Goal: Task Accomplishment & Management: Use online tool/utility

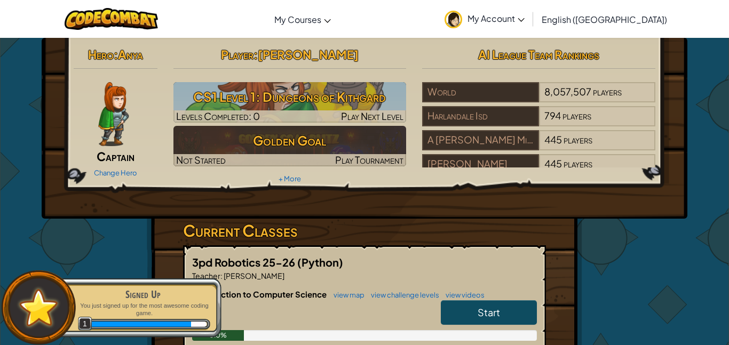
click at [125, 112] on img at bounding box center [113, 114] width 30 height 64
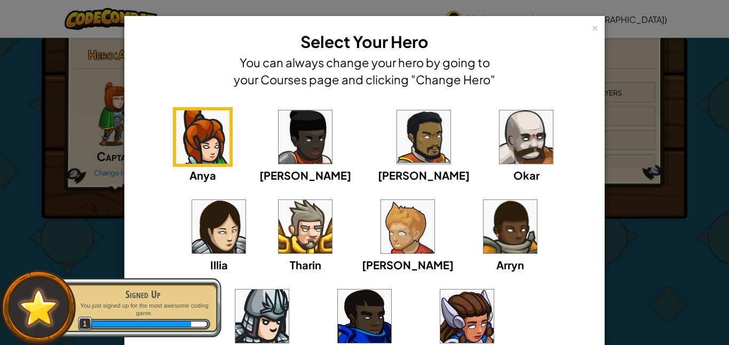
click at [245, 200] on img at bounding box center [218, 226] width 53 height 53
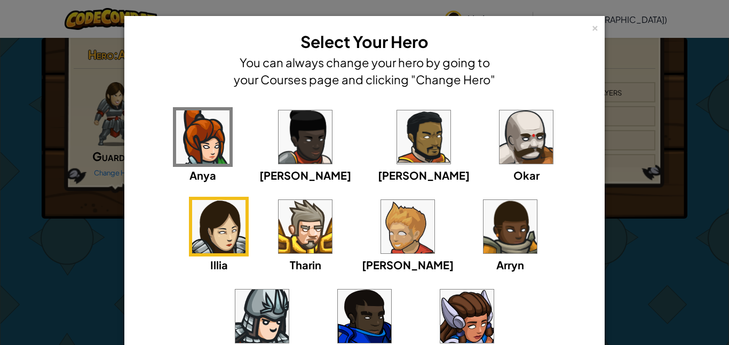
click at [664, 123] on div "× Select Your Hero You can always change your hero by going to your Courses pag…" at bounding box center [364, 172] width 729 height 345
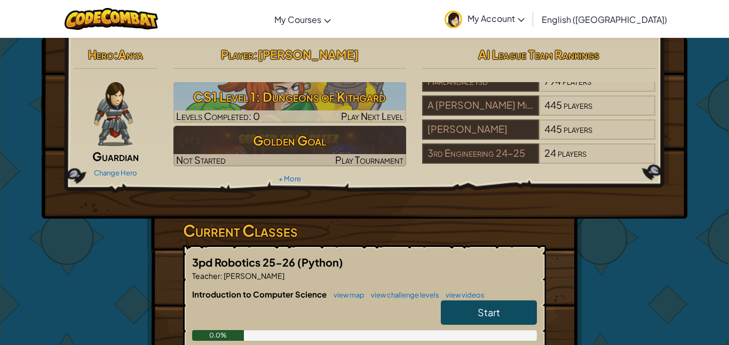
click at [228, 57] on h2 "Player : Sophia Lazaro" at bounding box center [289, 54] width 233 height 22
click at [114, 52] on span ":" at bounding box center [116, 54] width 4 height 15
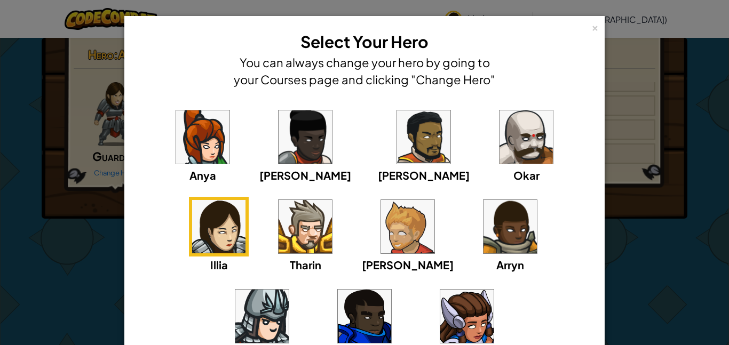
click at [608, 88] on div "× Select Your Hero You can always change your hero by going to your Courses pag…" at bounding box center [364, 172] width 729 height 345
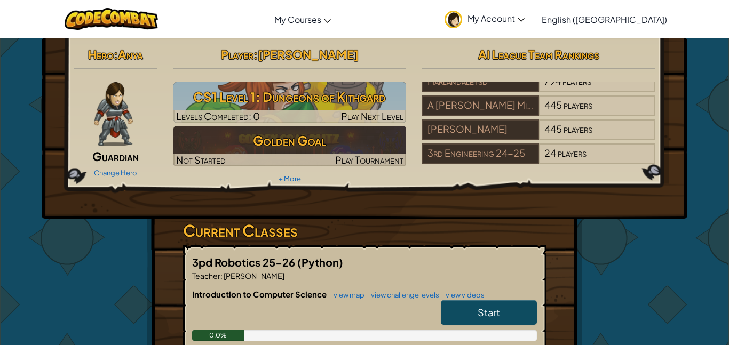
click at [462, 20] on img at bounding box center [453, 20] width 18 height 18
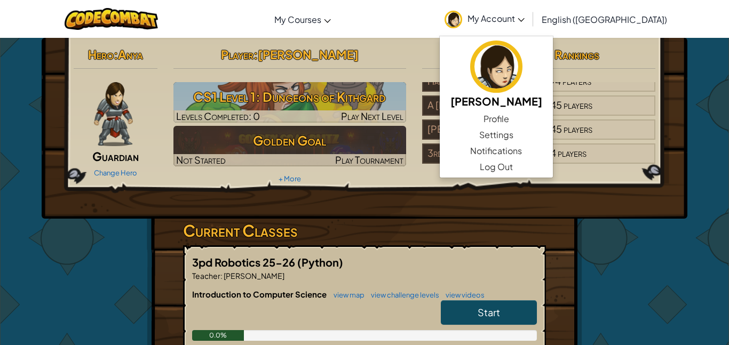
click at [454, 37] on div "Toggle navigation My Courses CodeCombat Classroom Ozaria Classroom AI League Es…" at bounding box center [364, 19] width 734 height 38
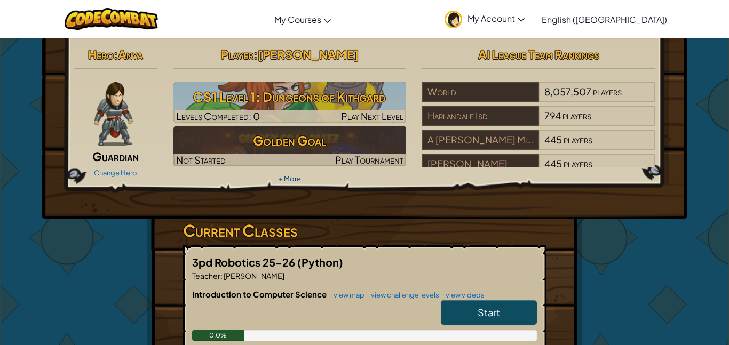
click at [288, 178] on link "+ More" at bounding box center [289, 178] width 22 height 9
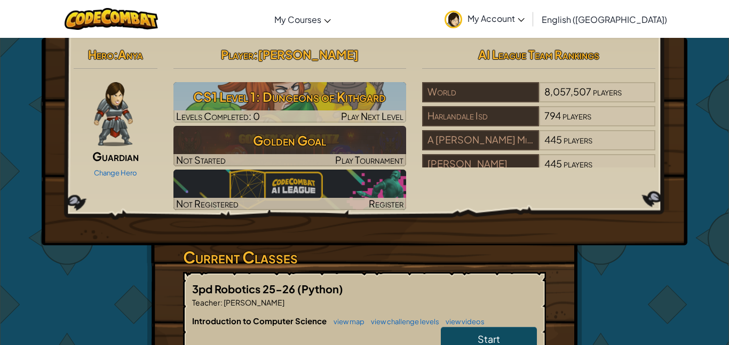
click at [106, 124] on img at bounding box center [113, 114] width 39 height 64
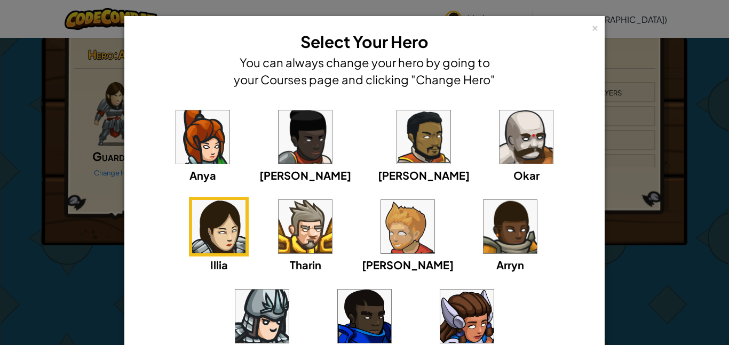
click at [289, 290] on img at bounding box center [261, 316] width 53 height 53
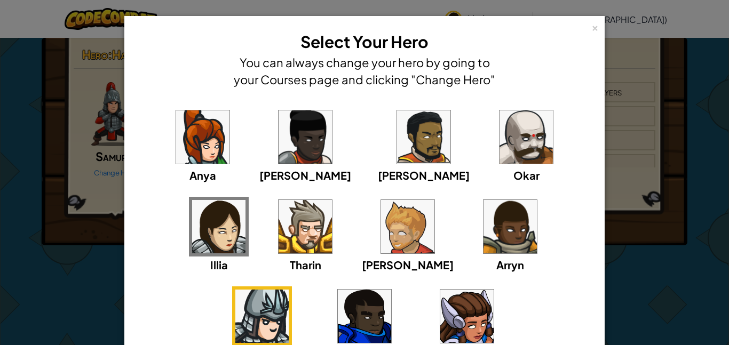
click at [668, 170] on div "× Select Your Hero You can always change your hero by going to your Courses pag…" at bounding box center [364, 172] width 729 height 345
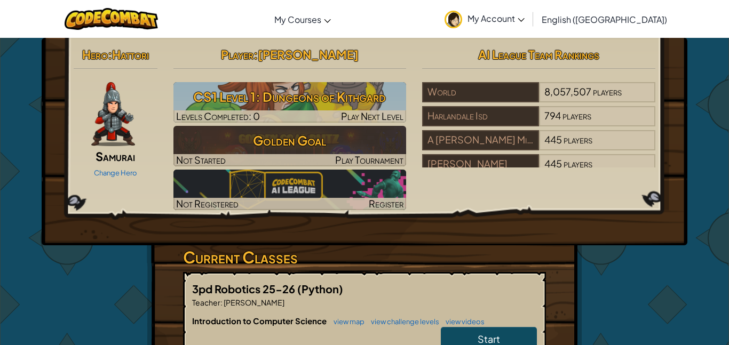
click at [124, 112] on img at bounding box center [113, 114] width 44 height 64
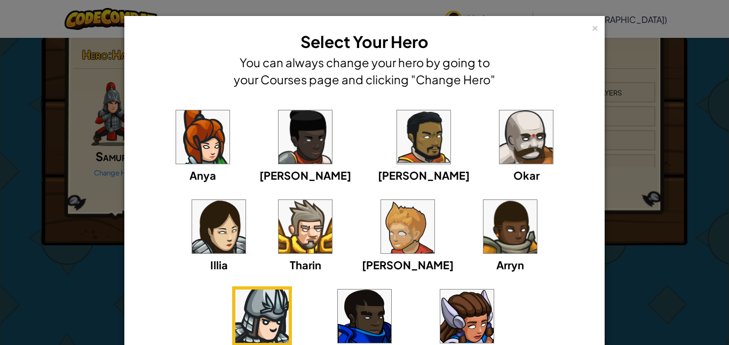
click at [278, 234] on img at bounding box center [304, 226] width 53 height 53
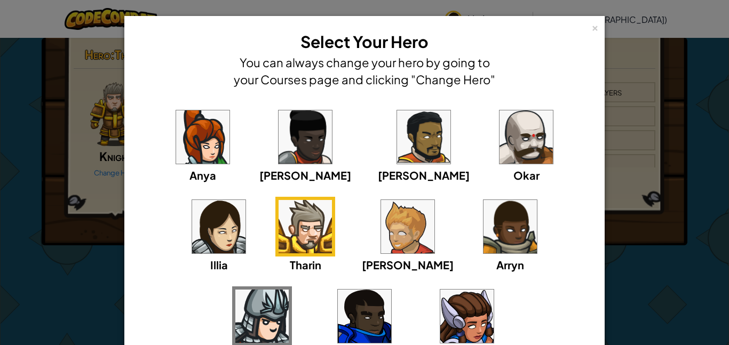
click at [228, 258] on span "Illia" at bounding box center [219, 264] width 18 height 13
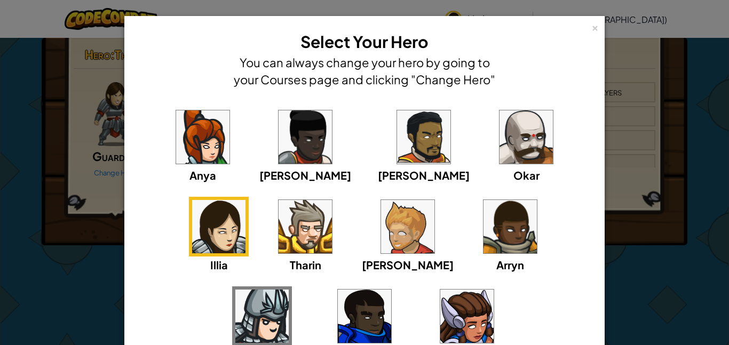
click at [719, 154] on div "× Select Your Hero You can always change your hero by going to your Courses pag…" at bounding box center [364, 172] width 729 height 345
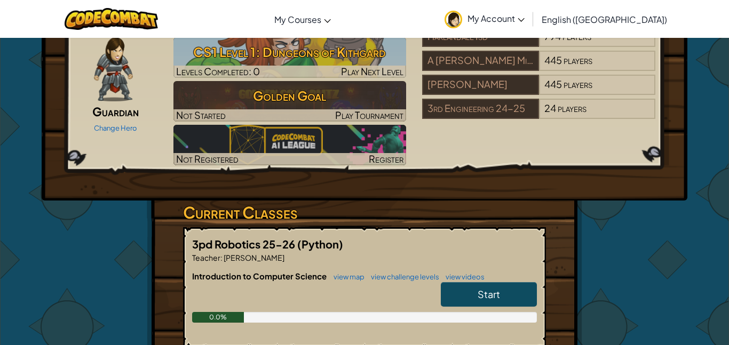
scroll to position [51, 0]
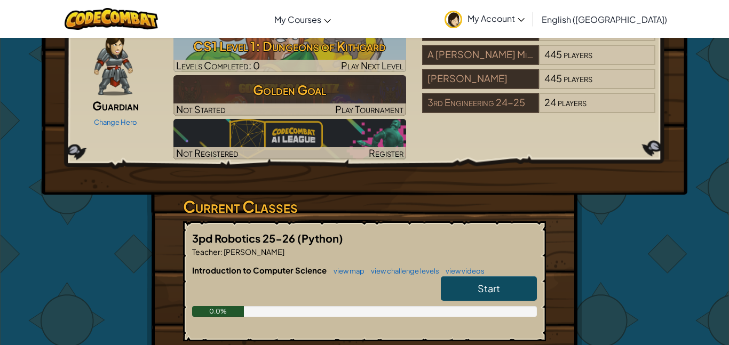
click at [451, 291] on link "Start" at bounding box center [489, 288] width 96 height 25
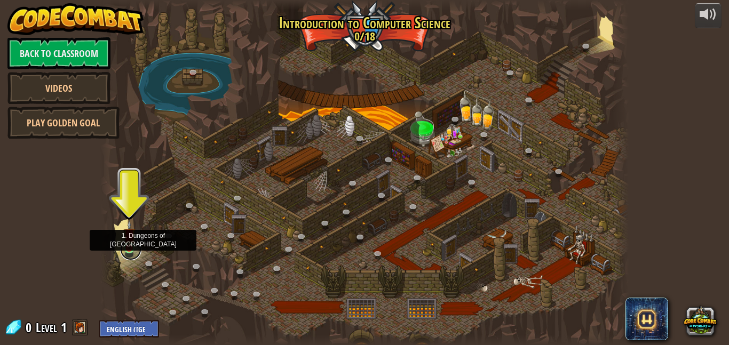
click at [133, 251] on link at bounding box center [130, 249] width 21 height 21
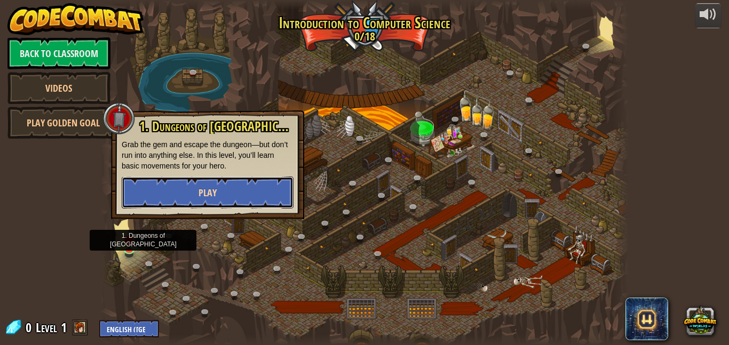
click at [174, 194] on button "Play" at bounding box center [208, 193] width 172 height 32
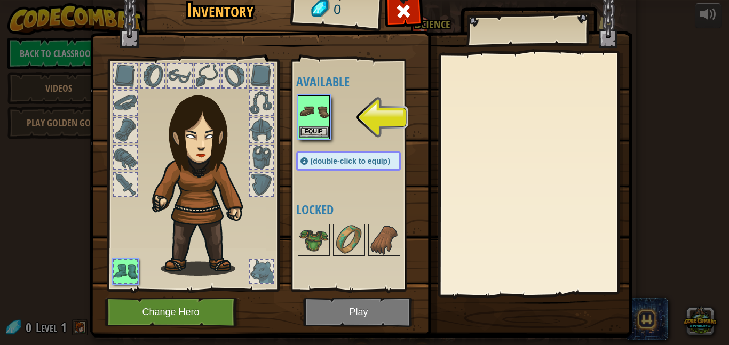
click at [315, 113] on img at bounding box center [314, 112] width 30 height 30
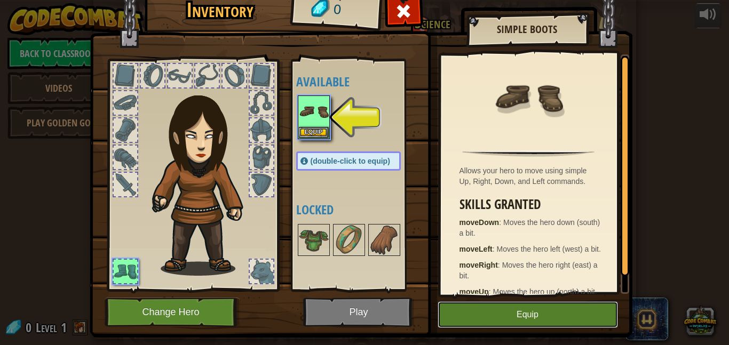
click at [461, 315] on button "Equip" at bounding box center [527, 314] width 180 height 27
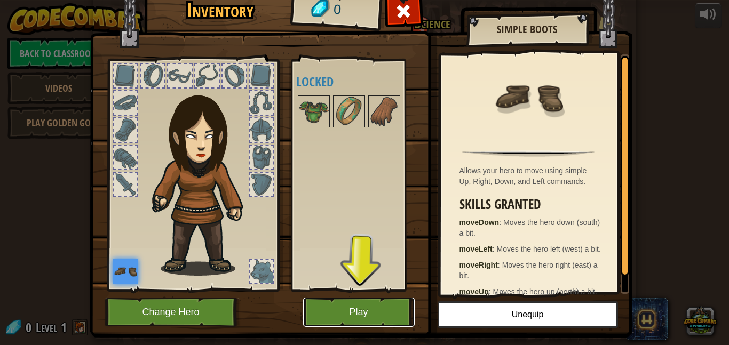
click at [366, 306] on button "Play" at bounding box center [358, 312] width 111 height 29
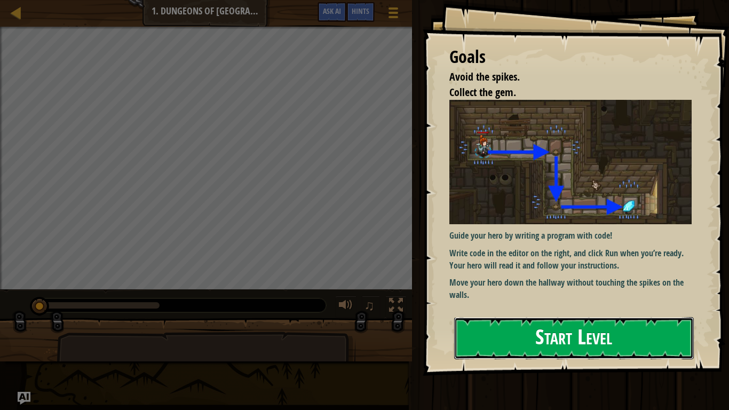
click at [471, 326] on button "Start Level" at bounding box center [574, 338] width 240 height 42
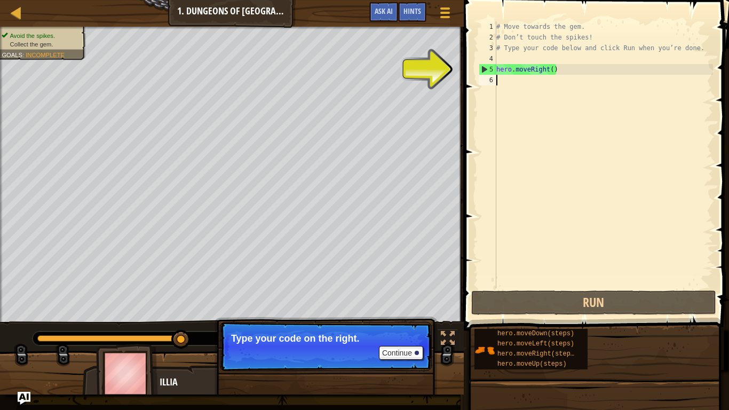
click at [532, 83] on div "# Move towards the gem. # Don’t touch the spikes! # Type your code below and cl…" at bounding box center [603, 165] width 219 height 288
click at [504, 76] on div "# Move towards the gem. # Don’t touch the spikes! # Type your code below and cl…" at bounding box center [603, 165] width 219 height 288
click at [509, 70] on div "# Move towards the gem. # Don’t touch the spikes! # Type your code below and cl…" at bounding box center [603, 165] width 219 height 288
type textarea "hero.moveRight()"
click at [572, 70] on div "# Move towards the gem. # Don’t touch the spikes! # Type your code below and cl…" at bounding box center [603, 165] width 219 height 288
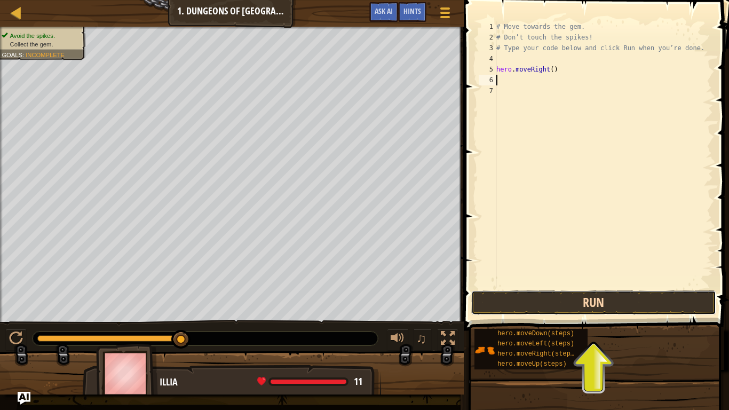
click at [528, 302] on button "Run" at bounding box center [593, 302] width 245 height 25
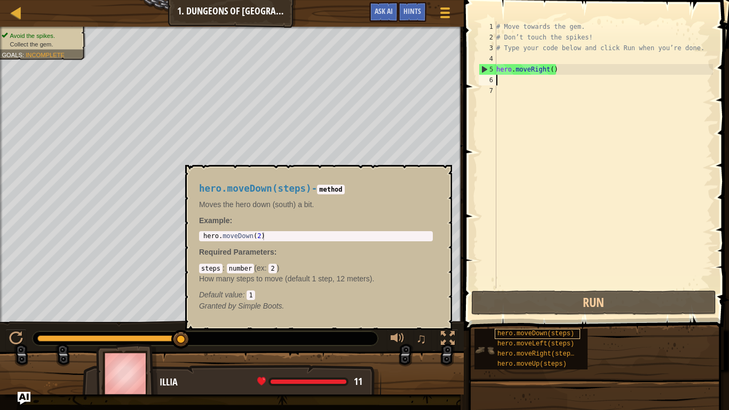
click at [532, 330] on span "hero.moveDown(steps)" at bounding box center [535, 333] width 77 height 7
click at [527, 84] on div "# Move towards the gem. # Don’t touch the spikes! # Type your code below and cl…" at bounding box center [603, 165] width 219 height 288
click at [269, 235] on div "hero . moveDown ( 2 )" at bounding box center [315, 244] width 229 height 24
type textarea "hero.moveDown(2)"
copy span "hero.moveDown(steps)"
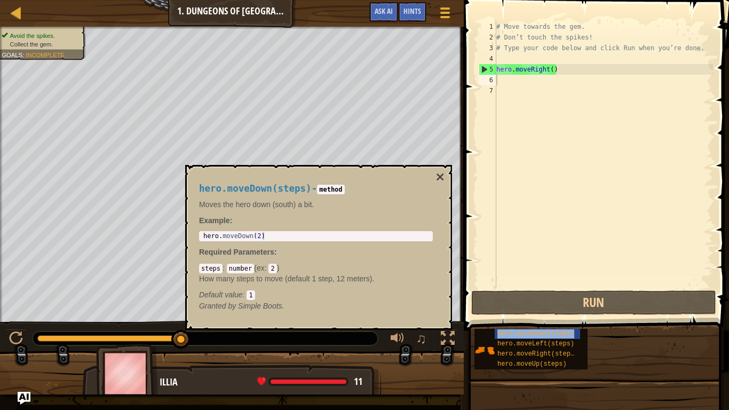
click at [509, 81] on div "# Move towards the gem. # Don’t touch the spikes! # Type your code below and cl…" at bounding box center [603, 165] width 219 height 288
paste textarea "hero.moveDown(steps)"
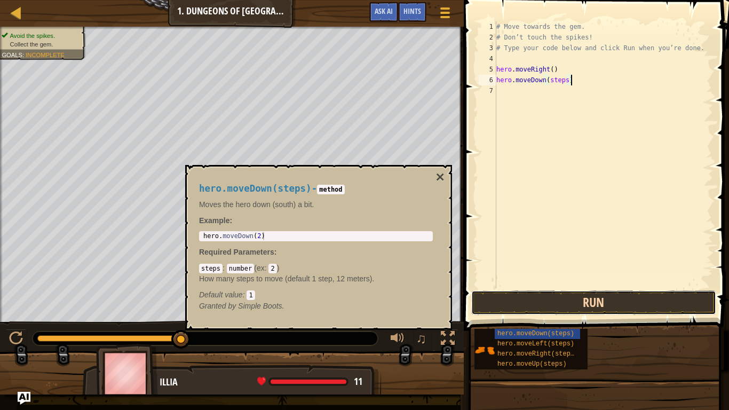
click at [517, 305] on button "Run" at bounding box center [593, 302] width 245 height 25
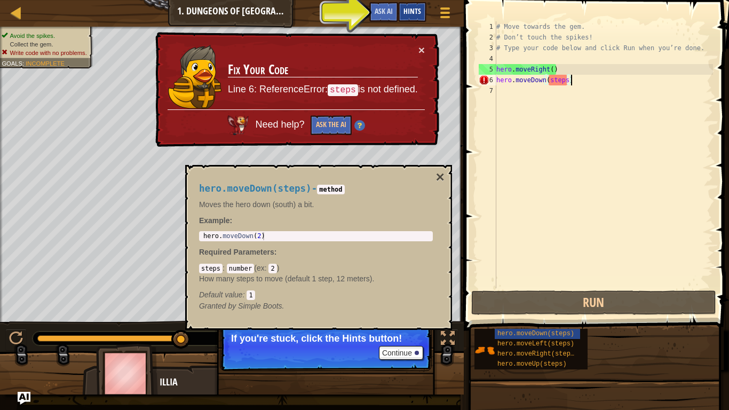
click at [416, 11] on span "Hints" at bounding box center [412, 11] width 18 height 10
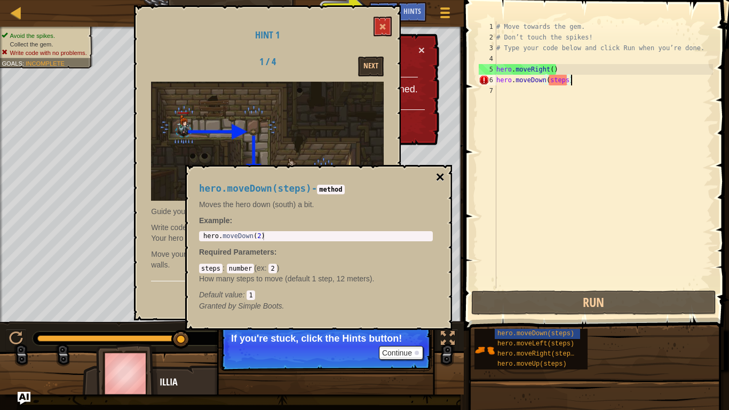
click at [436, 174] on button "×" at bounding box center [440, 177] width 9 height 15
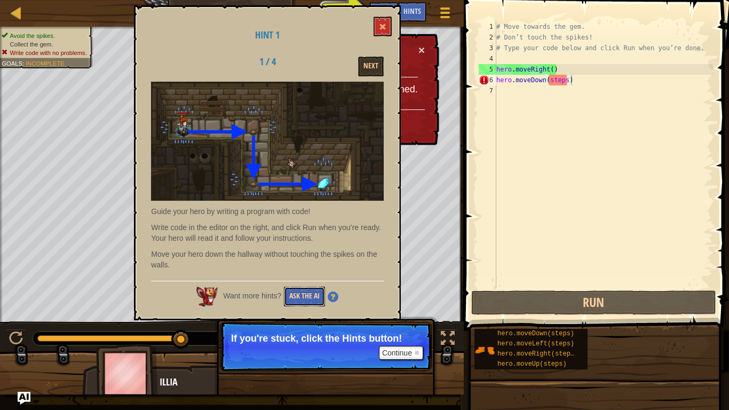
click at [313, 294] on button "Ask the AI" at bounding box center [304, 296] width 41 height 20
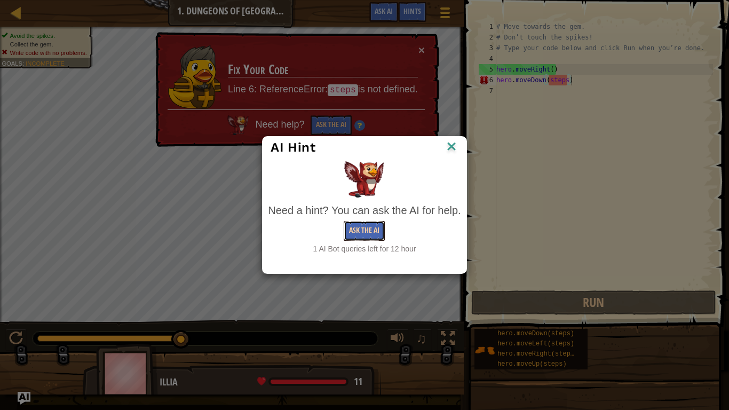
click at [372, 231] on button "Ask the AI" at bounding box center [364, 231] width 41 height 20
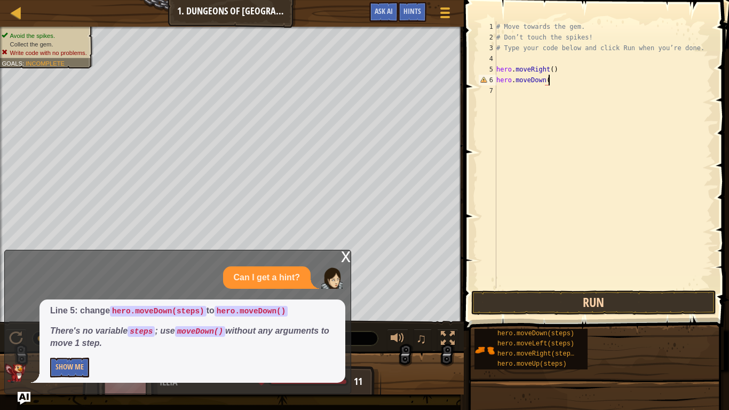
scroll to position [5, 7]
type textarea "hero.moveDown()"
click at [561, 297] on button "Run" at bounding box center [593, 302] width 245 height 25
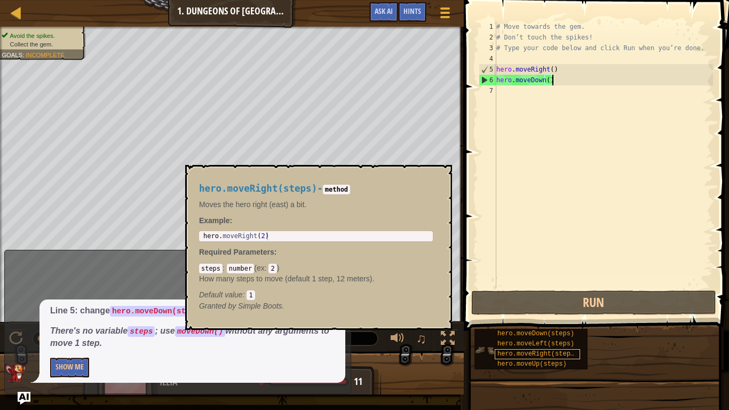
click at [508, 345] on span "hero.moveRight(steps)" at bounding box center [537, 353] width 81 height 7
click at [503, 95] on div "# Move towards the gem. # Don’t touch the spikes! # Type your code below and cl…" at bounding box center [603, 165] width 219 height 288
click at [518, 345] on span "hero.moveRight(steps)" at bounding box center [537, 353] width 81 height 7
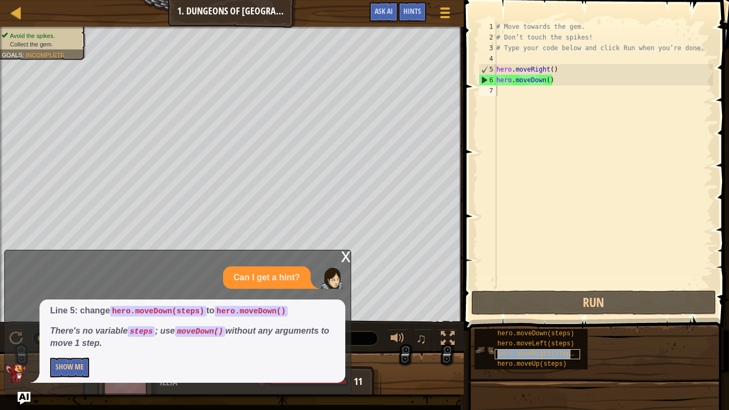
copy span "hero.moveRight(steps)"
click at [501, 87] on div "# Move towards the gem. # Don’t touch the spikes! # Type your code below and cl…" at bounding box center [603, 165] width 219 height 288
paste textarea "hero.moveRight(steps)"
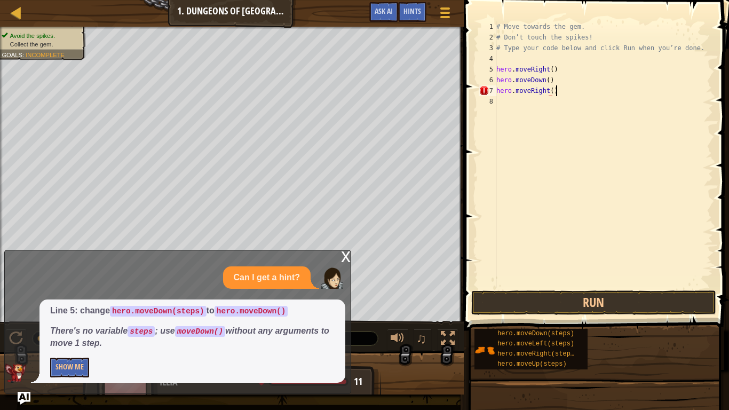
scroll to position [5, 8]
type textarea "hero.moveRight()"
click at [538, 294] on button "Run" at bounding box center [593, 302] width 245 height 25
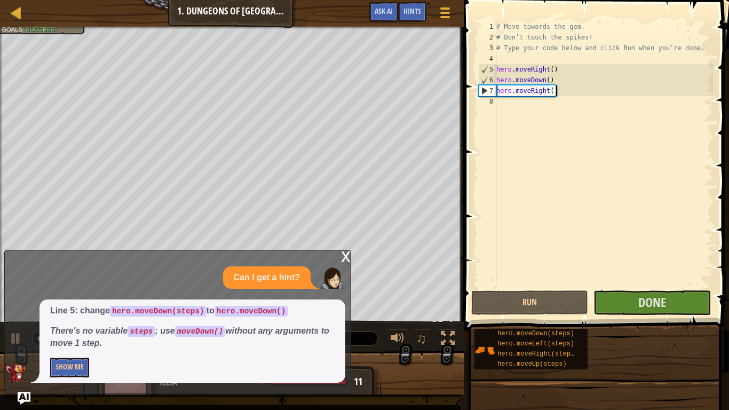
click at [341, 254] on div "x" at bounding box center [346, 255] width 10 height 11
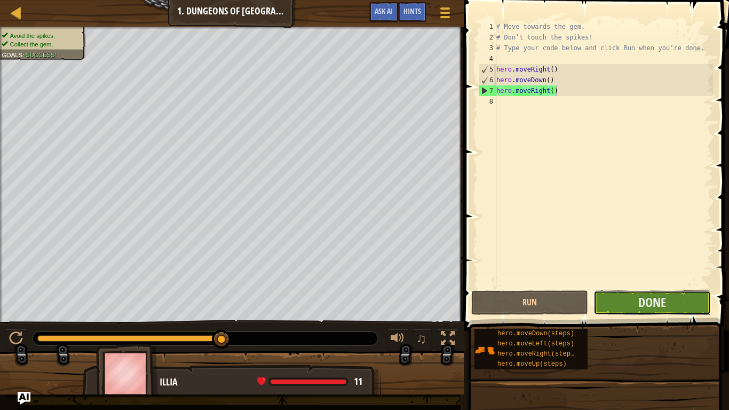
click at [673, 293] on button "Done" at bounding box center [651, 302] width 117 height 25
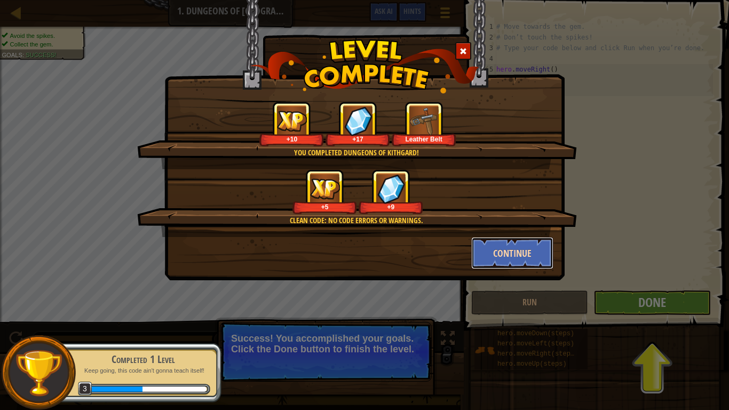
click at [489, 244] on button "Continue" at bounding box center [512, 253] width 83 height 32
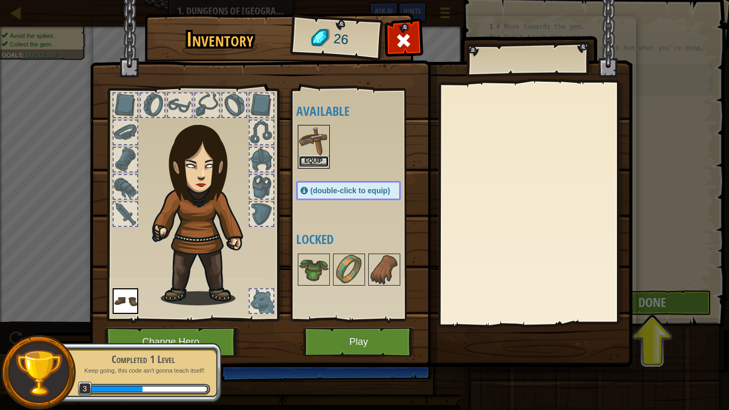
click at [312, 156] on button "Equip" at bounding box center [314, 161] width 30 height 11
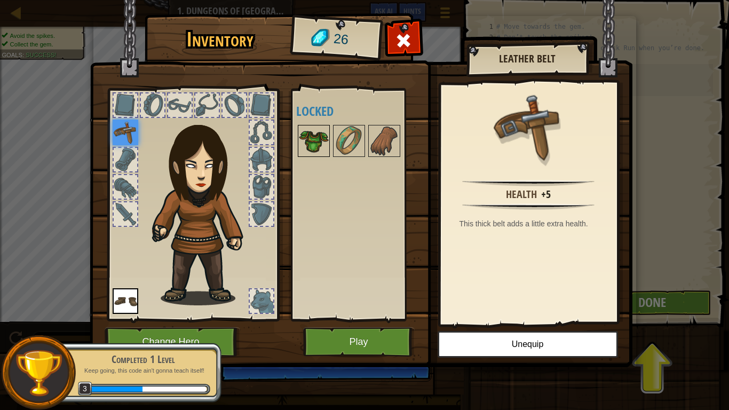
click at [309, 141] on img at bounding box center [314, 141] width 30 height 30
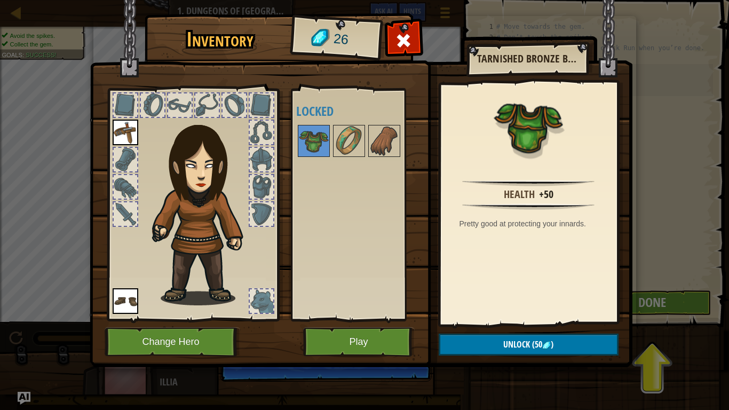
click at [257, 185] on div at bounding box center [261, 186] width 23 height 23
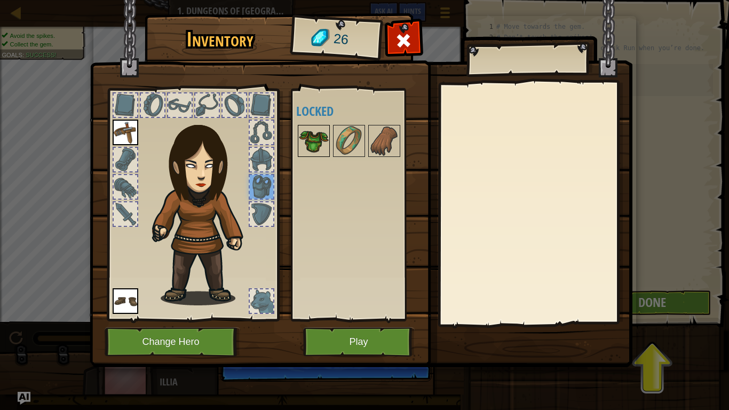
click at [308, 133] on img at bounding box center [314, 141] width 30 height 30
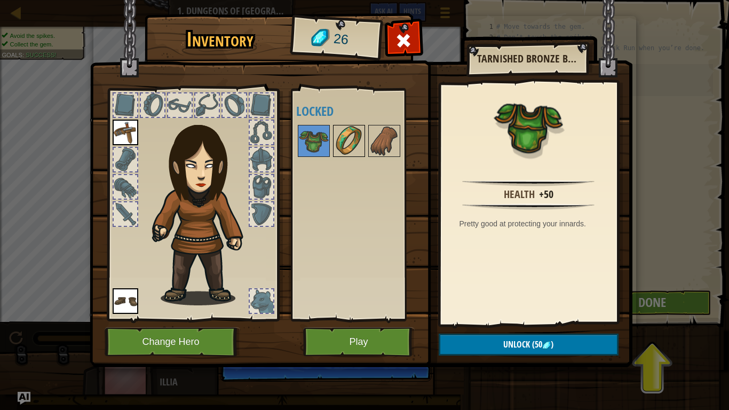
click at [345, 133] on img at bounding box center [349, 141] width 30 height 30
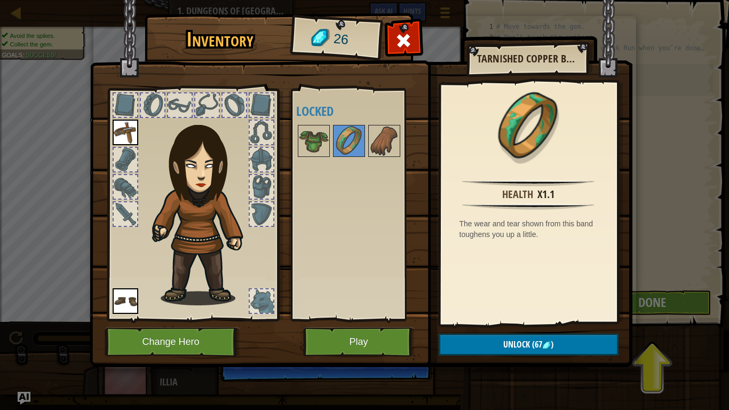
click at [400, 140] on div at bounding box center [359, 140] width 126 height 35
click at [392, 142] on img at bounding box center [384, 141] width 30 height 30
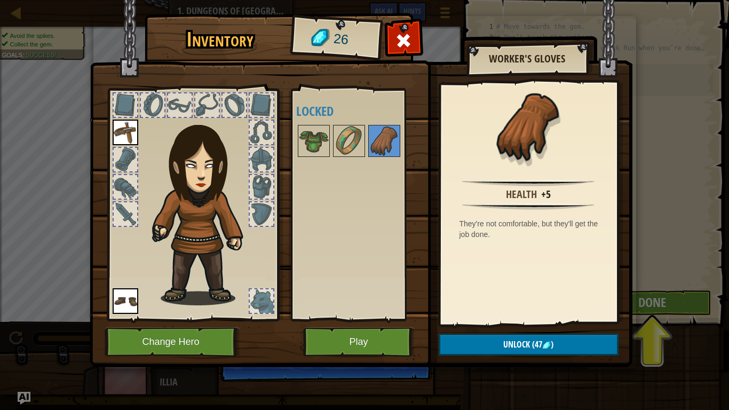
click at [296, 152] on div at bounding box center [359, 140] width 126 height 35
click at [311, 140] on img at bounding box center [314, 141] width 30 height 30
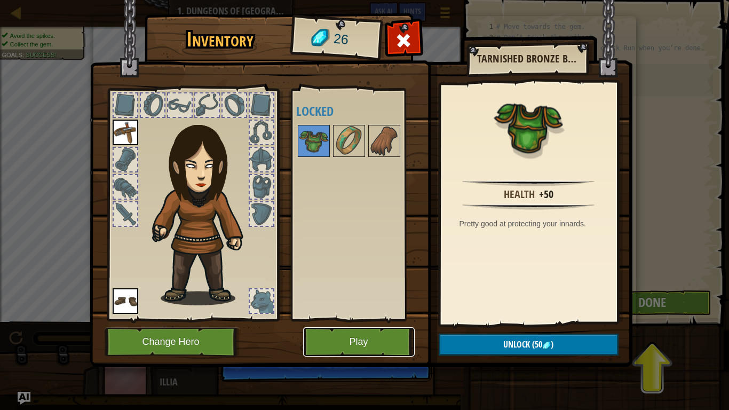
click at [385, 337] on button "Play" at bounding box center [358, 341] width 111 height 29
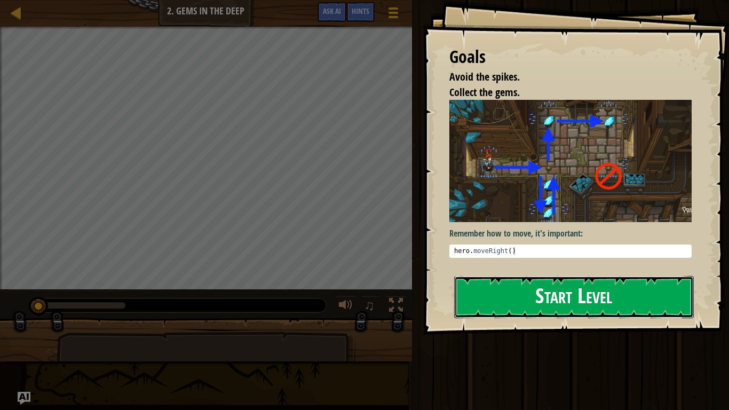
click at [488, 281] on button "Start Level" at bounding box center [574, 297] width 240 height 42
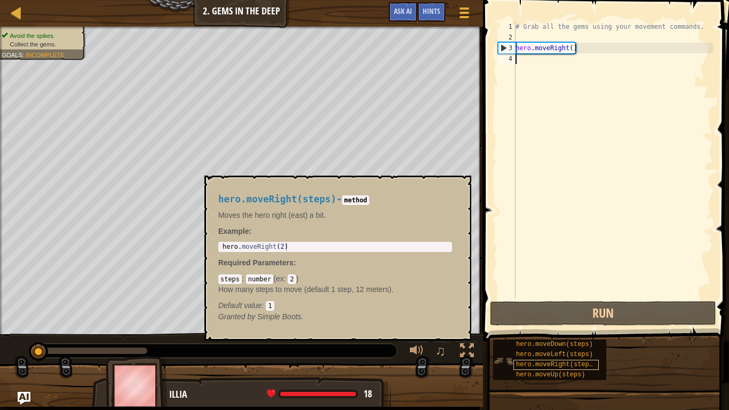
click at [534, 345] on span "hero.moveRight(steps)" at bounding box center [556, 364] width 81 height 7
copy span "hero.moveDown(steps)"
click at [520, 62] on div "# Grab all the gems using your movement commands. hero . moveRight ( )" at bounding box center [612, 170] width 199 height 299
paste textarea "hero.moveDown(steps)"
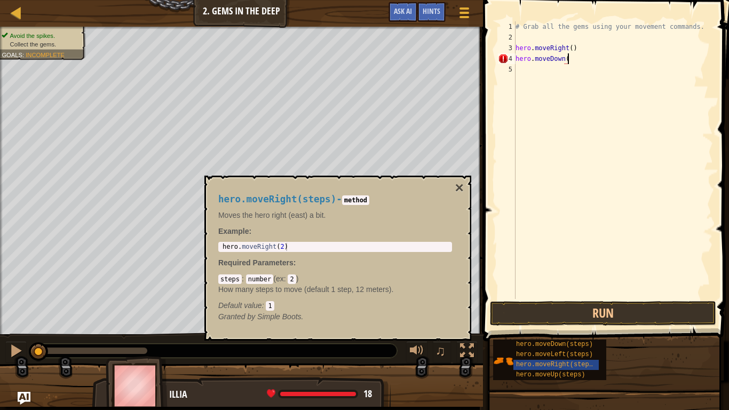
scroll to position [5, 7]
type textarea "hero.moveDown()"
click at [593, 315] on button "Run" at bounding box center [603, 313] width 226 height 25
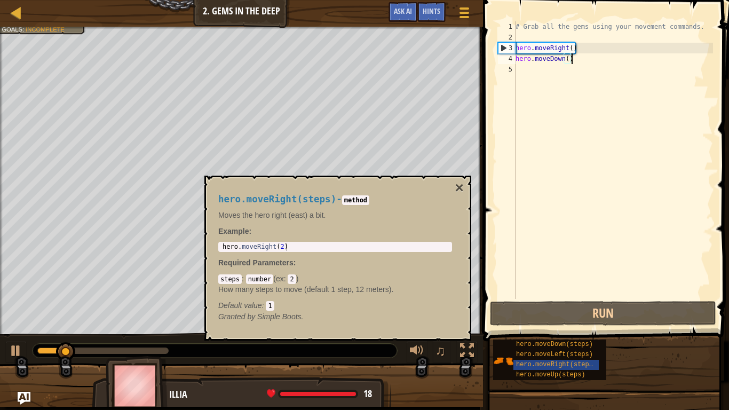
click at [465, 183] on div "hero.moveRight(steps) - method Moves the hero right (east) a bit. Example : 1 h…" at bounding box center [337, 257] width 267 height 165
click at [458, 182] on button "×" at bounding box center [459, 187] width 9 height 15
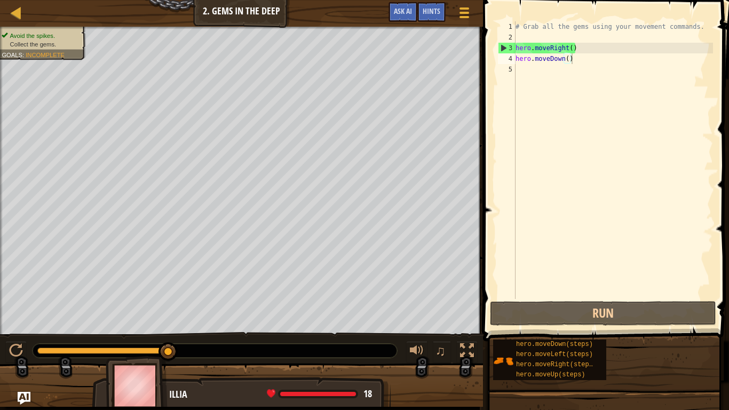
click at [521, 77] on div "# Grab all the gems using your movement commands. hero . moveRight ( ) hero . m…" at bounding box center [612, 170] width 199 height 299
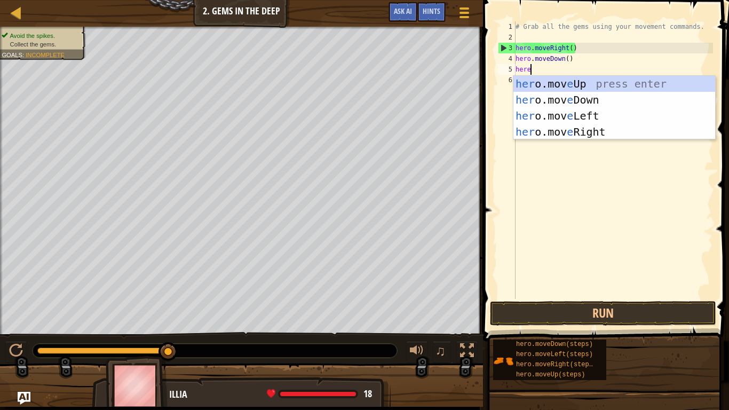
type textarea "her"
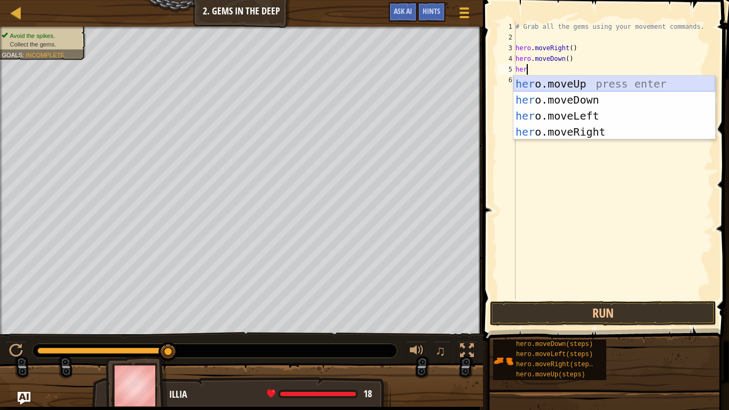
click at [528, 85] on div "her o.moveUp press enter her o.moveDown press enter her o.moveLeft press enter …" at bounding box center [614, 124] width 202 height 96
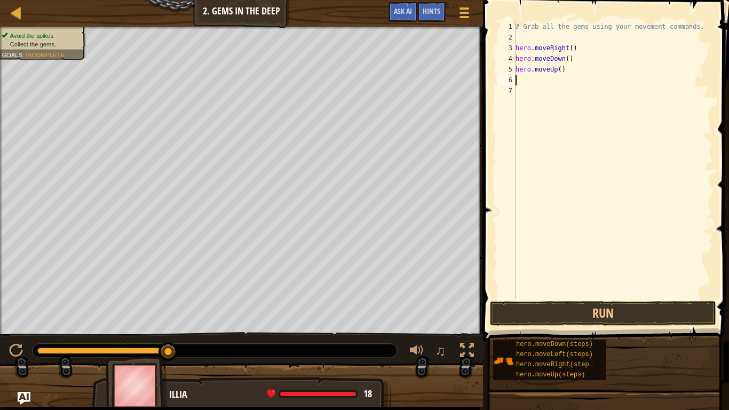
scroll to position [5, 0]
click at [563, 310] on button "Run" at bounding box center [603, 313] width 226 height 25
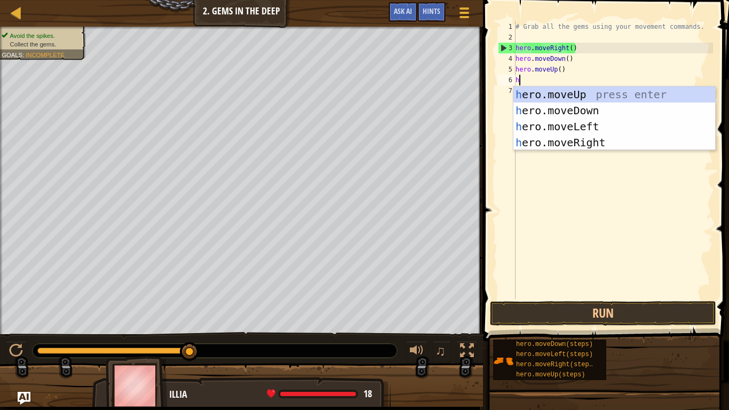
type textarea "her"
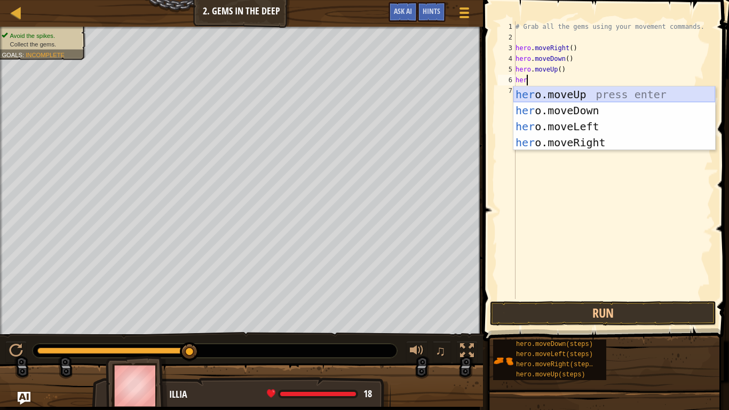
click at [558, 99] on div "her o.moveUp press enter her o.moveDown press enter her o.moveLeft press enter …" at bounding box center [614, 134] width 202 height 96
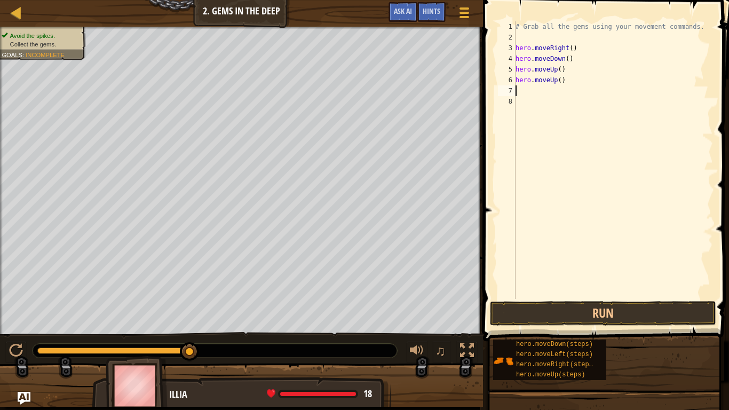
scroll to position [5, 0]
click at [535, 88] on div "# Grab all the gems using your movement commands. hero . moveRight ( ) hero . m…" at bounding box center [612, 170] width 199 height 299
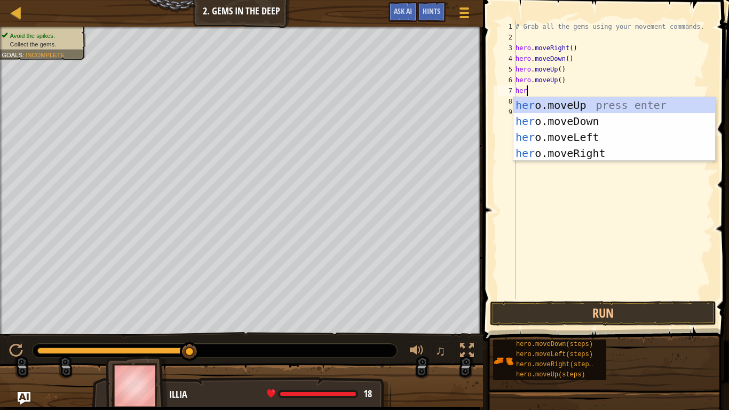
scroll to position [5, 2]
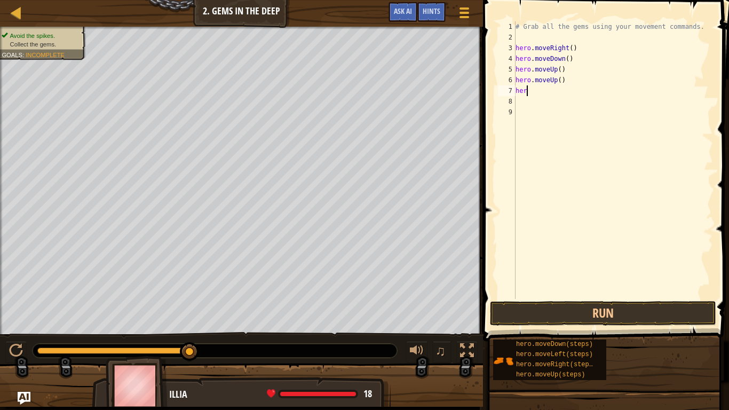
type textarea "hero"
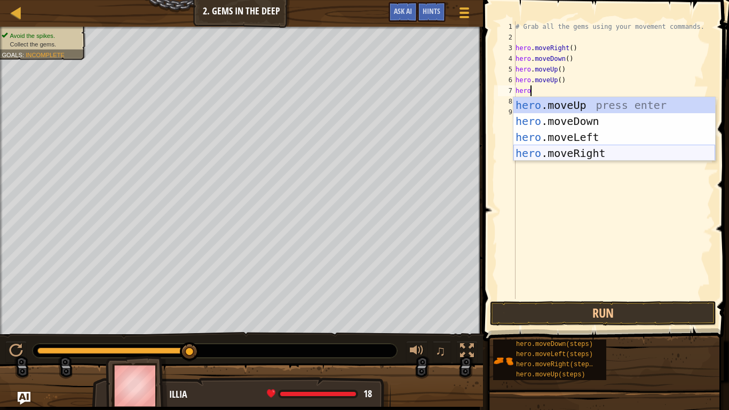
click at [557, 148] on div "hero .moveUp press enter hero .moveDown press enter hero .moveLeft press enter …" at bounding box center [614, 145] width 202 height 96
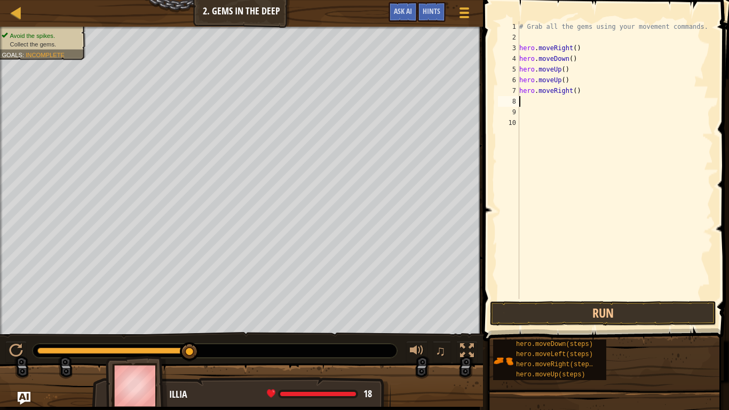
scroll to position [5, 0]
type textarea "h"
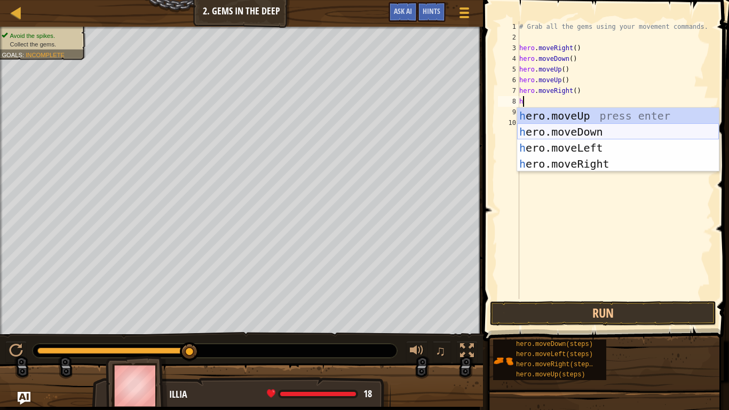
click at [547, 128] on div "h ero.moveUp press enter h ero.moveDown press enter h ero.moveLeft press enter …" at bounding box center [618, 156] width 202 height 96
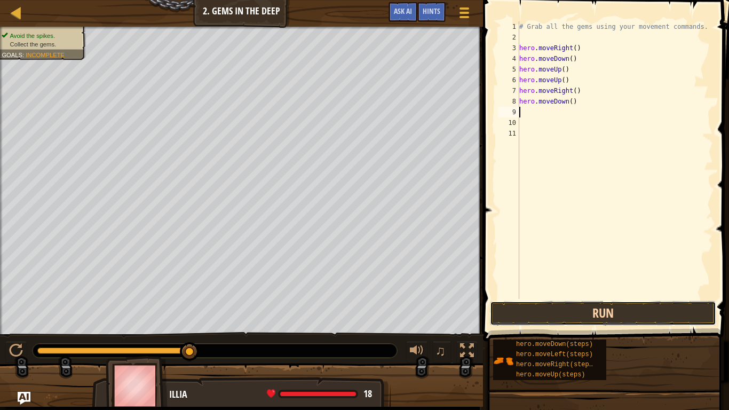
click at [543, 310] on button "Run" at bounding box center [603, 313] width 226 height 25
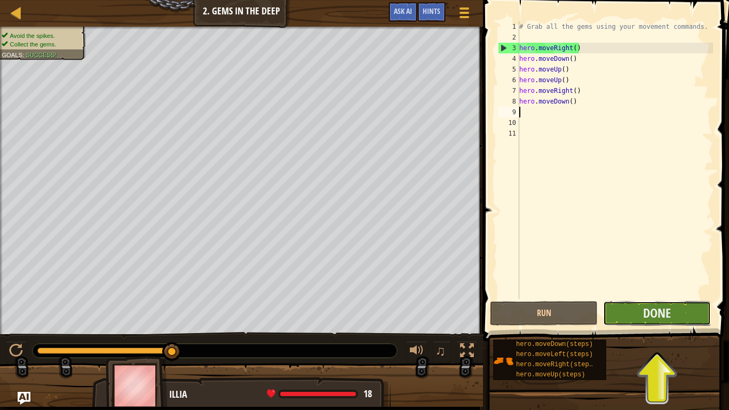
click at [616, 313] on button "Done" at bounding box center [657, 313] width 108 height 25
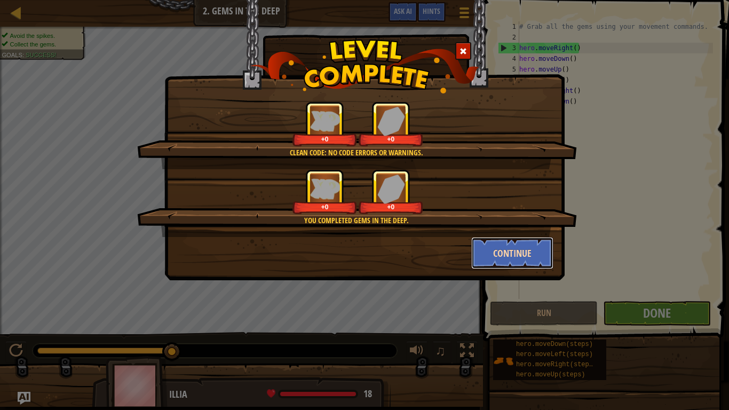
click at [514, 249] on button "Continue" at bounding box center [512, 253] width 83 height 32
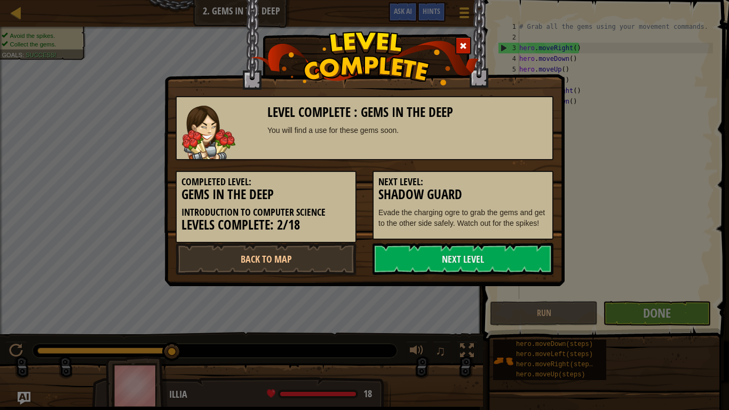
click at [514, 240] on div "Next Level: Shadow Guard Evade the charging ogre to grab the gems and get to th…" at bounding box center [462, 205] width 181 height 69
click at [513, 252] on link "Next Level" at bounding box center [462, 259] width 181 height 32
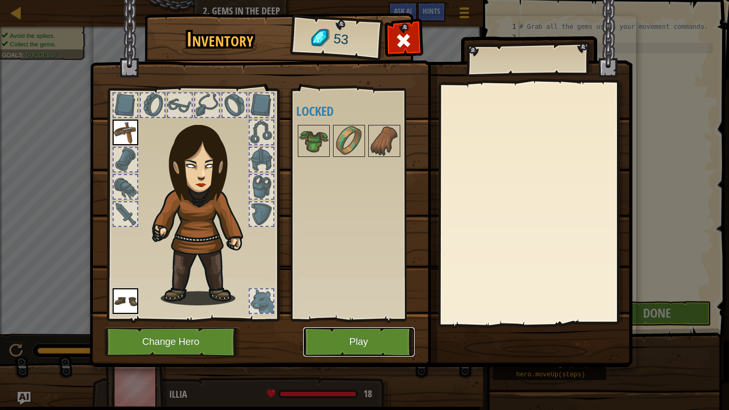
click at [314, 341] on button "Play" at bounding box center [358, 341] width 111 height 29
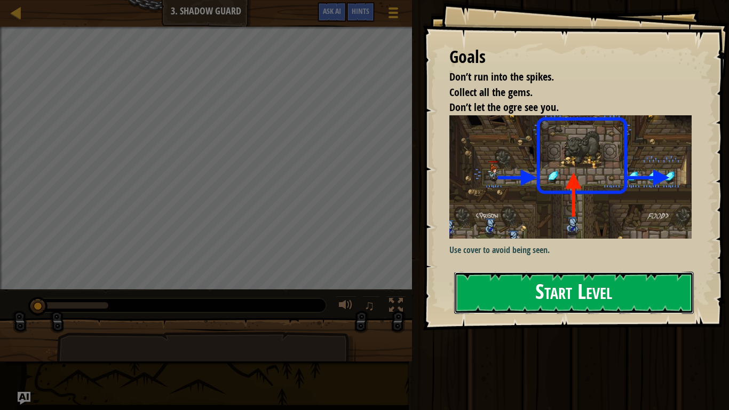
click at [491, 278] on button "Start Level" at bounding box center [574, 293] width 240 height 42
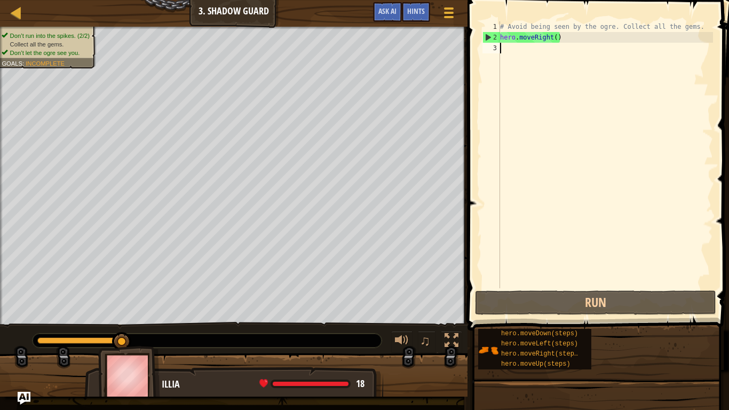
scroll to position [5, 0]
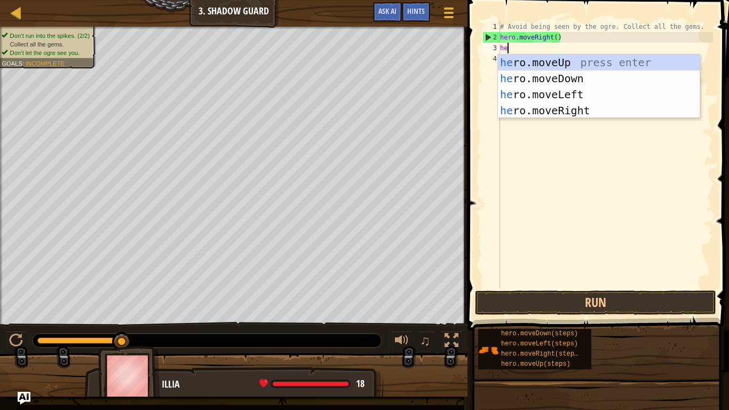
type textarea "her"
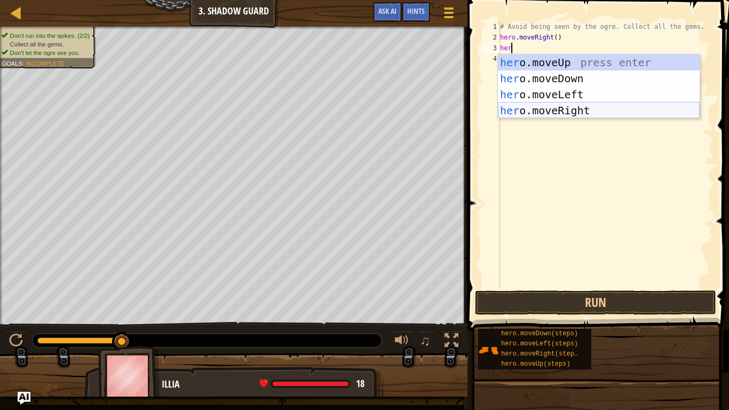
click at [522, 115] on div "her o.moveUp press enter her o.moveDown press enter her o.moveLeft press enter …" at bounding box center [599, 102] width 202 height 96
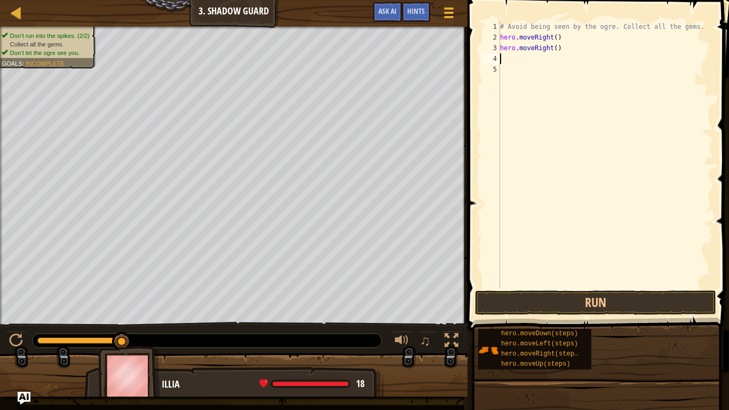
click at [544, 314] on span at bounding box center [599, 150] width 270 height 362
click at [532, 306] on button "Run" at bounding box center [595, 302] width 241 height 25
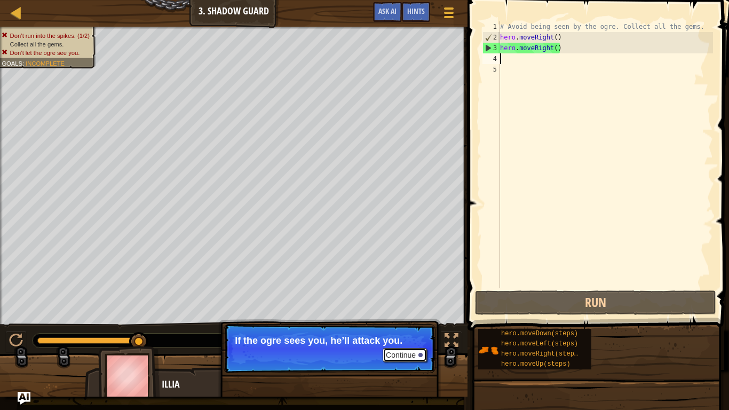
click at [416, 345] on button "Continue" at bounding box center [404, 355] width 44 height 14
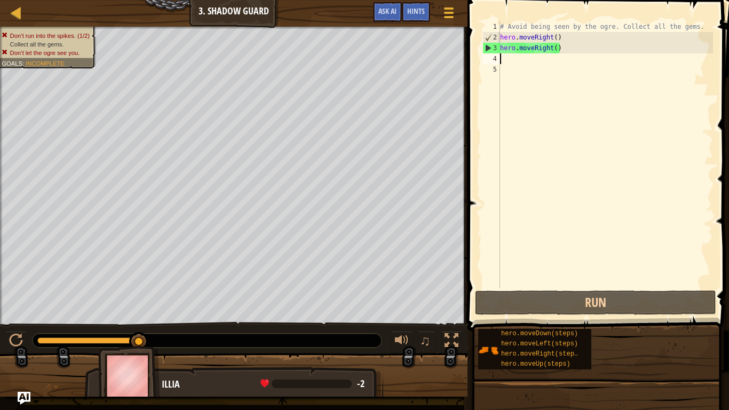
click at [568, 49] on div "# Avoid being seen by the ogre. Collect all the gems. hero . moveRight ( ) hero…" at bounding box center [605, 165] width 215 height 288
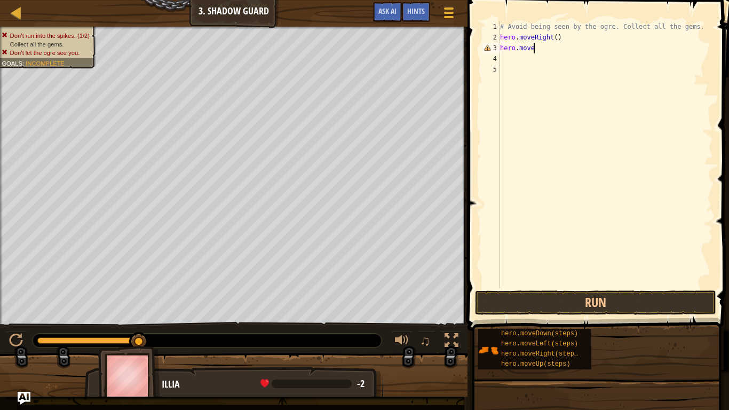
scroll to position [5, 5]
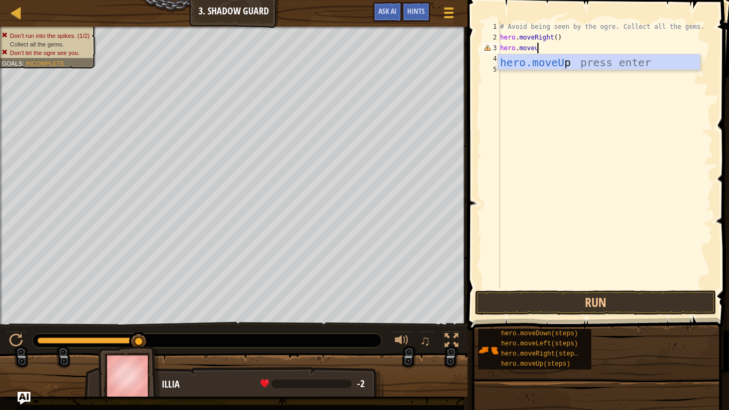
type textarea "hero.moveup"
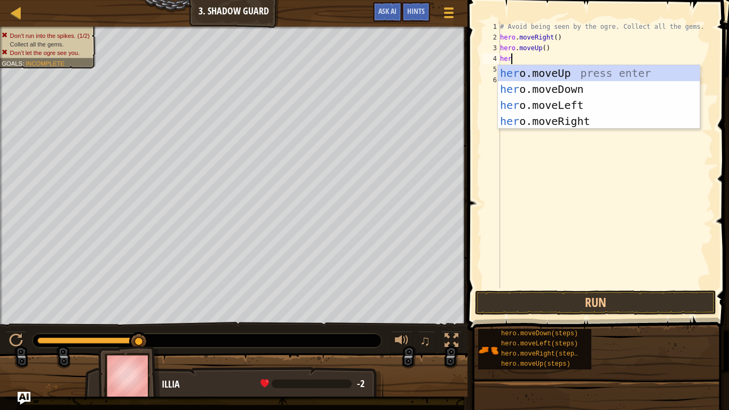
type textarea "here"
click at [564, 123] on div "her o.mov e Up press enter her o.mov e Down press enter her o.mov e Left press …" at bounding box center [599, 113] width 202 height 96
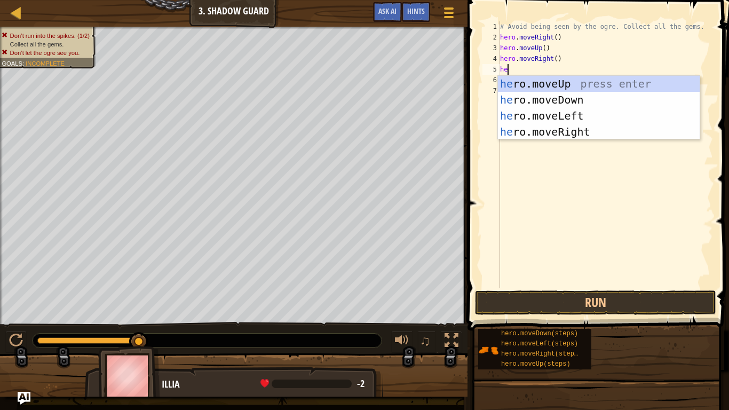
type textarea "her"
click at [553, 99] on div "her o.moveUp press enter her o.moveDown press enter her o.moveLeft press enter …" at bounding box center [599, 124] width 202 height 96
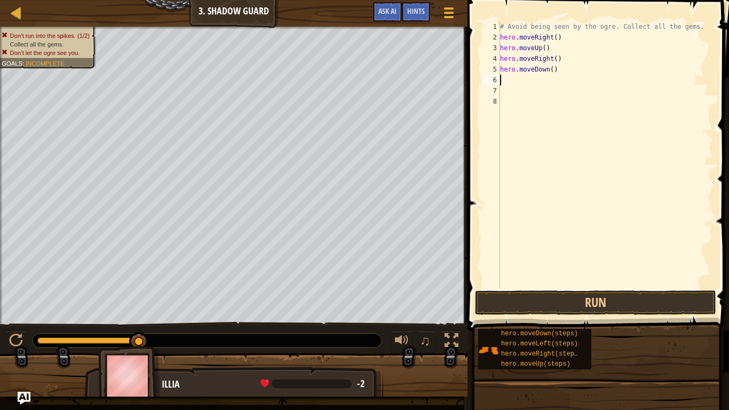
scroll to position [5, 0]
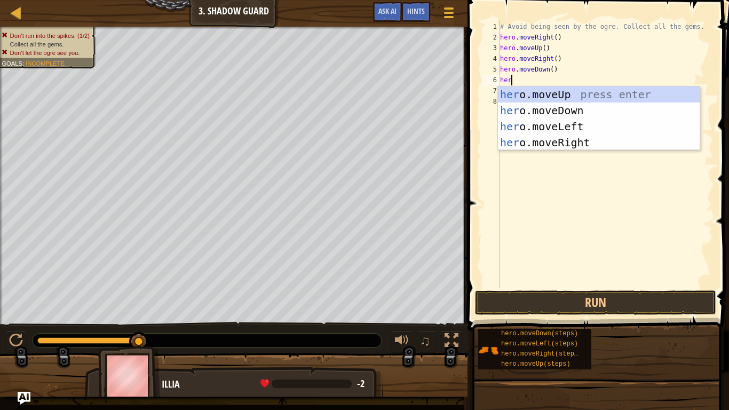
type textarea "hero"
click at [524, 149] on div "hero .moveUp press enter hero .moveDown press enter hero .moveLeft press enter …" at bounding box center [599, 134] width 202 height 96
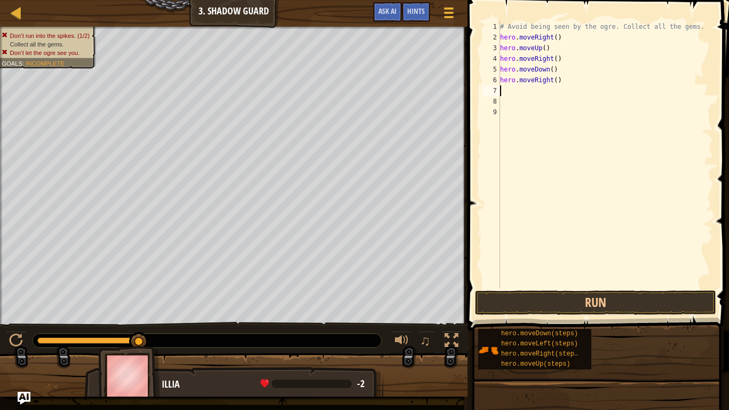
scroll to position [5, 0]
click at [522, 310] on button "Run" at bounding box center [595, 302] width 241 height 25
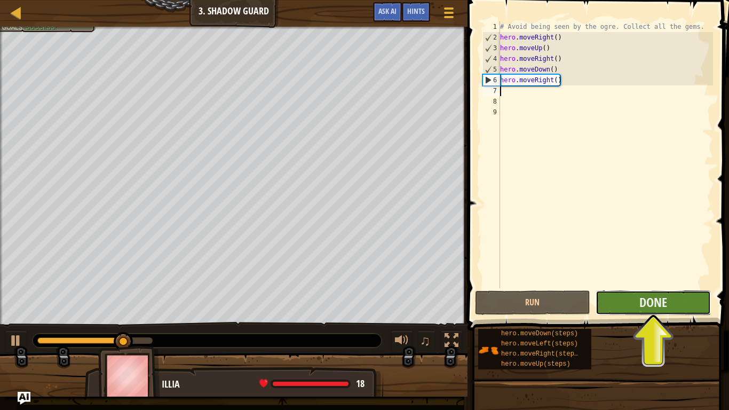
click at [622, 304] on button "Done" at bounding box center [652, 302] width 115 height 25
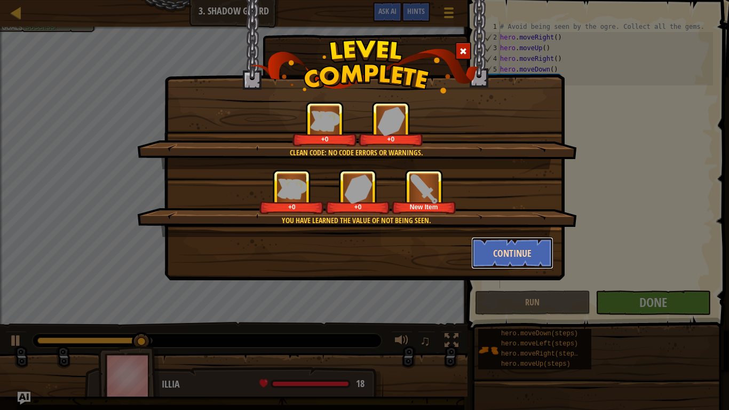
click at [483, 245] on button "Continue" at bounding box center [512, 253] width 83 height 32
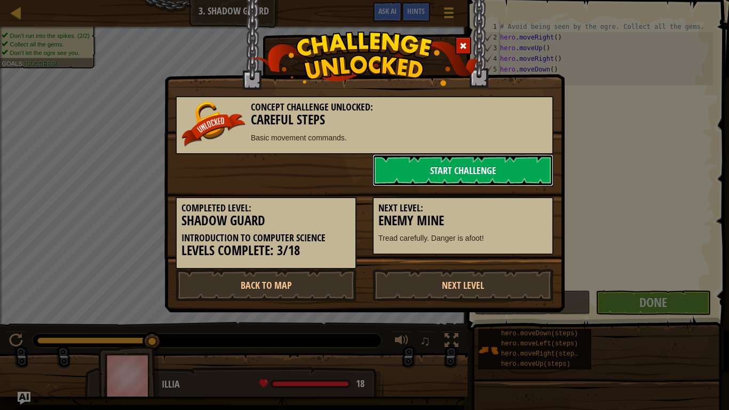
click at [458, 177] on link "Start Challenge" at bounding box center [462, 170] width 181 height 32
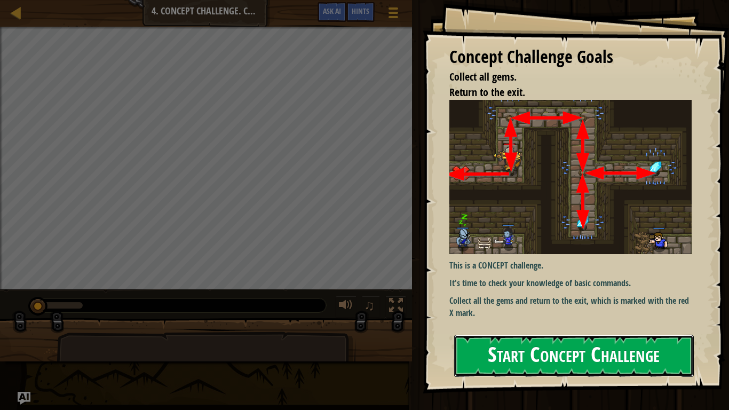
click at [506, 345] on button "Start Concept Challenge" at bounding box center [574, 355] width 240 height 42
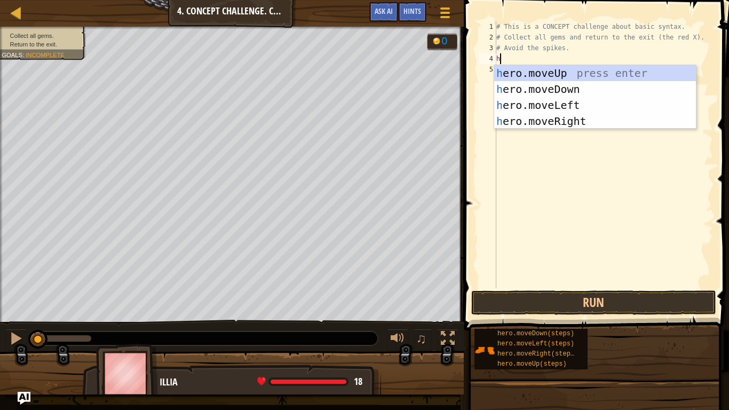
scroll to position [5, 0]
type textarea "here"
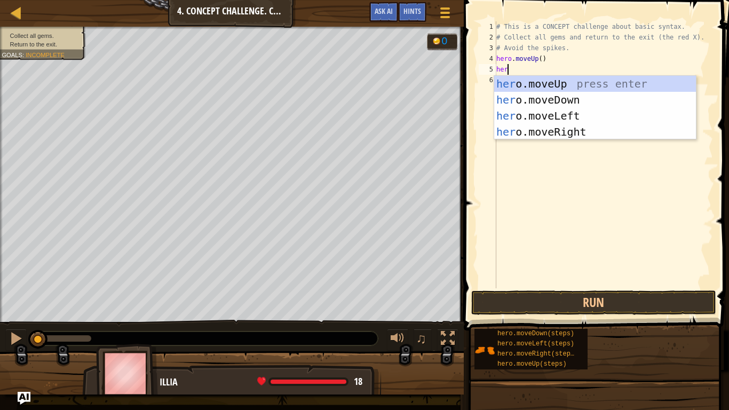
scroll to position [5, 2]
type textarea "hero"
click at [523, 134] on div "hero .moveUp press enter hero .moveDown press enter hero .moveLeft press enter …" at bounding box center [595, 124] width 202 height 96
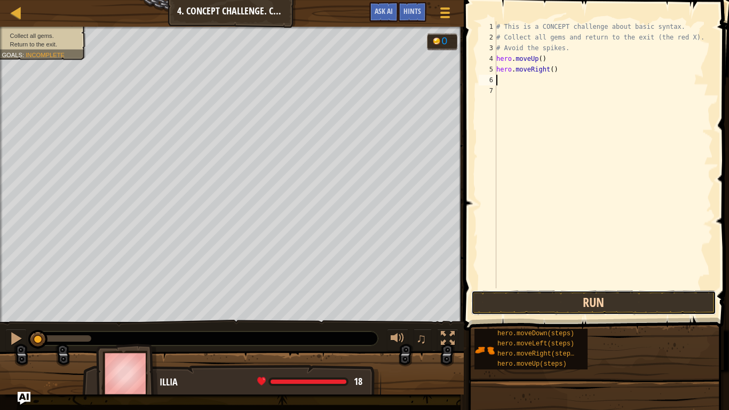
click at [523, 308] on button "Run" at bounding box center [593, 302] width 245 height 25
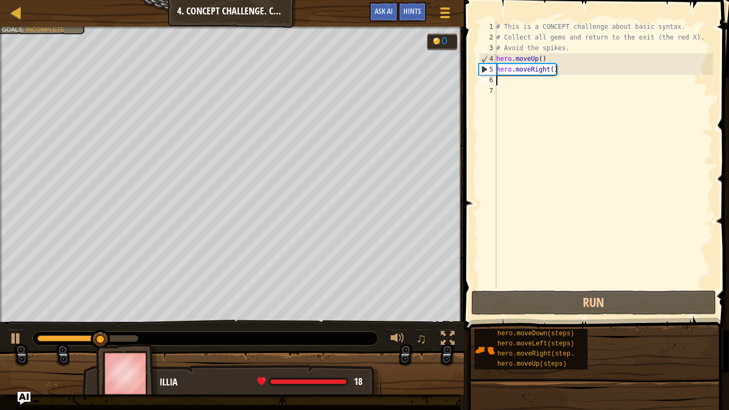
click at [515, 78] on div "# This is a CONCEPT challenge about basic syntax. # Collect all gems and return…" at bounding box center [603, 165] width 219 height 288
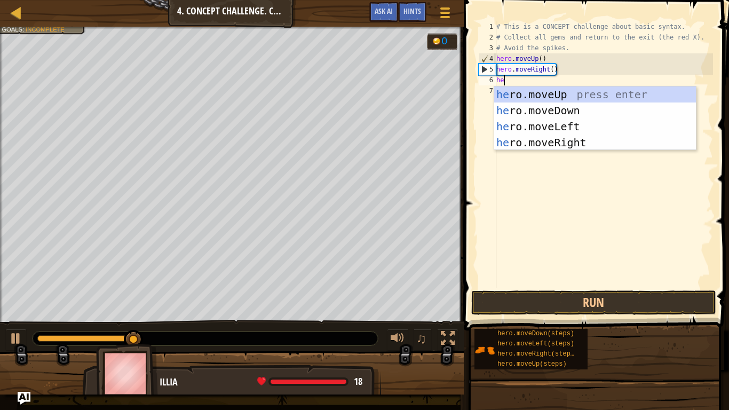
type textarea "her"
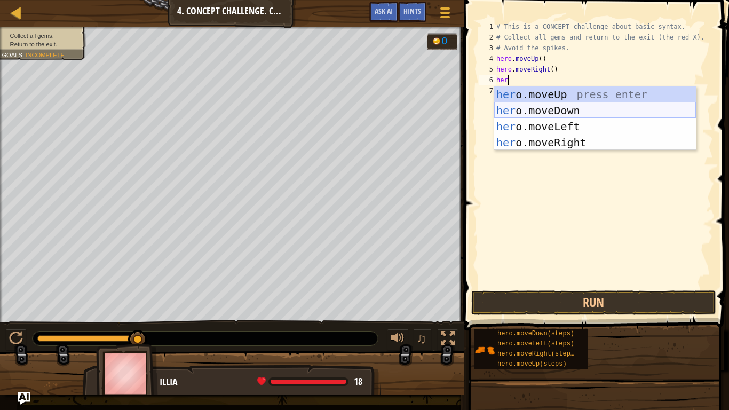
click at [520, 107] on div "her o.moveUp press enter her o.moveDown press enter her o.moveLeft press enter …" at bounding box center [595, 134] width 202 height 96
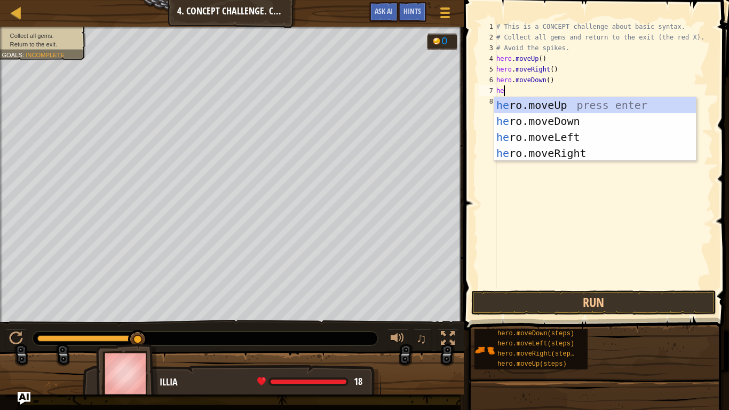
type textarea "her"
click at [522, 156] on div "her o.moveUp press enter her o.moveDown press enter her o.moveLeft press enter …" at bounding box center [595, 145] width 202 height 96
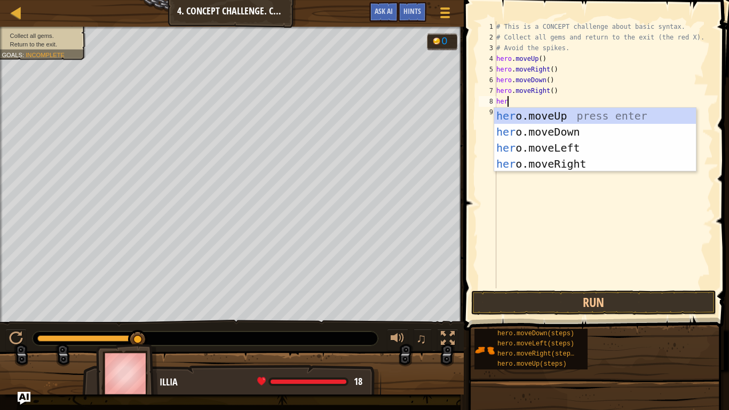
type textarea "here"
click at [523, 143] on div "her o.mov e Up press enter her o.mov e Down press enter her o.mov e Left press …" at bounding box center [595, 156] width 202 height 96
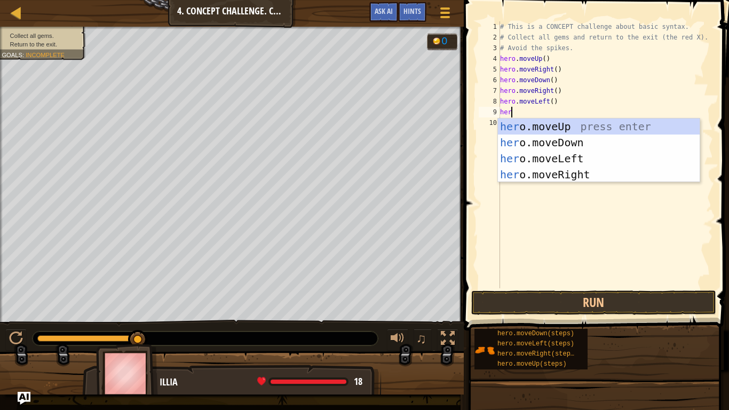
type textarea "hero"
click at [524, 146] on div "hero .moveUp press enter hero .moveDown press enter hero .moveLeft press enter …" at bounding box center [599, 166] width 202 height 96
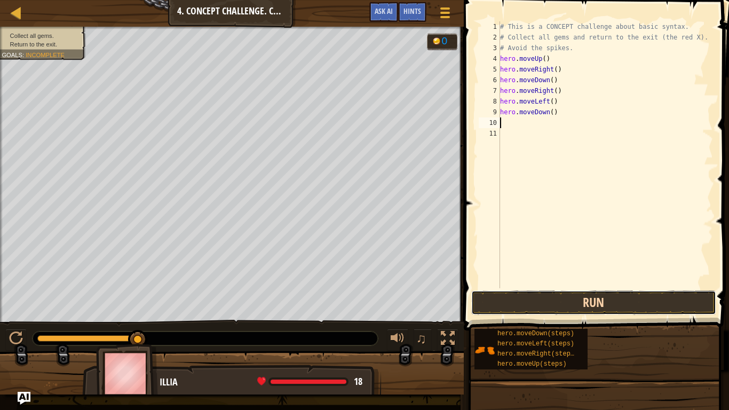
click at [498, 306] on button "Run" at bounding box center [593, 302] width 245 height 25
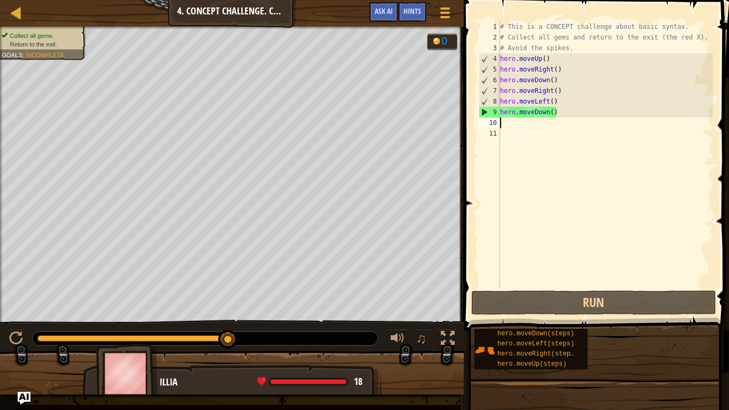
click at [569, 60] on div "# This is a CONCEPT challenge about basic syntax. # Collect all gems and return…" at bounding box center [605, 165] width 215 height 288
click at [501, 59] on div "# This is a CONCEPT challenge about basic syntax. # Collect all gems and return…" at bounding box center [605, 165] width 215 height 288
click at [501, 59] on div "# This is a CONCEPT challenge about basic syntax. # Collect all gems and return…" at bounding box center [605, 154] width 215 height 267
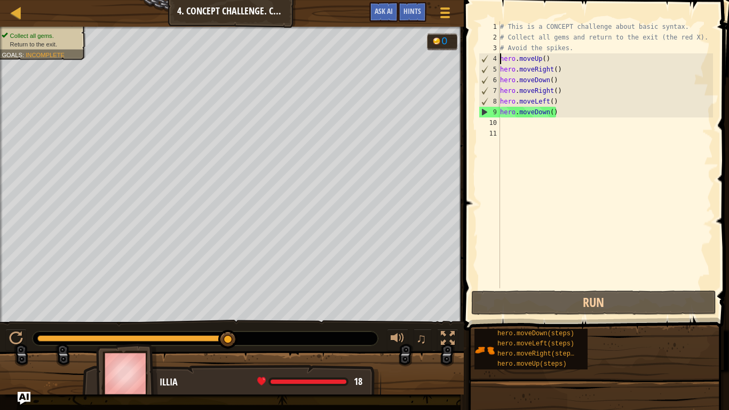
click at [501, 59] on div "# This is a CONCEPT challenge about basic syntax. # Collect all gems and return…" at bounding box center [605, 165] width 215 height 288
click at [513, 62] on div "# This is a CONCEPT challenge about basic syntax. # Collect all gems and return…" at bounding box center [605, 154] width 215 height 267
click at [513, 62] on div "# This is a CONCEPT challenge about basic syntax. # Collect all gems and return…" at bounding box center [605, 165] width 215 height 288
click at [513, 62] on div "# This is a CONCEPT challenge about basic syntax. # Collect all gems and return…" at bounding box center [605, 154] width 215 height 267
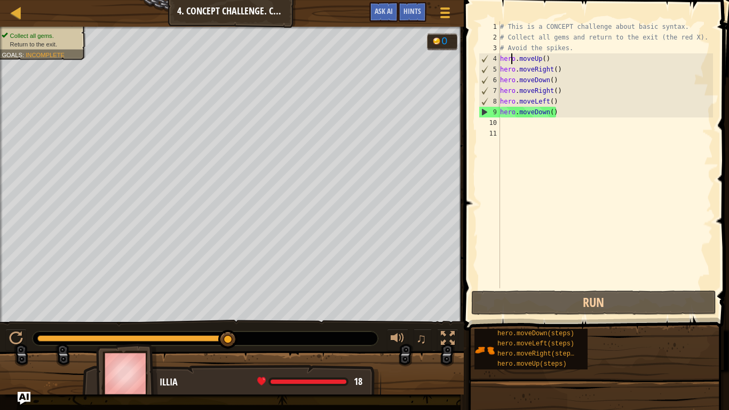
click at [513, 62] on div "# This is a CONCEPT challenge about basic syntax. # Collect all gems and return…" at bounding box center [605, 165] width 215 height 288
click at [558, 110] on div "# This is a CONCEPT challenge about basic syntax. # Collect all gems and return…" at bounding box center [605, 165] width 215 height 288
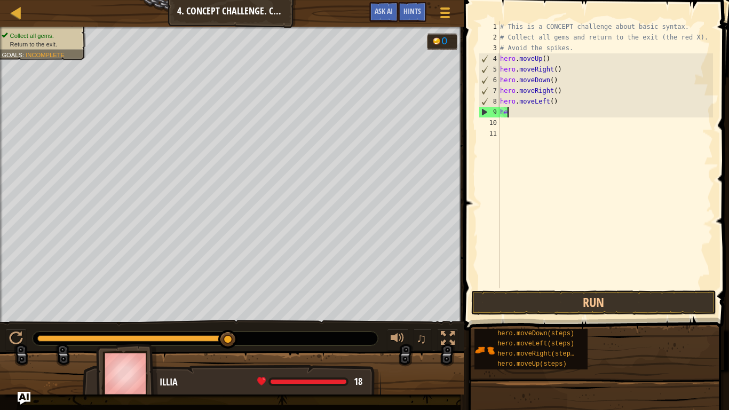
type textarea "h"
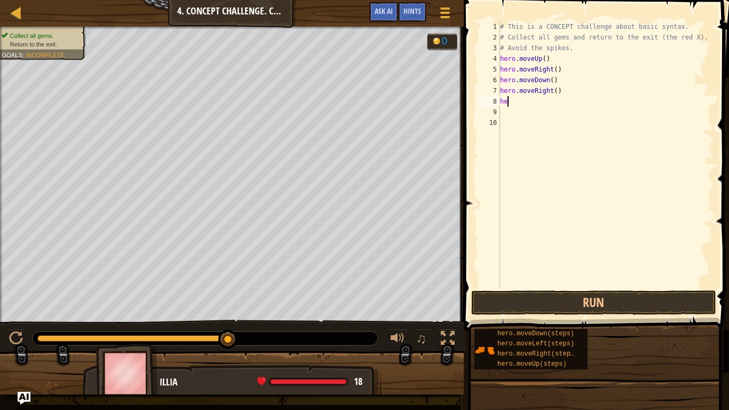
type textarea "h"
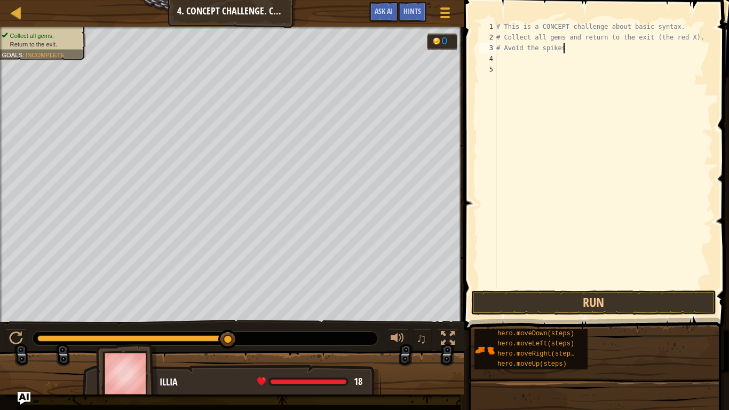
type textarea "# Avoid the spikes."
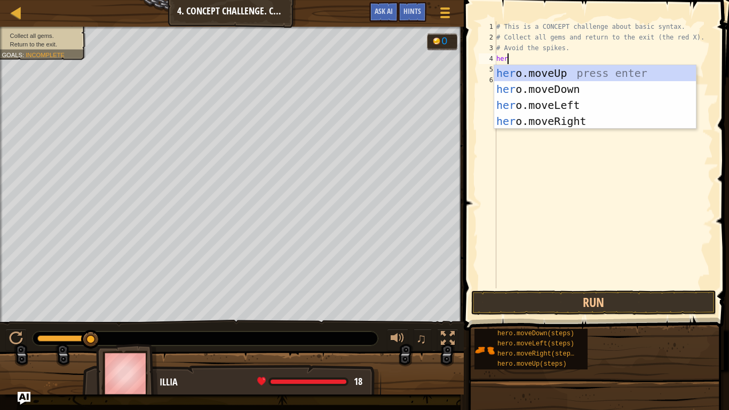
type textarea "hero"
click at [556, 107] on div "hero .moveUp press enter hero .moveDown press enter hero .moveLeft press enter …" at bounding box center [595, 113] width 202 height 96
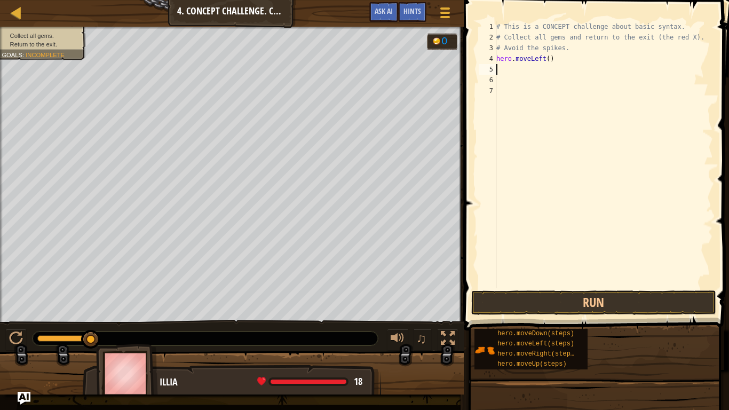
scroll to position [5, 0]
click at [549, 297] on button "Run" at bounding box center [593, 302] width 245 height 25
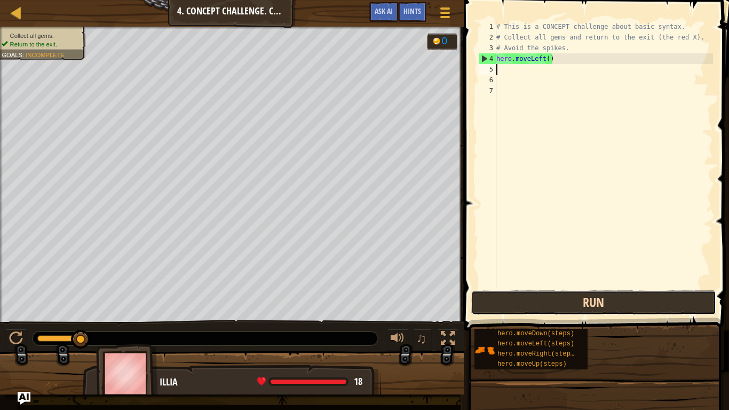
click at [512, 298] on button "Run" at bounding box center [593, 302] width 245 height 25
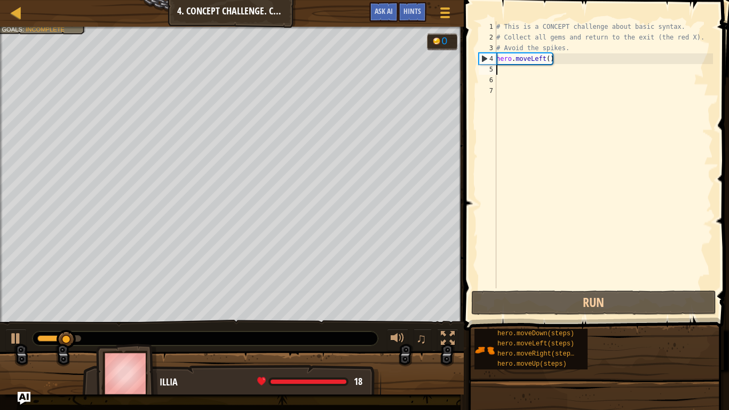
click at [567, 57] on div "# This is a CONCEPT challenge about basic syntax. # Collect all gems and return…" at bounding box center [603, 165] width 219 height 288
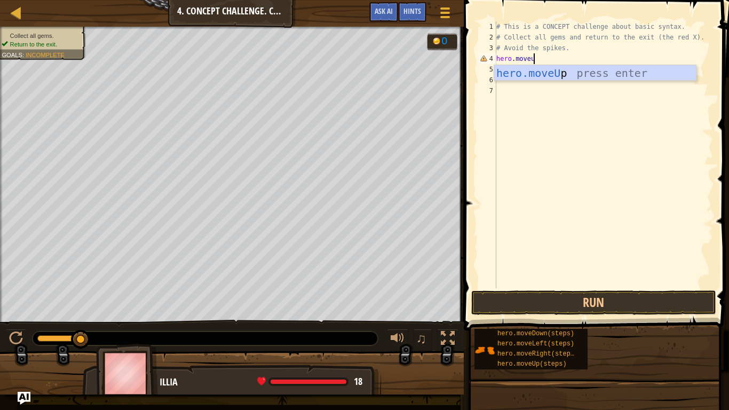
type textarea "hero.moveup"
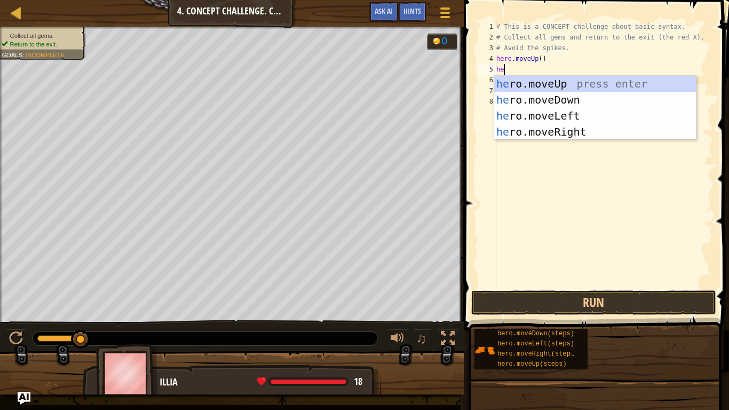
type textarea "hero"
click at [550, 125] on div "hero .moveUp press enter hero .moveDown press enter hero .moveLeft press enter …" at bounding box center [595, 124] width 202 height 96
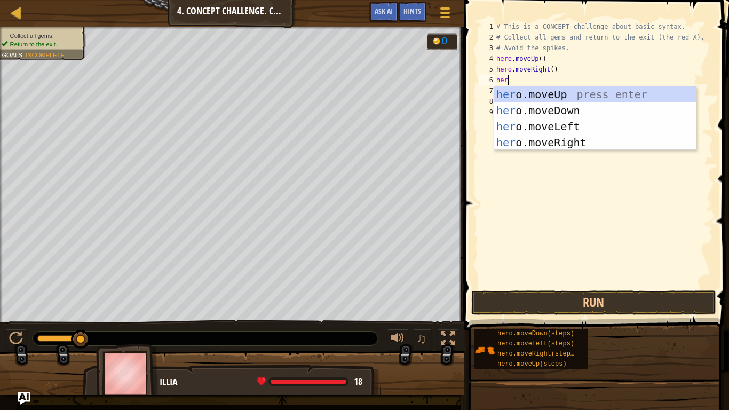
type textarea "hero"
click at [536, 110] on div "hero .moveUp press enter hero .moveDown press enter hero .moveLeft press enter …" at bounding box center [595, 134] width 202 height 96
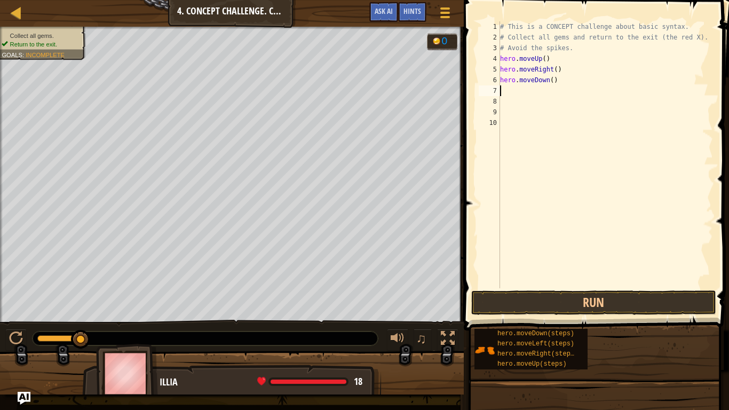
scroll to position [5, 0]
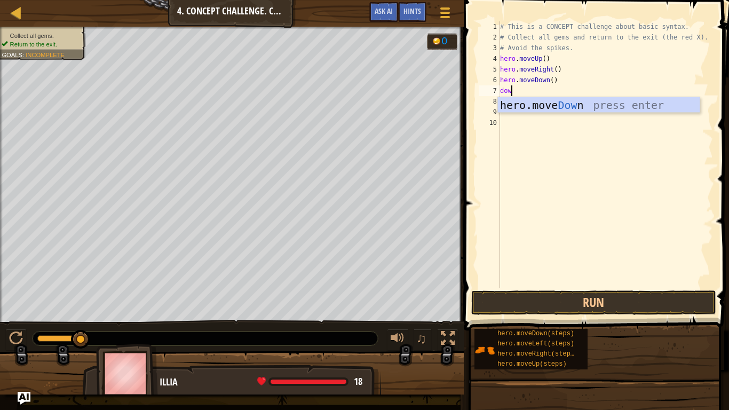
type textarea "down"
click at [532, 109] on div "hero.move Down press enter" at bounding box center [599, 121] width 202 height 48
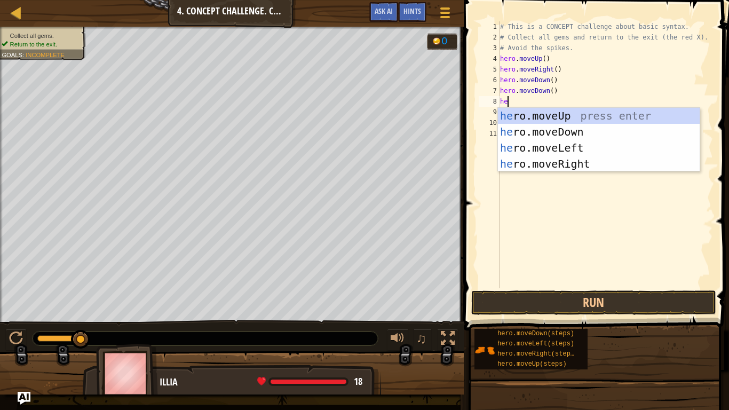
type textarea "her"
click at [521, 117] on div "her o.moveUp press enter her o.moveDown press enter her o.moveLeft press enter …" at bounding box center [599, 156] width 202 height 96
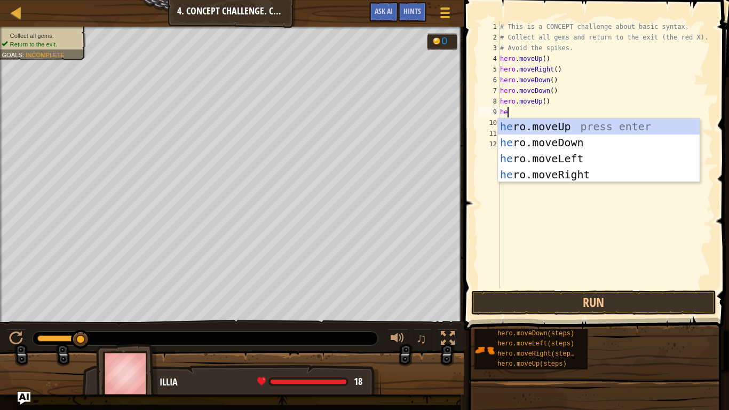
type textarea "hero"
click at [544, 174] on div "hero .moveUp press enter hero .moveDown press enter hero .moveLeft press enter …" at bounding box center [599, 166] width 202 height 96
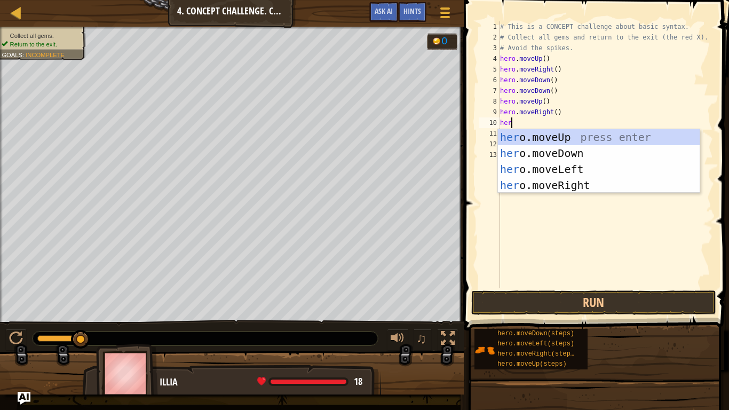
type textarea "hero"
click at [516, 166] on div "hero .moveUp press enter hero .moveDown press enter hero .moveLeft press enter …" at bounding box center [599, 177] width 202 height 96
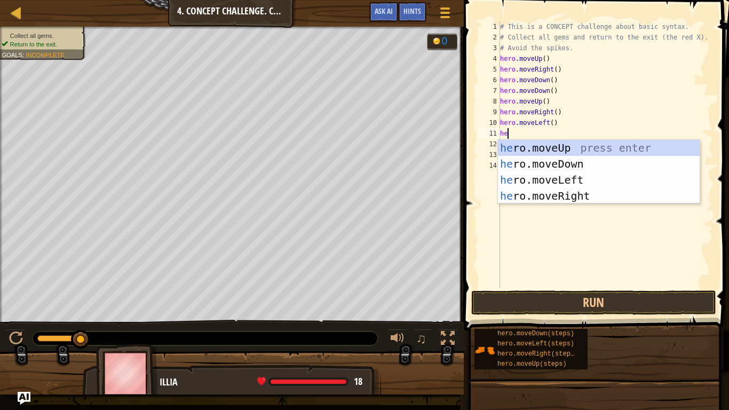
type textarea "hero"
click at [517, 148] on div "hero .moveUp press enter hero .moveDown press enter hero .moveLeft press enter …" at bounding box center [599, 188] width 202 height 96
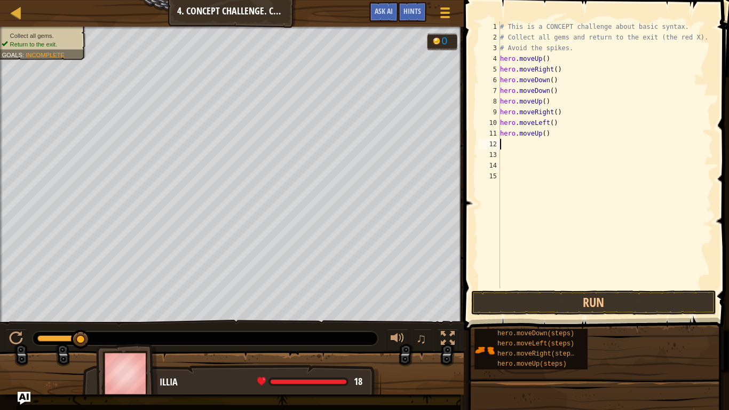
scroll to position [5, 0]
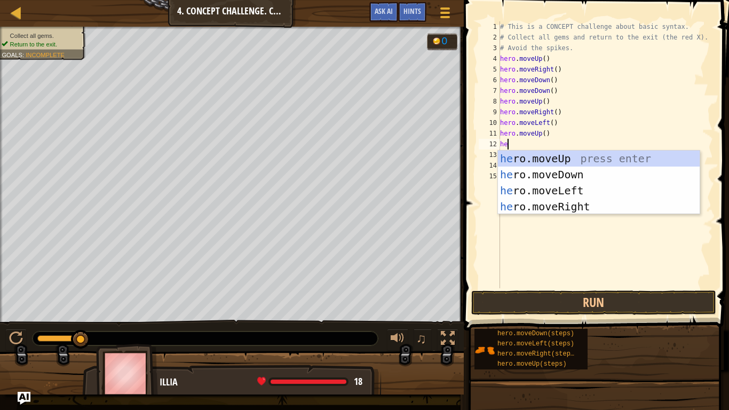
type textarea "hero"
click at [540, 191] on div "hero .moveUp press enter hero .moveDown press enter hero .moveLeft press enter …" at bounding box center [599, 198] width 202 height 96
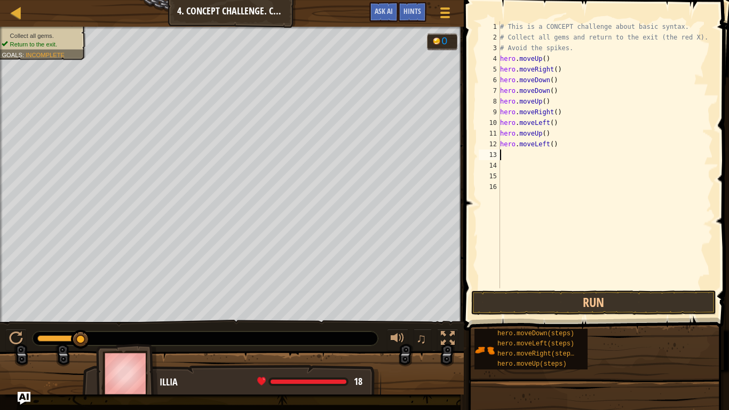
scroll to position [5, 0]
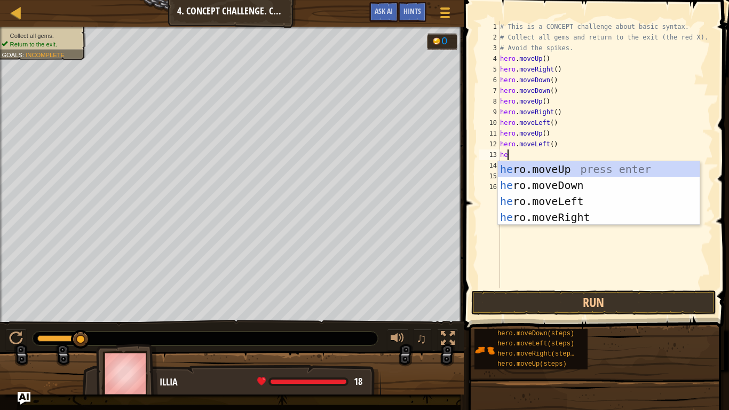
type textarea "hero"
click at [519, 181] on div "hero .moveUp press enter hero .moveDown press enter hero .moveLeft press enter …" at bounding box center [599, 209] width 202 height 96
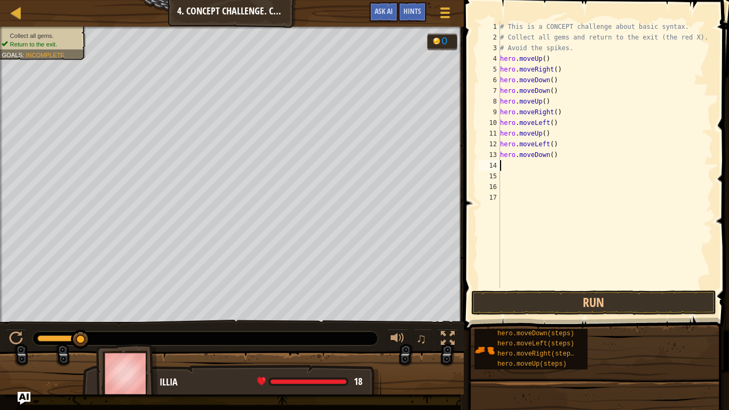
scroll to position [5, 0]
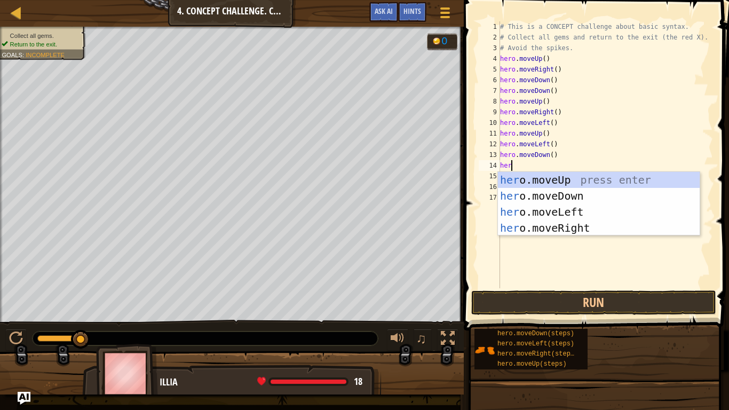
type textarea "hero"
click at [531, 209] on div "hero .moveUp press enter hero .moveDown press enter hero .moveLeft press enter …" at bounding box center [599, 220] width 202 height 96
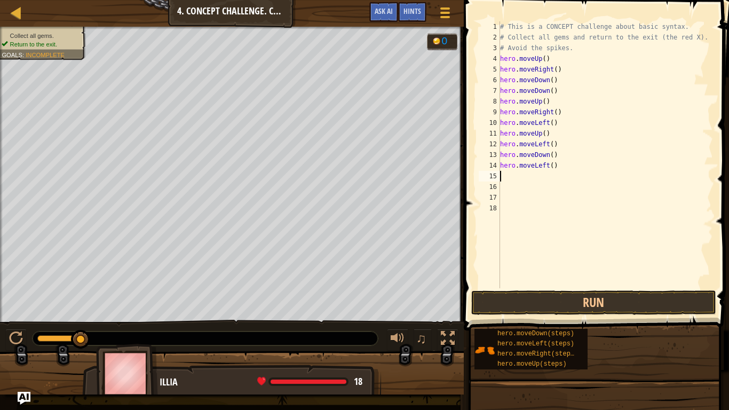
scroll to position [5, 0]
click at [535, 310] on button "Run" at bounding box center [593, 302] width 245 height 25
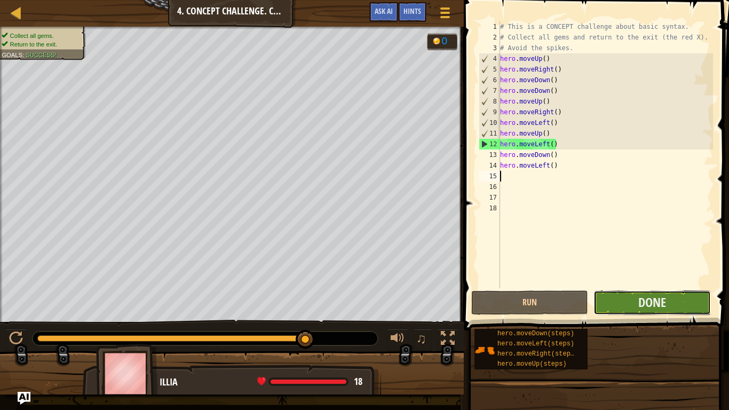
click at [631, 302] on button "Done" at bounding box center [651, 302] width 117 height 25
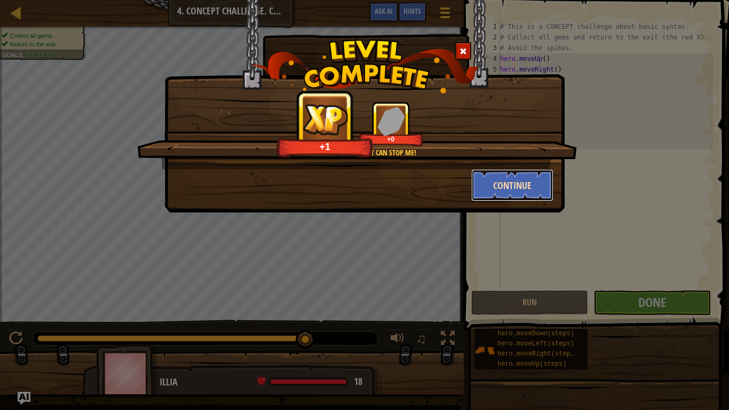
click at [492, 187] on button "Continue" at bounding box center [512, 185] width 83 height 32
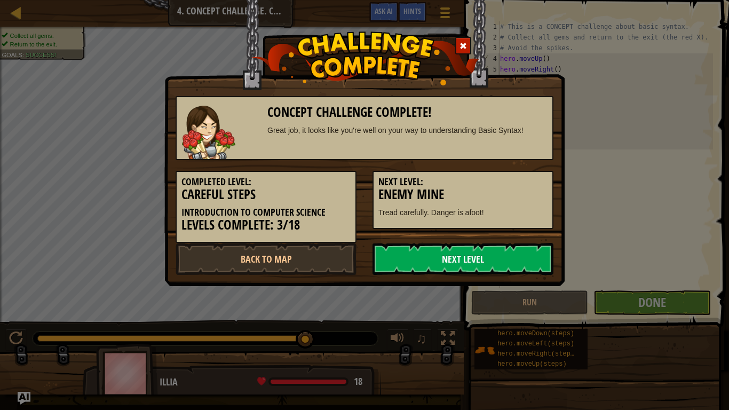
click at [464, 262] on link "Next Level" at bounding box center [462, 259] width 181 height 32
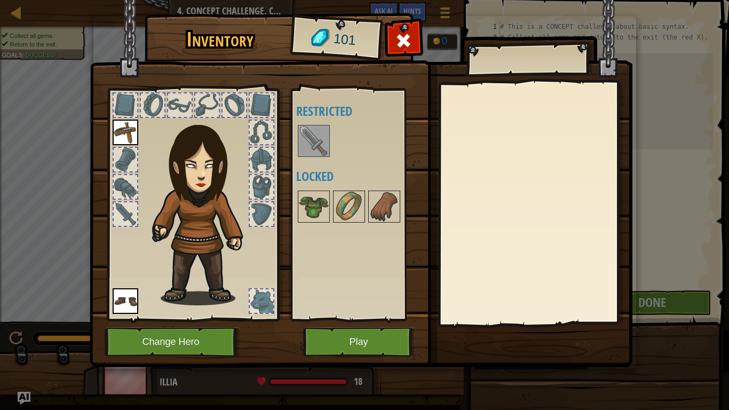
click at [326, 148] on img at bounding box center [314, 141] width 30 height 30
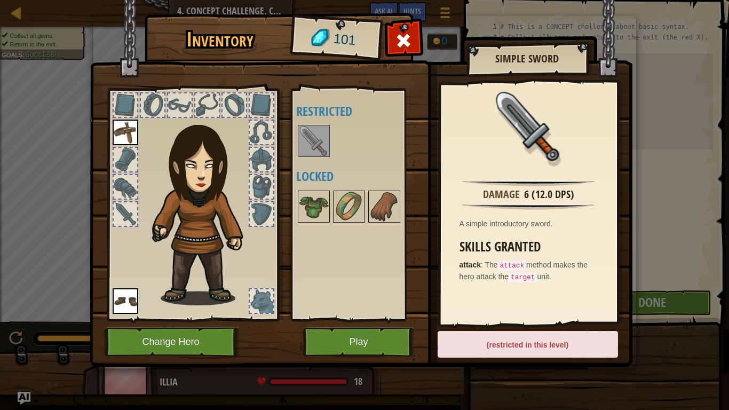
click at [416, 338] on img at bounding box center [361, 173] width 542 height 387
click at [305, 203] on img at bounding box center [314, 206] width 30 height 30
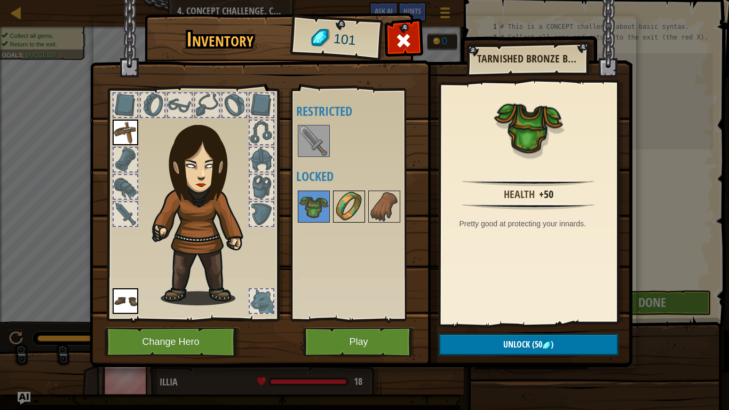
click at [357, 209] on img at bounding box center [349, 206] width 30 height 30
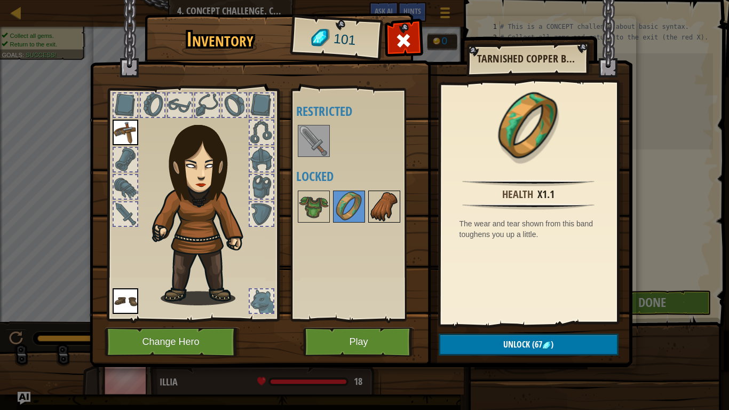
click at [388, 204] on img at bounding box center [384, 206] width 30 height 30
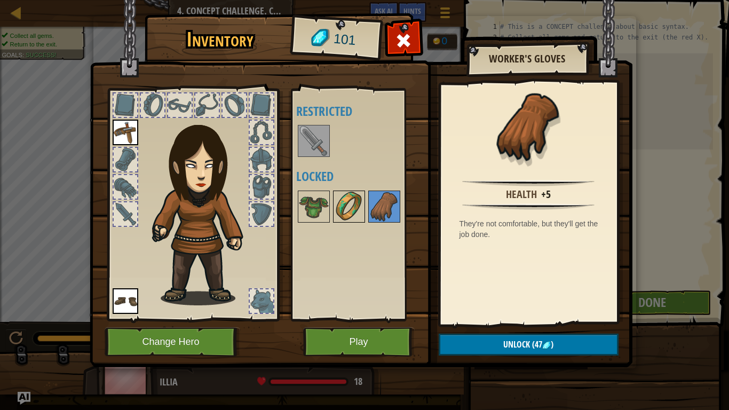
click at [340, 195] on img at bounding box center [349, 206] width 30 height 30
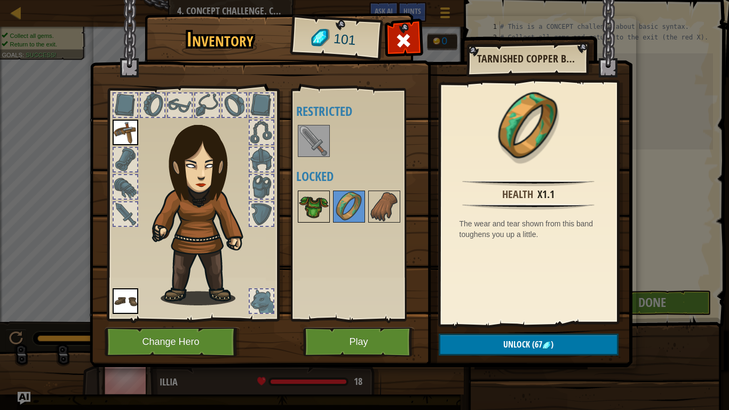
click at [323, 195] on img at bounding box center [314, 206] width 30 height 30
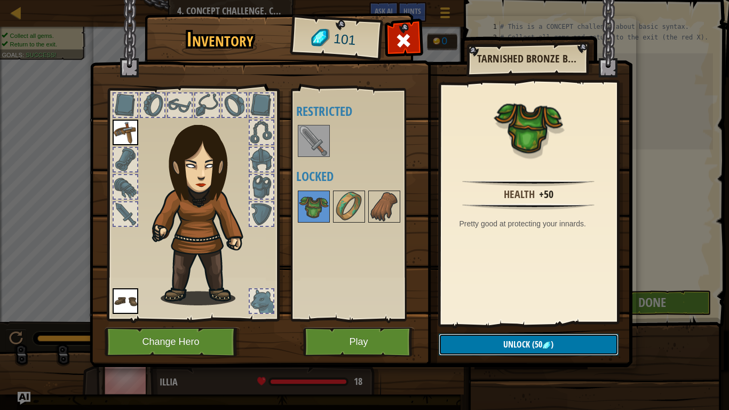
click at [489, 345] on button "Unlock (50 )" at bounding box center [528, 344] width 180 height 22
click at [454, 334] on button "Confirm" at bounding box center [528, 344] width 180 height 22
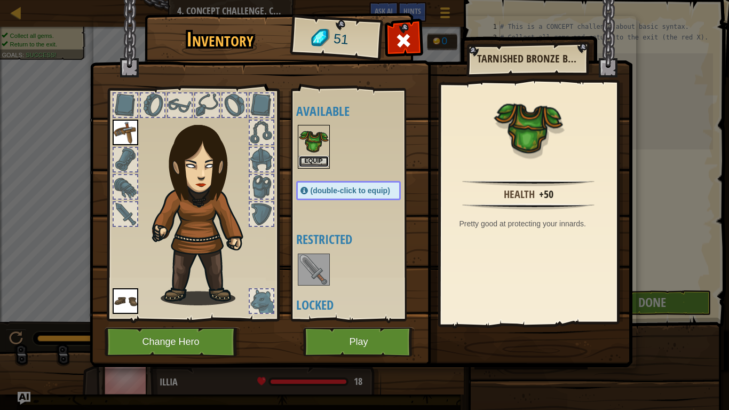
click at [318, 158] on button "Equip" at bounding box center [314, 161] width 30 height 11
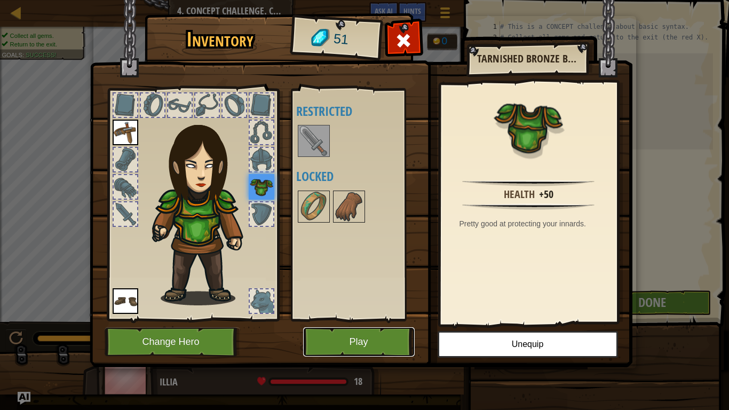
click at [376, 337] on button "Play" at bounding box center [358, 341] width 111 height 29
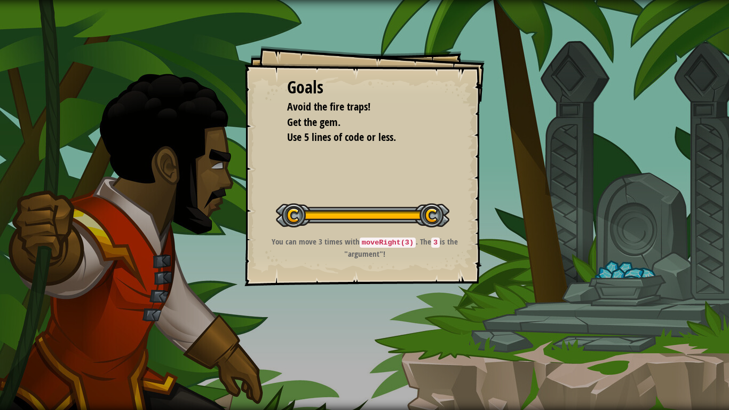
click at [0, 0] on button "Start Level" at bounding box center [0, 0] width 0 height 0
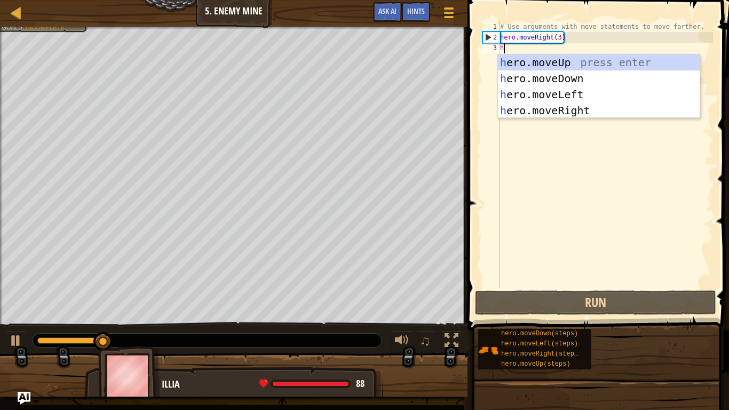
scroll to position [5, 0]
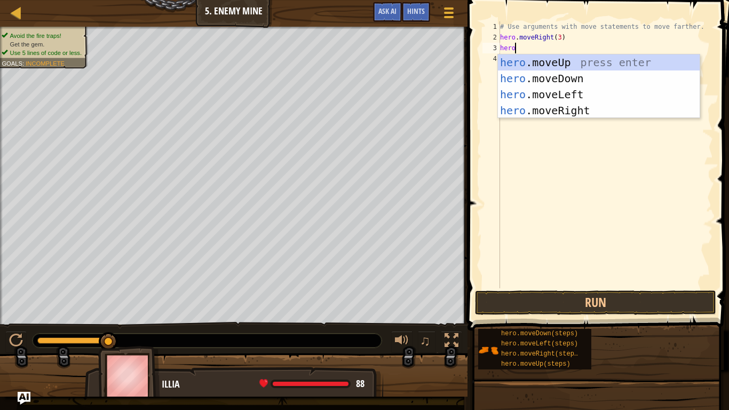
type textarea "hero"
click at [533, 66] on div "hero .moveUp press enter hero .moveDown press enter hero .moveLeft press enter …" at bounding box center [599, 102] width 202 height 96
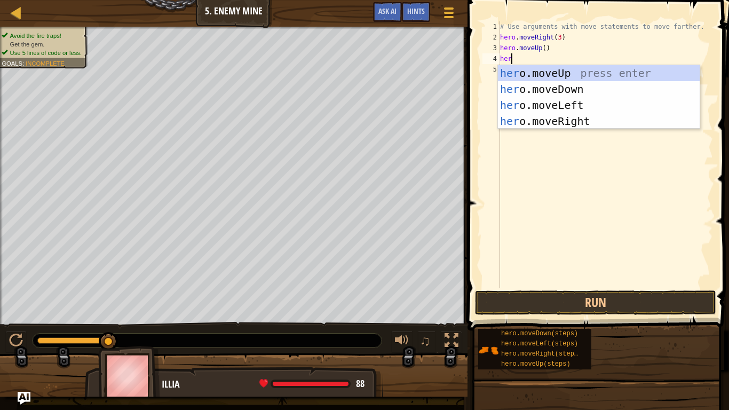
type textarea "hero"
click at [532, 117] on div "hero .moveUp press enter hero .moveDown press enter hero .moveLeft press enter …" at bounding box center [599, 113] width 202 height 96
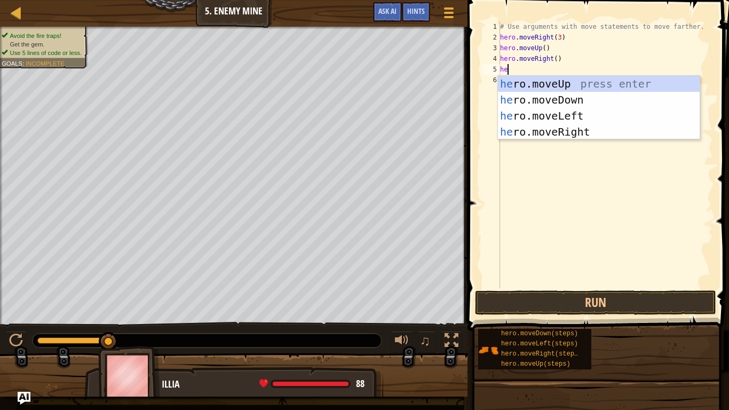
scroll to position [5, 1]
type textarea "her"
click at [530, 105] on div "her o.moveUp press enter her o.moveDown press enter her o.moveLeft press enter …" at bounding box center [599, 124] width 202 height 96
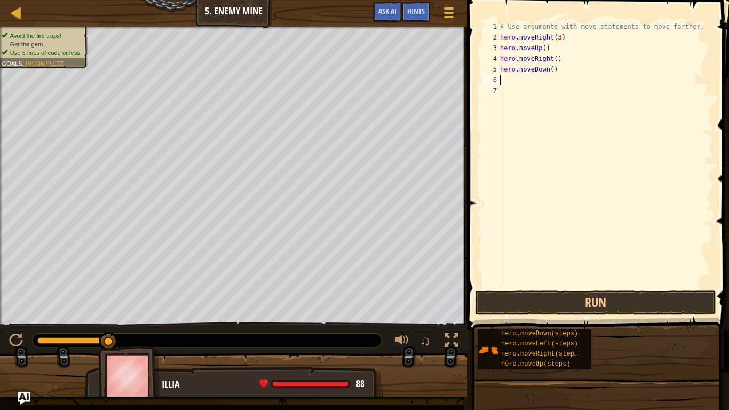
scroll to position [5, 0]
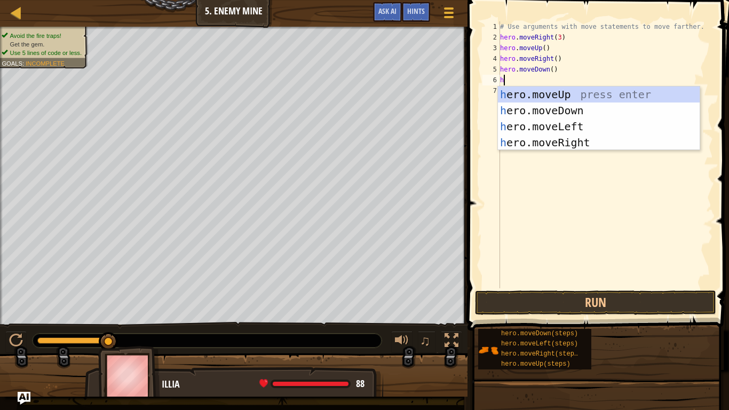
type textarea "her"
click at [529, 108] on div "her o.moveUp press enter her o.moveDown press enter her o.moveLeft press enter …" at bounding box center [599, 134] width 202 height 96
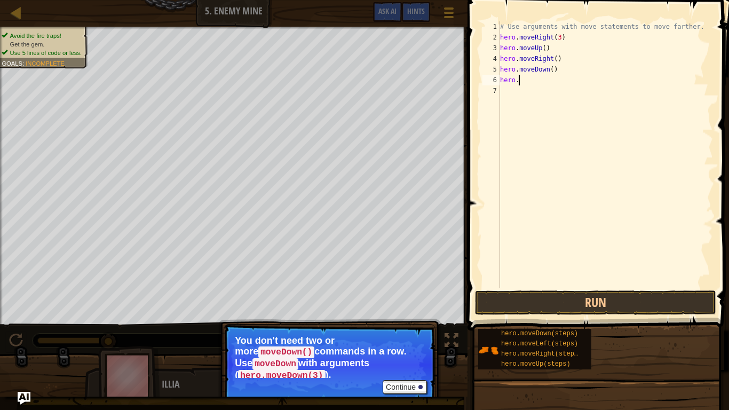
type textarea "h"
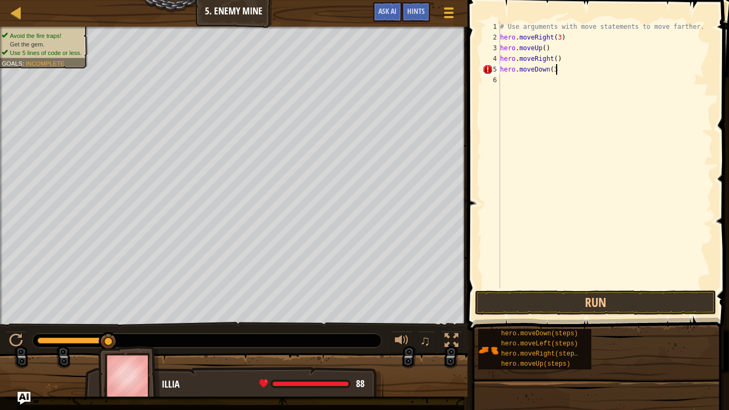
scroll to position [5, 7]
type textarea "hero.moveDown(3)"
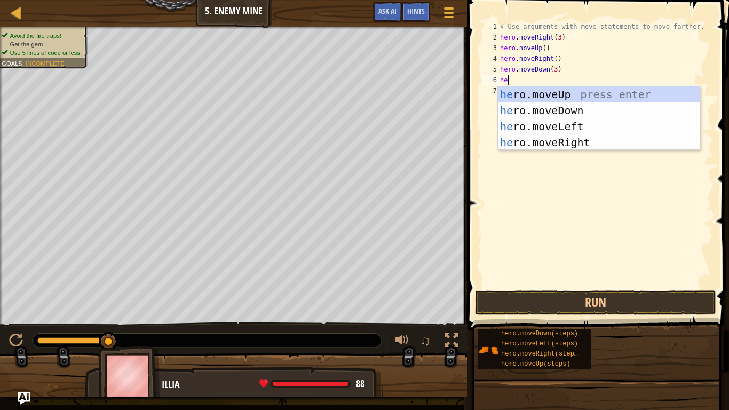
type textarea "hero"
click at [508, 136] on div "hero .moveUp press enter hero .moveDown press enter hero .moveLeft press enter …" at bounding box center [599, 134] width 202 height 96
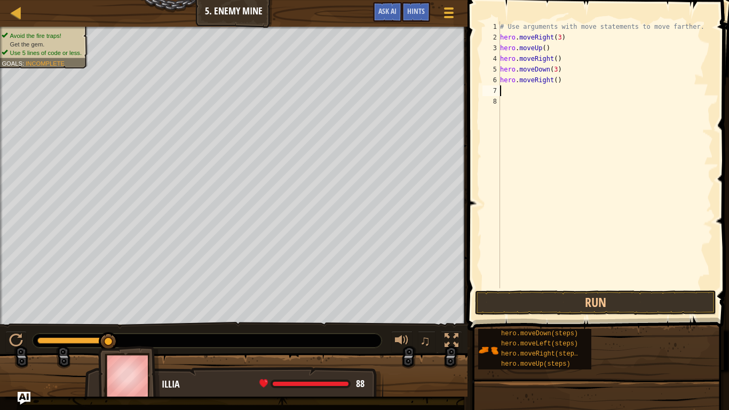
click at [555, 81] on div "# Use arguments with move statements to move farther. hero . moveRight ( 3 ) he…" at bounding box center [605, 165] width 215 height 288
type textarea "hero.moveRight(2)"
click at [536, 294] on button "Run" at bounding box center [595, 302] width 241 height 25
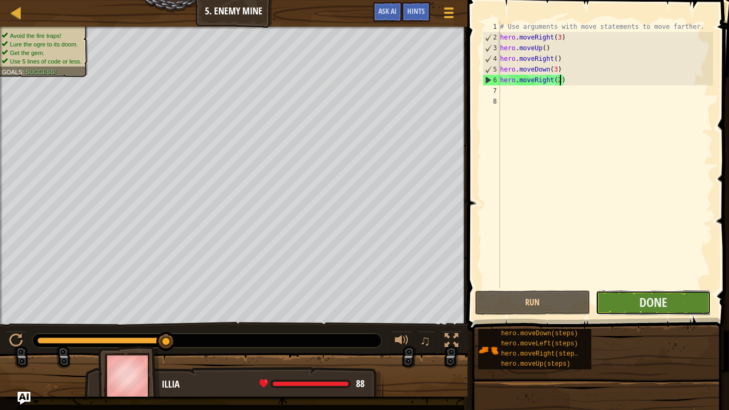
click at [628, 305] on button "Done" at bounding box center [652, 302] width 115 height 25
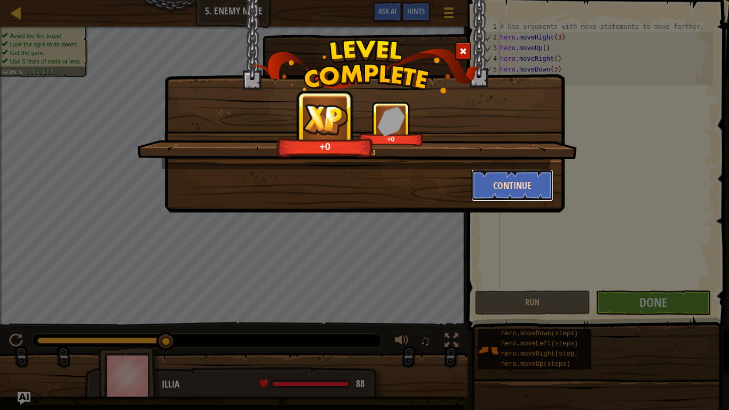
click at [490, 173] on button "Continue" at bounding box center [512, 185] width 83 height 32
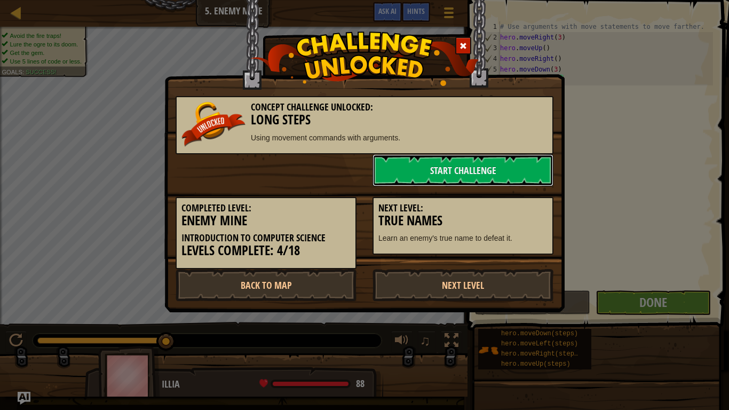
click at [490, 173] on link "Start Challenge" at bounding box center [462, 170] width 181 height 32
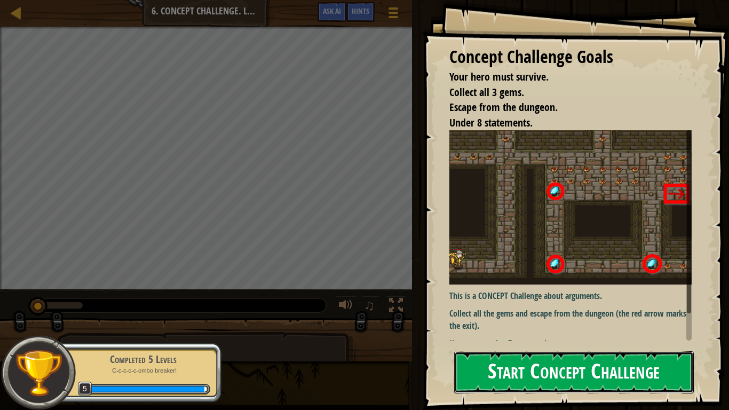
click at [522, 345] on button "Start Concept Challenge" at bounding box center [574, 372] width 240 height 42
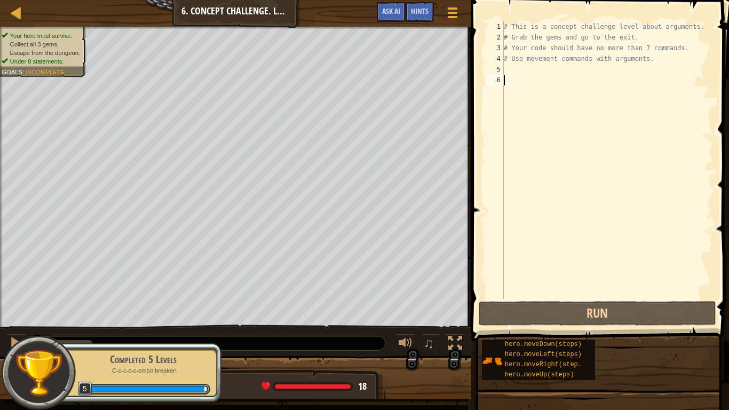
click at [529, 72] on div "# This is a concept challenge level about arguments. # Grab the gems and go to …" at bounding box center [606, 170] width 211 height 299
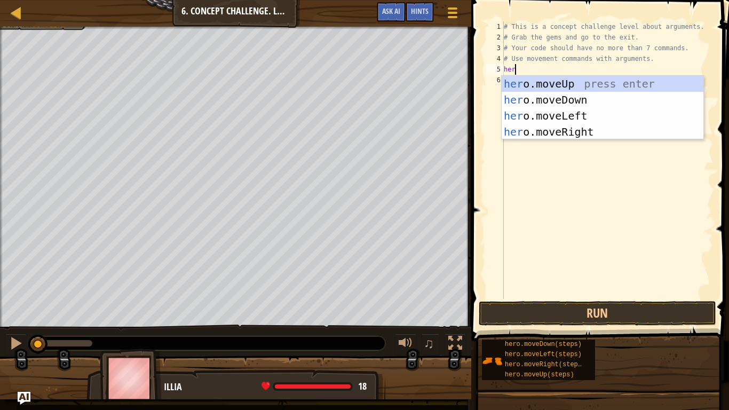
scroll to position [5, 1]
type textarea "hero"
click at [546, 135] on div "hero .moveUp press enter hero .moveDown press enter hero .moveLeft press enter …" at bounding box center [602, 124] width 202 height 96
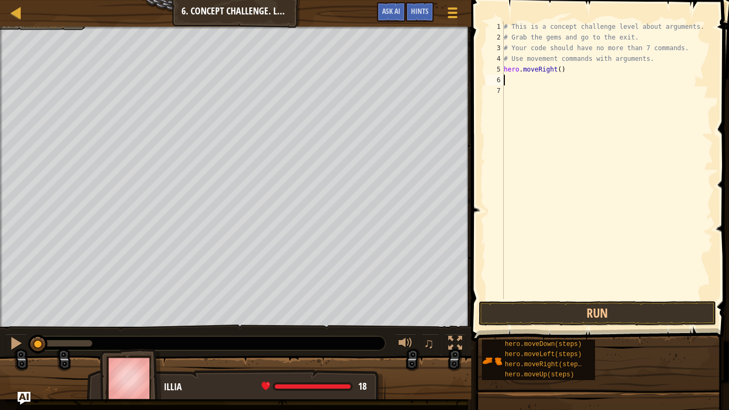
scroll to position [5, 0]
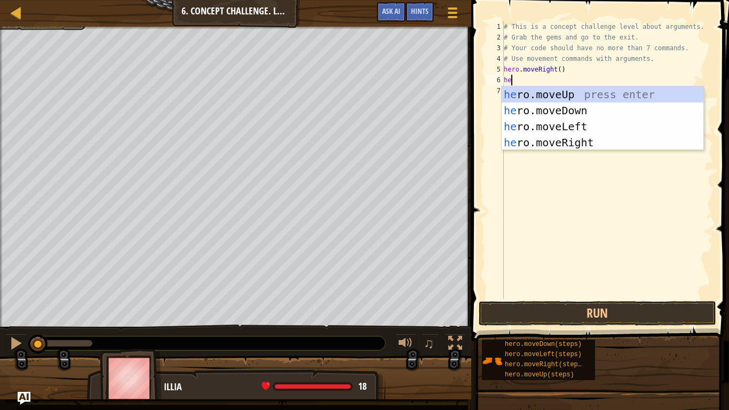
type textarea "her"
click at [510, 90] on div "her o.moveUp press enter her o.moveDown press enter her o.moveLeft press enter …" at bounding box center [602, 134] width 202 height 96
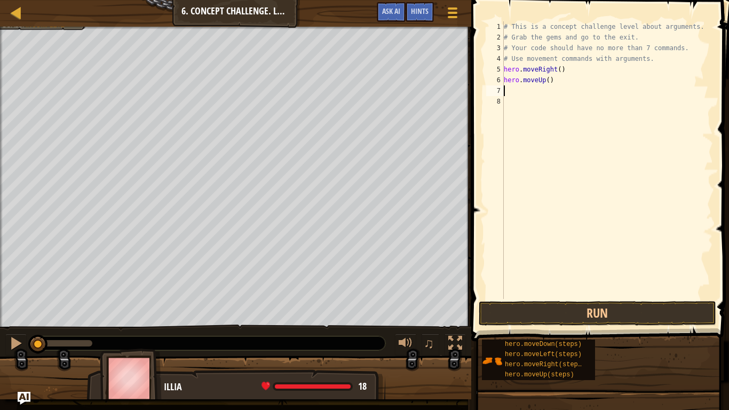
click at [547, 76] on div "# This is a concept challenge level about arguments. # Grab the gems and go to …" at bounding box center [606, 170] width 211 height 299
type textarea "hero.moveUp(3)"
click at [510, 89] on div "# This is a concept challenge level about arguments. # Grab the gems and go to …" at bounding box center [606, 170] width 211 height 299
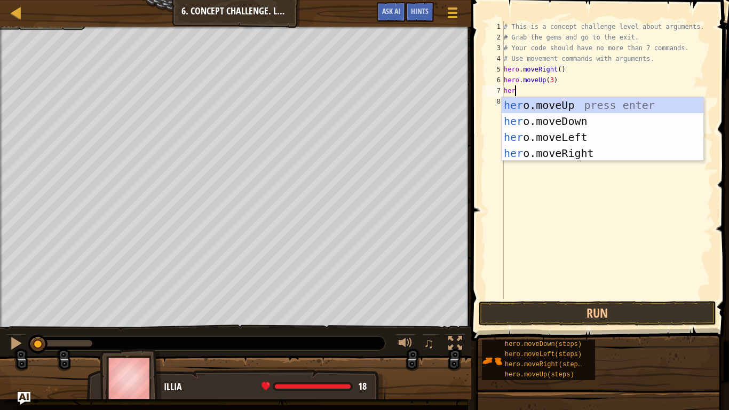
type textarea "hero"
click at [517, 162] on div "# This is a concept challenge level about arguments. # Grab the gems and go to …" at bounding box center [606, 170] width 211 height 299
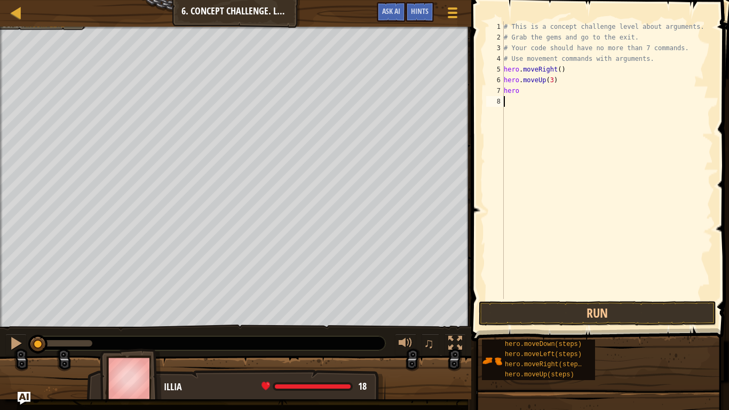
scroll to position [5, 0]
click at [518, 91] on div "# This is a concept challenge level about arguments. # Grab the gems and go to …" at bounding box center [606, 170] width 211 height 299
type textarea "hero"
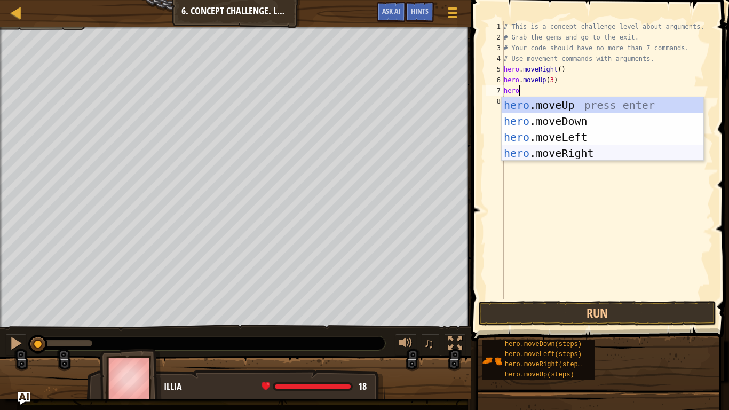
click at [537, 149] on div "hero .moveUp press enter hero .moveDown press enter hero .moveLeft press enter …" at bounding box center [602, 145] width 202 height 96
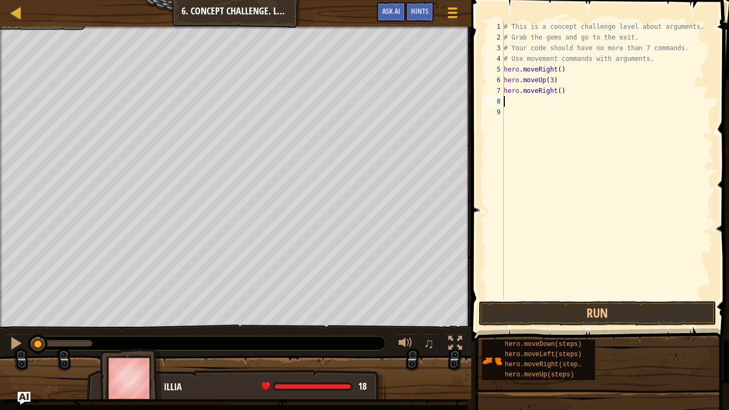
click at [559, 92] on div "# This is a concept challenge level about arguments. # Grab the gems and go to …" at bounding box center [606, 170] width 211 height 299
type textarea "hero.moveRight(2)"
click at [509, 98] on div "# This is a concept challenge level about arguments. # Grab the gems and go to …" at bounding box center [606, 170] width 211 height 299
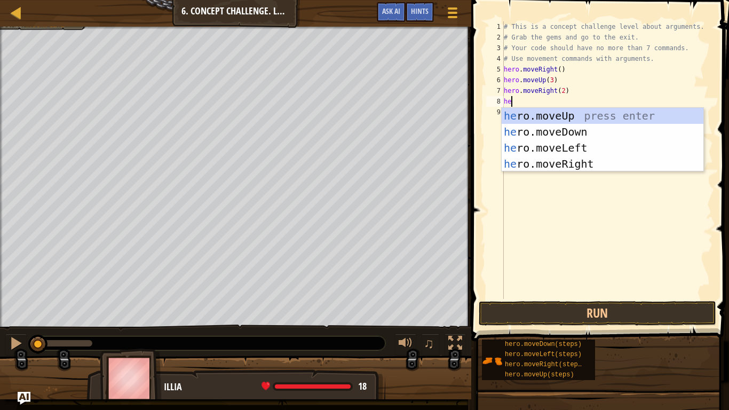
type textarea "hero"
click at [546, 134] on div "hero .moveUp press enter hero .moveDown press enter hero .moveLeft press enter …" at bounding box center [602, 156] width 202 height 96
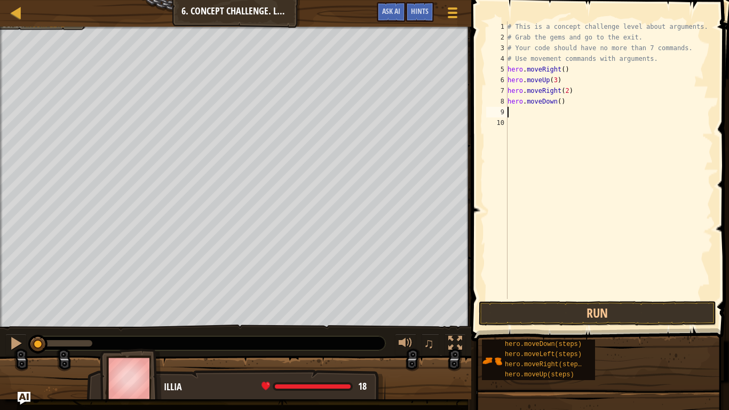
click at [560, 99] on div "# This is a concept challenge level about arguments. # Grab the gems and go to …" at bounding box center [609, 170] width 208 height 299
type textarea "hero.moveDown(3)"
click at [526, 110] on div "# This is a concept challenge level about arguments. # Grab the gems and go to …" at bounding box center [609, 170] width 208 height 299
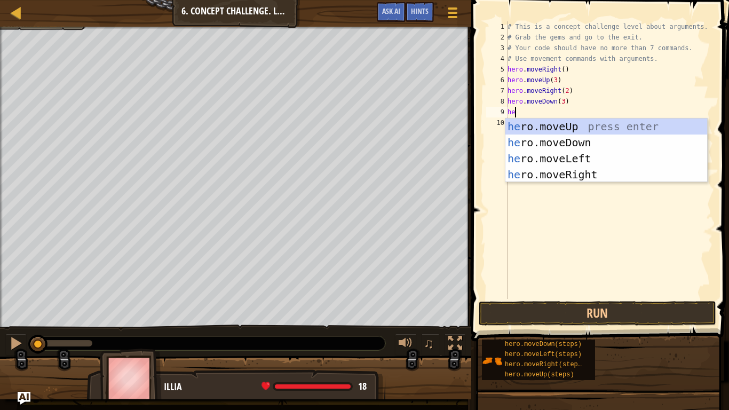
type textarea "hero"
click at [543, 161] on div "hero .moveUp press enter hero .moveDown press enter hero .moveLeft press enter …" at bounding box center [606, 166] width 202 height 96
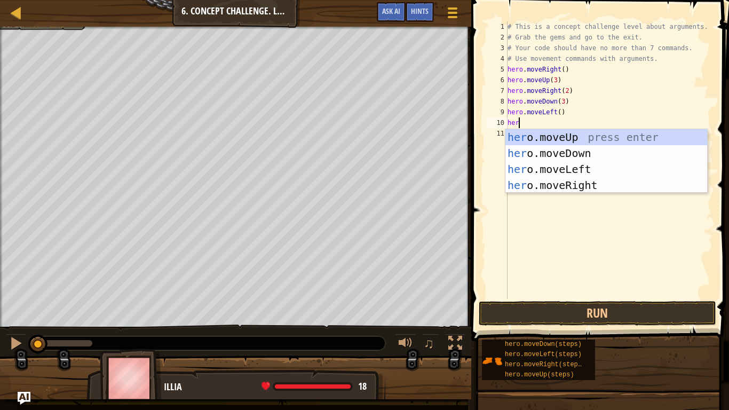
type textarea "hero"
click at [538, 138] on div "hero .moveUp press enter hero .moveDown press enter hero .moveLeft press enter …" at bounding box center [606, 177] width 202 height 96
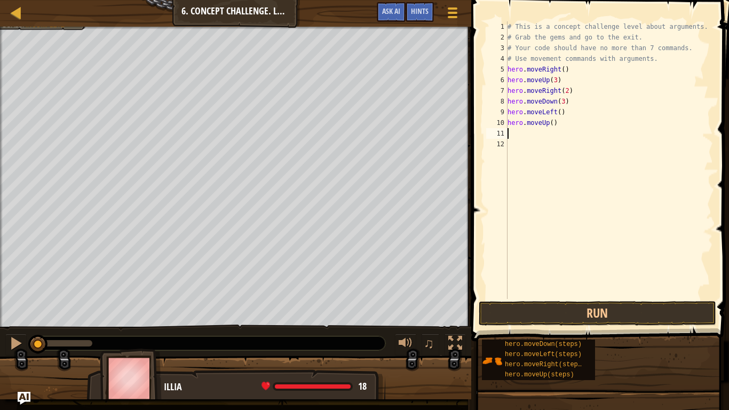
scroll to position [5, 0]
click at [550, 124] on div "# This is a concept challenge level about arguments. # Grab the gems and go to …" at bounding box center [609, 170] width 208 height 299
type textarea "hero.moveUp(2)"
click at [530, 135] on div "# This is a concept challenge level about arguments. # Grab the gems and go to …" at bounding box center [609, 170] width 208 height 299
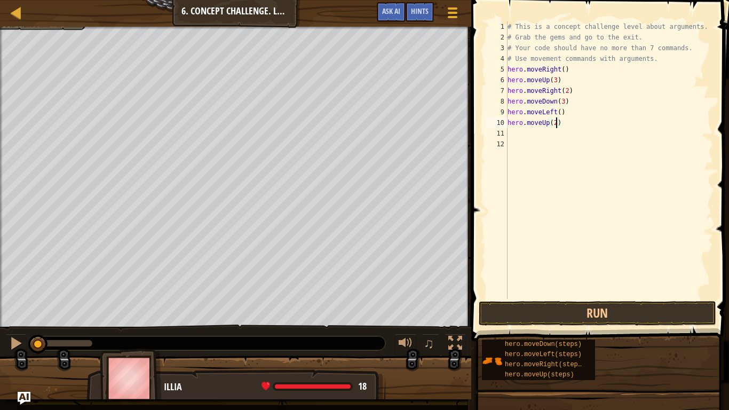
scroll to position [5, 0]
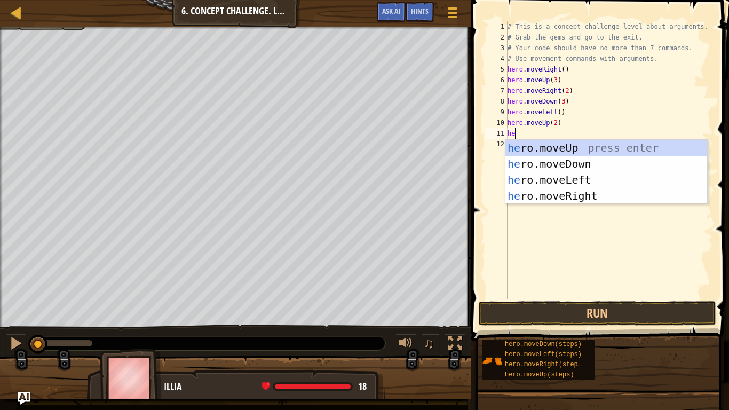
type textarea "hero"
click at [512, 194] on div "hero .moveUp press enter hero .moveDown press enter hero .moveLeft press enter …" at bounding box center [606, 188] width 202 height 96
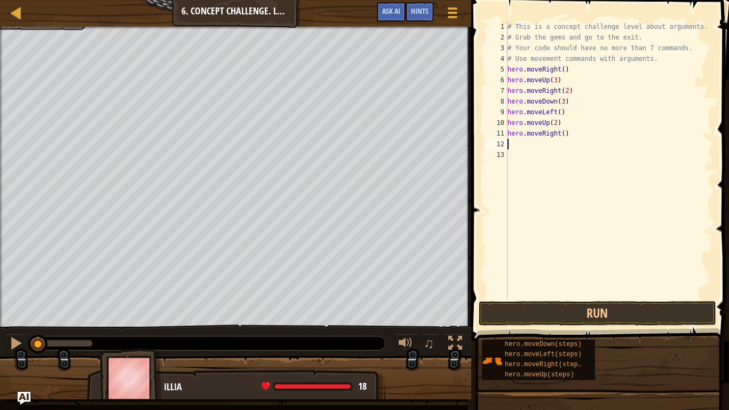
scroll to position [5, 0]
click at [564, 136] on div "# This is a concept challenge level about arguments. # Grab the gems and go to …" at bounding box center [609, 170] width 208 height 299
type textarea "hero.moveRight(3)"
click at [570, 312] on button "Run" at bounding box center [596, 313] width 237 height 25
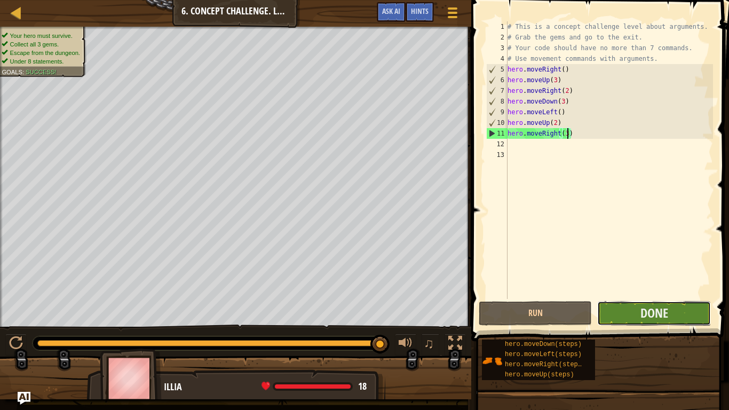
click at [618, 312] on button "Done" at bounding box center [653, 313] width 113 height 25
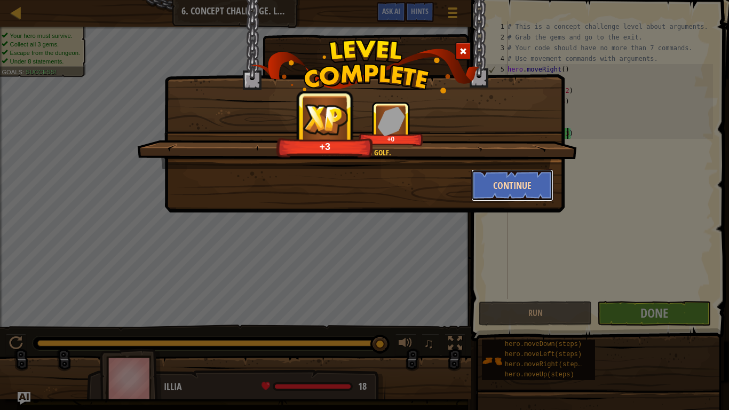
click at [535, 197] on button "Continue" at bounding box center [512, 185] width 83 height 32
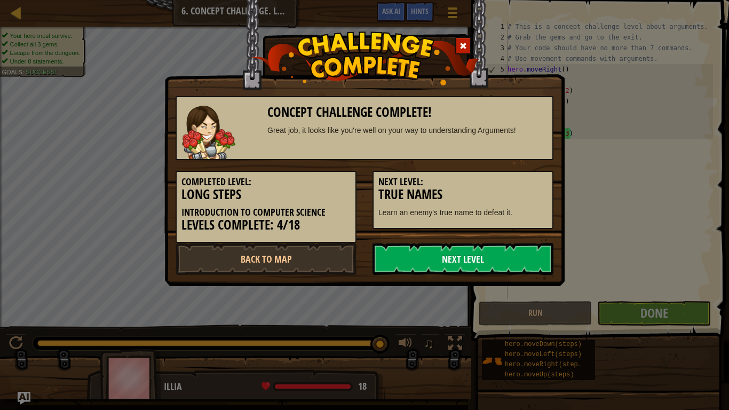
click at [458, 263] on link "Next Level" at bounding box center [462, 259] width 181 height 32
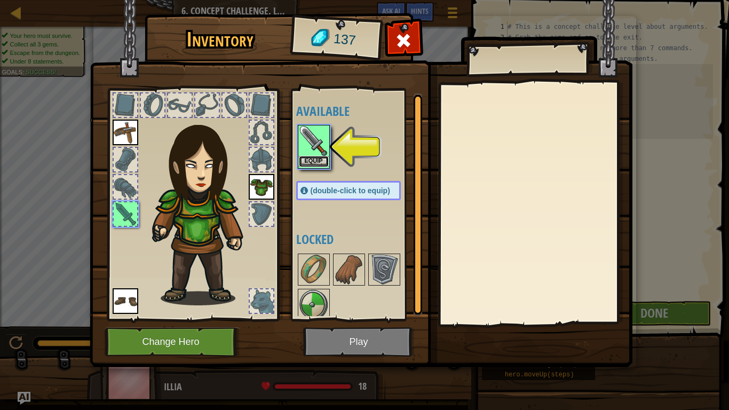
click at [306, 156] on button "Equip" at bounding box center [314, 161] width 30 height 11
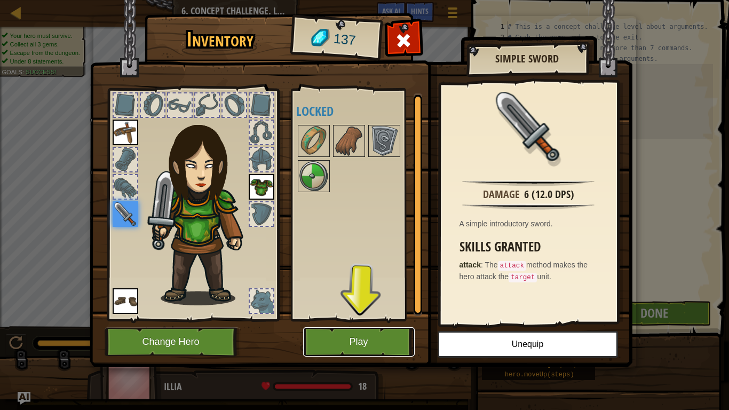
click at [314, 340] on button "Play" at bounding box center [358, 341] width 111 height 29
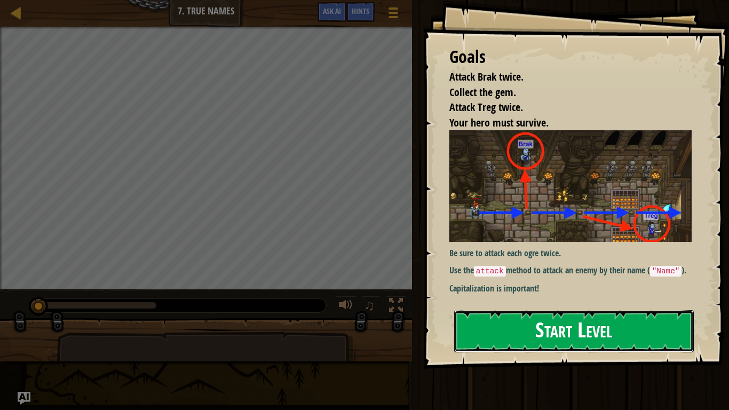
click at [525, 333] on button "Start Level" at bounding box center [574, 331] width 240 height 42
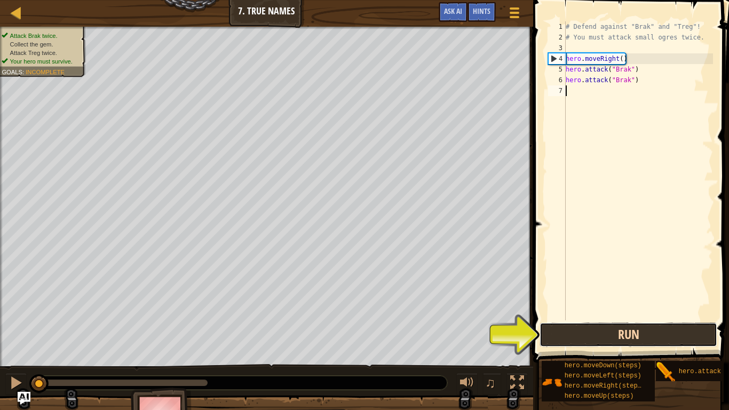
click at [614, 338] on button "Run" at bounding box center [628, 334] width 178 height 25
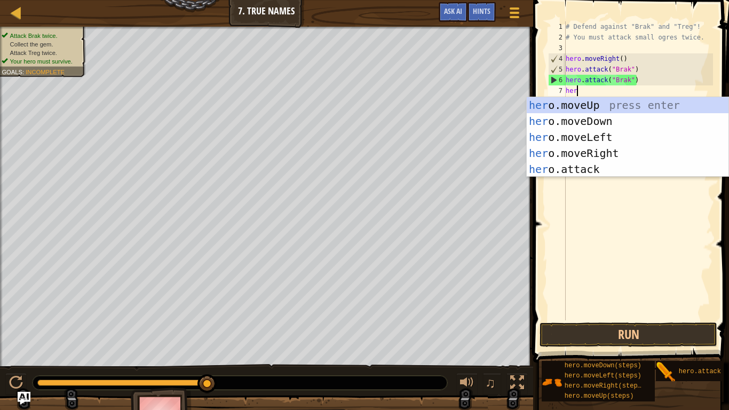
scroll to position [5, 2]
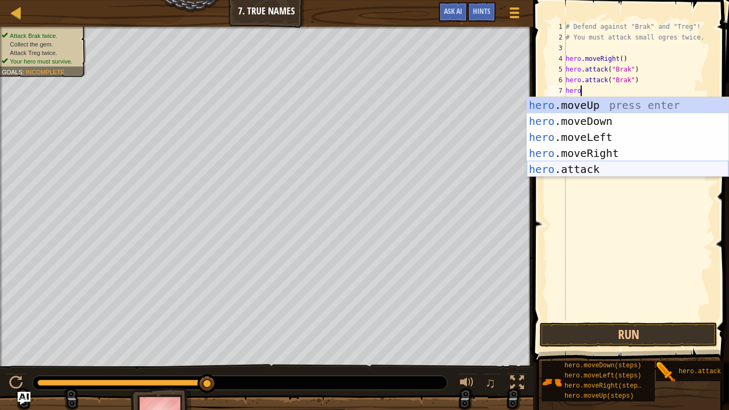
click at [586, 172] on div "hero .moveUp press enter hero .moveDown press enter hero .moveLeft press enter …" at bounding box center [627, 153] width 202 height 112
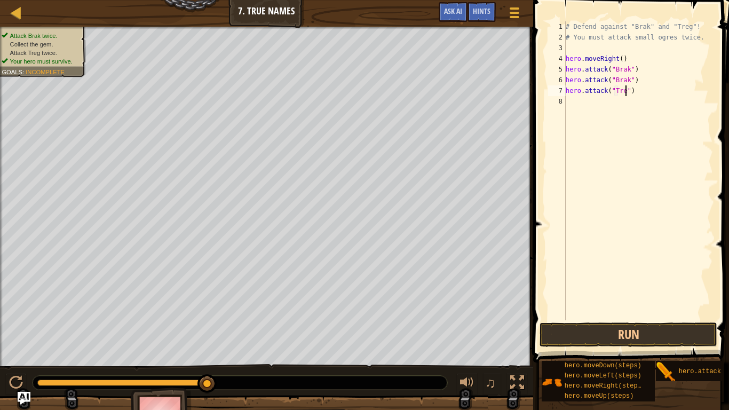
scroll to position [5, 9]
type textarea "hero.attack("Treg")"
click at [594, 328] on button "Run" at bounding box center [628, 334] width 178 height 25
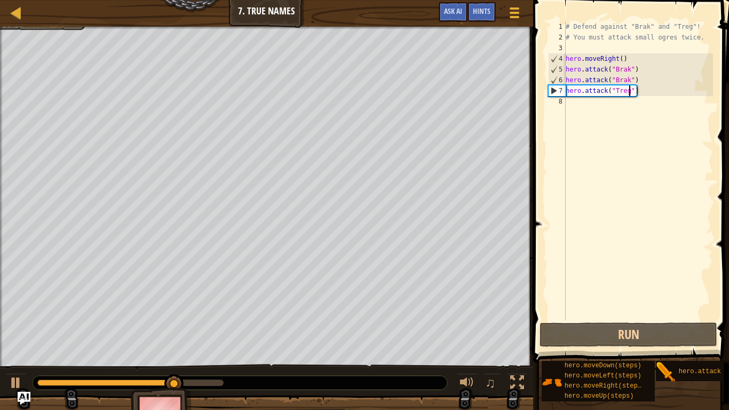
click at [577, 99] on div "# Defend against "Brak" and "Treg"! # You must attack small ogres twice. hero .…" at bounding box center [637, 181] width 149 height 320
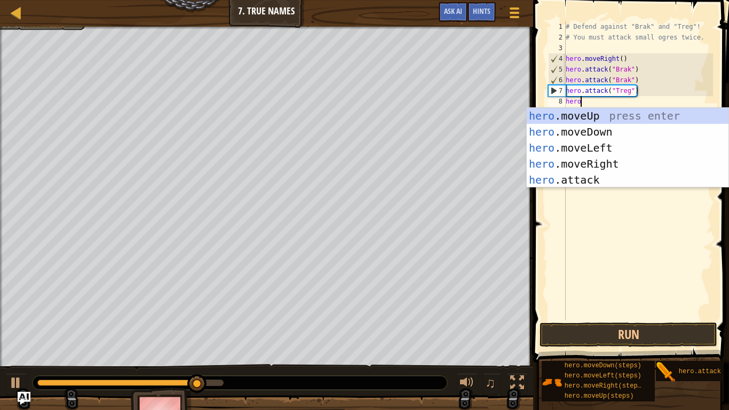
scroll to position [5, 2]
click at [572, 181] on div "hero .moveUp press enter hero .moveDown press enter hero .moveLeft press enter …" at bounding box center [627, 164] width 202 height 112
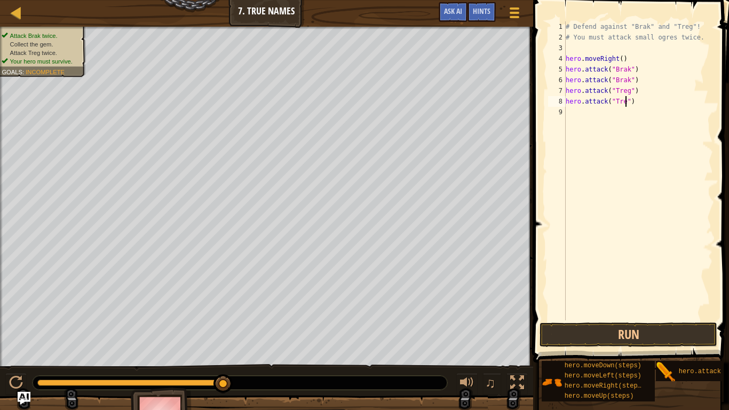
scroll to position [5, 9]
type textarea "hero.attack("Treg")"
click at [598, 329] on button "Run" at bounding box center [628, 334] width 178 height 25
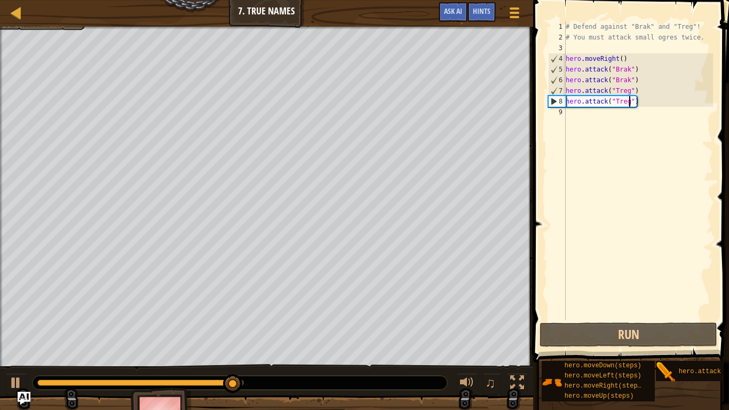
click at [571, 115] on div "# Defend against "Brak" and "Treg"! # You must attack small ogres twice. hero .…" at bounding box center [637, 181] width 149 height 320
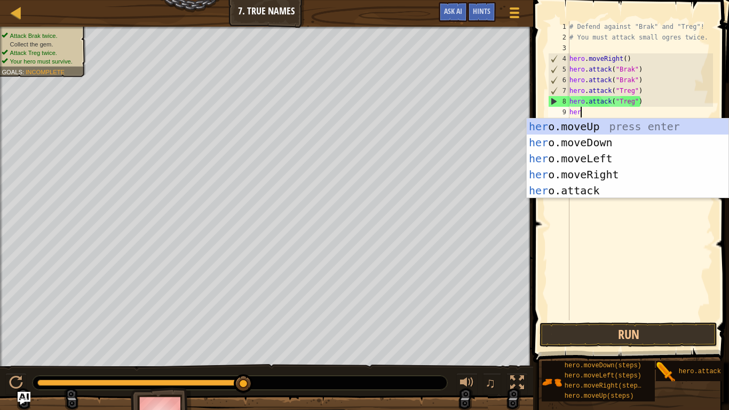
type textarea "hero"
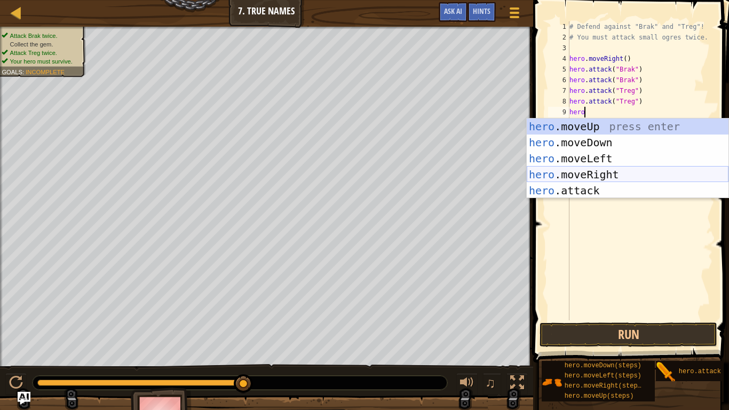
click at [584, 176] on div "hero .moveUp press enter hero .moveDown press enter hero .moveLeft press enter …" at bounding box center [627, 174] width 202 height 112
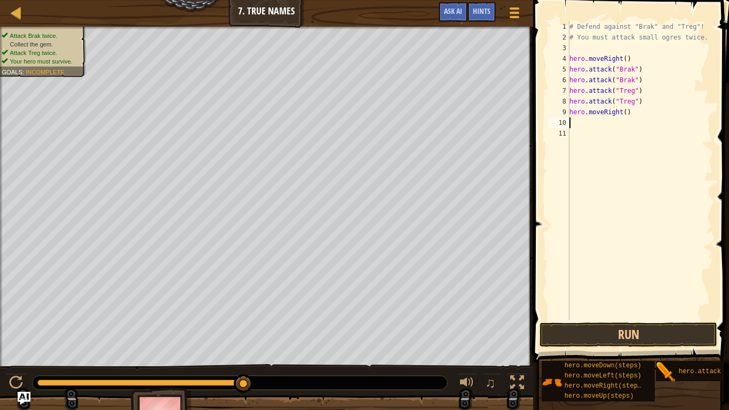
scroll to position [5, 0]
click at [626, 115] on div "# Defend against "Brak" and "Treg"! # You must attack small ogres twice. hero .…" at bounding box center [640, 181] width 146 height 320
type textarea "hero.moveRight()"
click at [621, 336] on button "Run" at bounding box center [628, 334] width 178 height 25
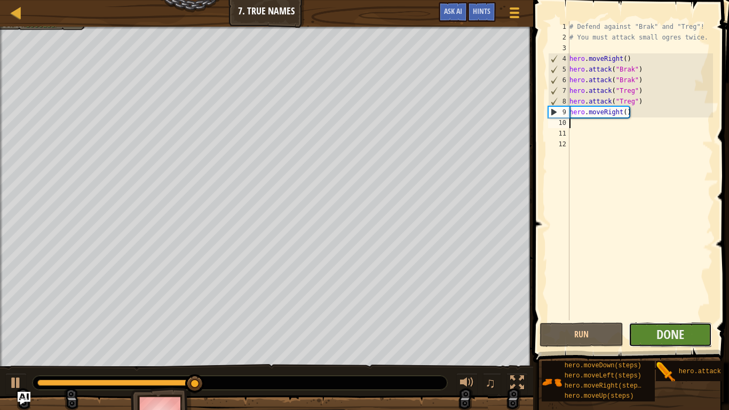
click at [674, 322] on button "Done" at bounding box center [670, 334] width 84 height 25
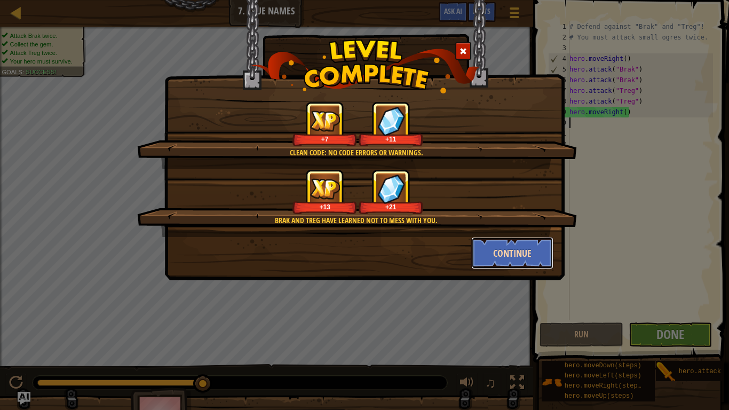
click at [504, 251] on button "Continue" at bounding box center [512, 253] width 83 height 32
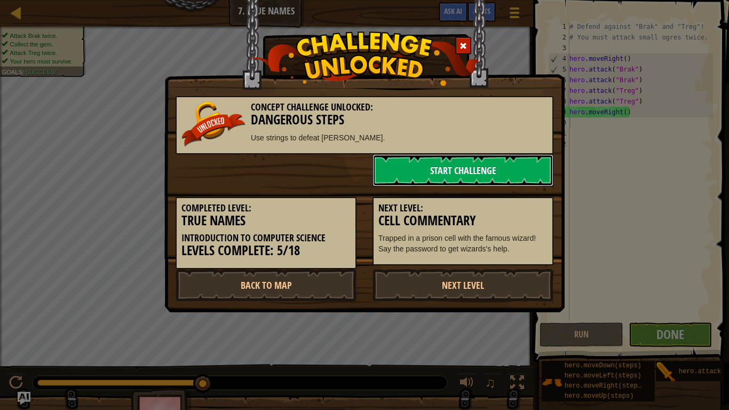
click at [474, 171] on link "Start Challenge" at bounding box center [462, 170] width 181 height 32
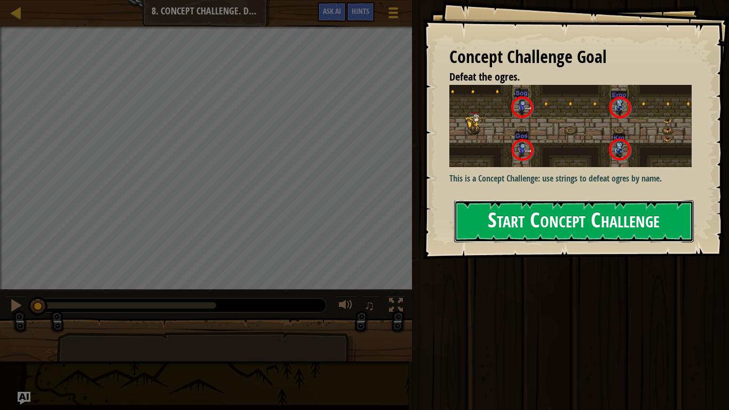
click at [474, 217] on button "Start Concept Challenge" at bounding box center [574, 221] width 240 height 42
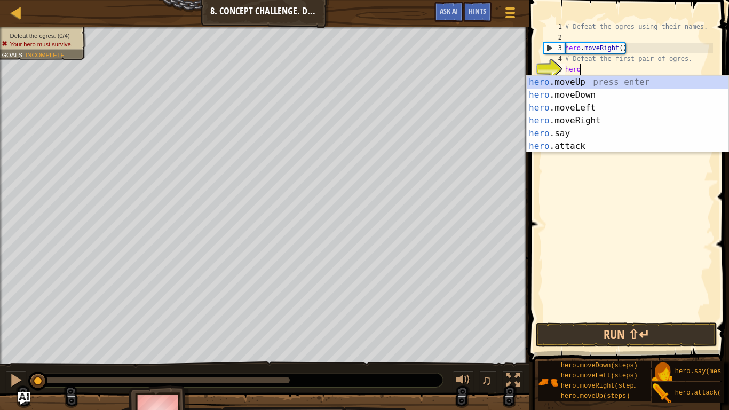
scroll to position [5, 2]
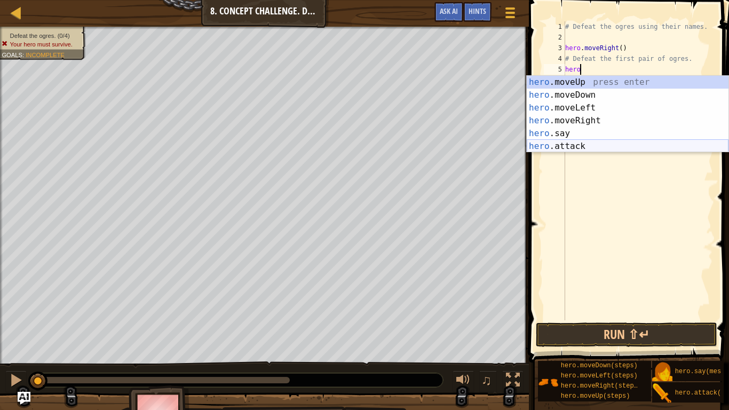
click at [593, 143] on div "hero .moveUp press enter hero .moveDown press enter hero .moveLeft press enter …" at bounding box center [627, 127] width 202 height 102
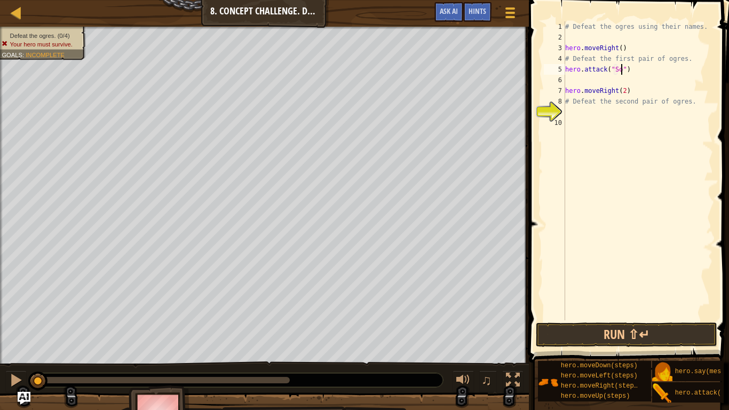
type textarea "hero.attack("Sog")"
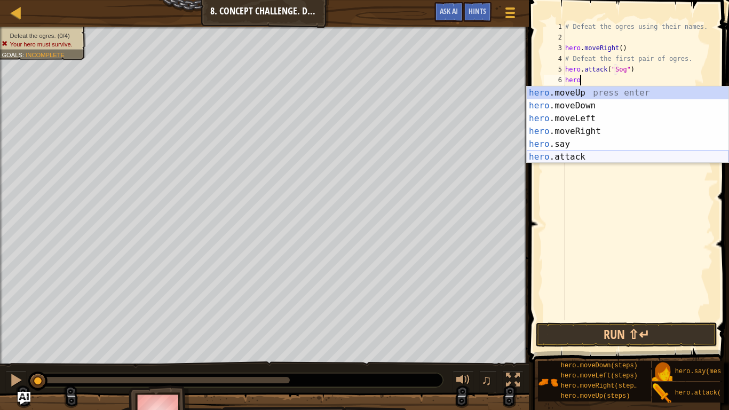
click at [574, 153] on div "hero .moveUp press enter hero .moveDown press enter hero .moveLeft press enter …" at bounding box center [627, 137] width 202 height 102
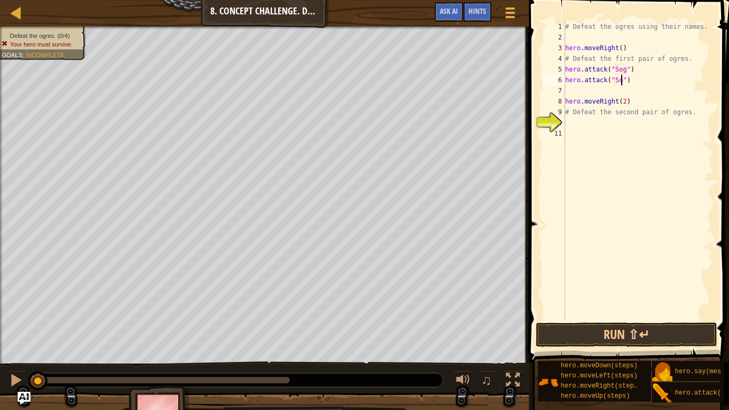
type textarea "hero.attack("Sog")"
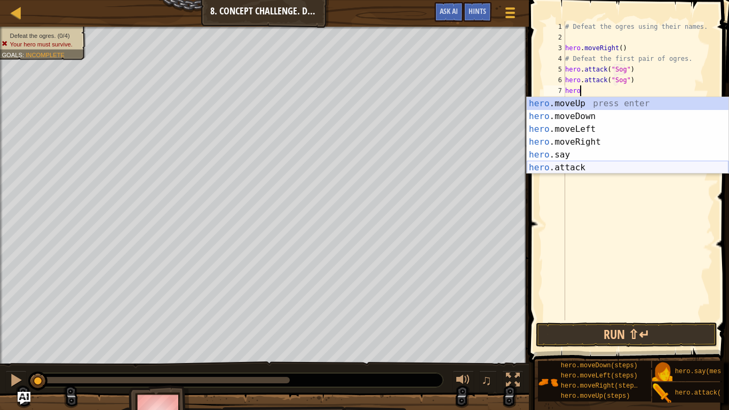
click at [579, 170] on div "hero .moveUp press enter hero .moveDown press enter hero .moveLeft press enter …" at bounding box center [627, 148] width 202 height 102
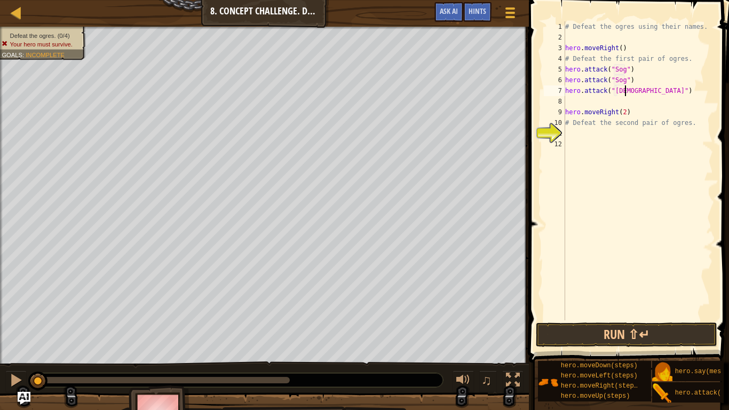
type textarea "hero.attack("Gos")"
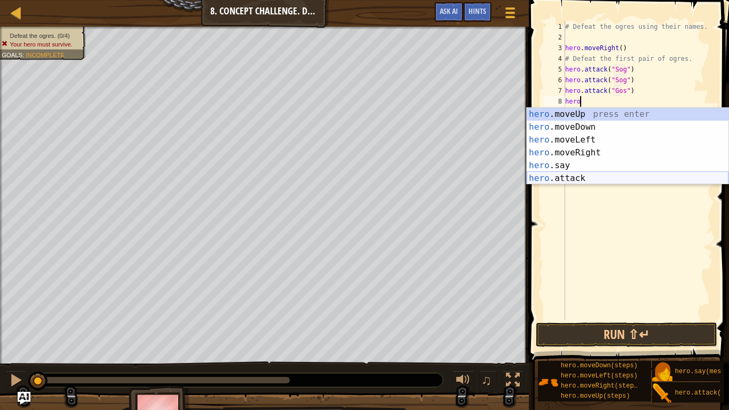
click at [578, 174] on div "hero .moveUp press enter hero .moveDown press enter hero .moveLeft press enter …" at bounding box center [627, 159] width 202 height 102
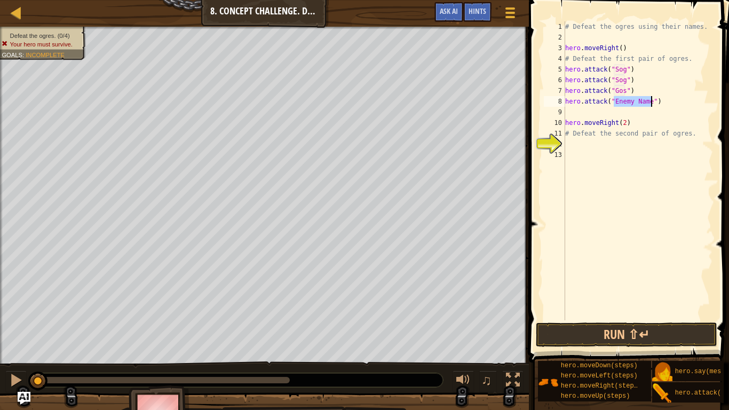
scroll to position [5, 8]
type textarea "hero.attack("Gos")"
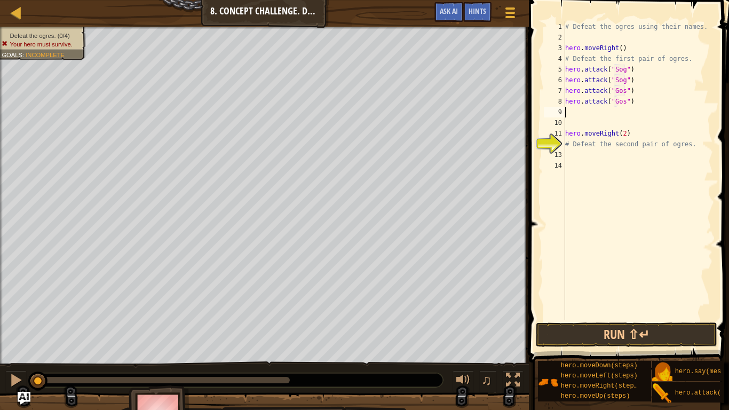
scroll to position [5, 0]
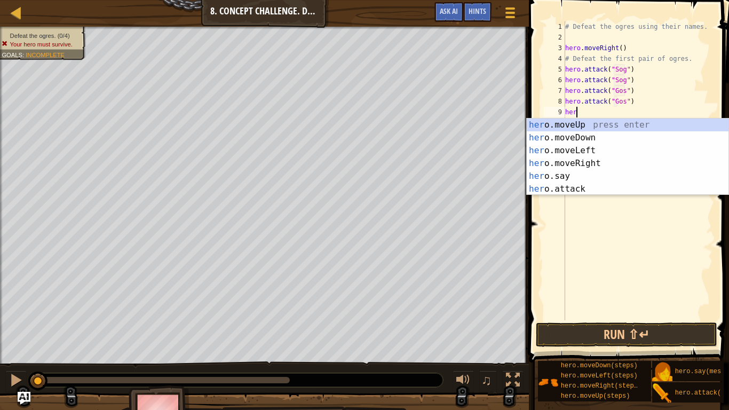
type textarea "hero"
click at [589, 136] on div "hero .moveUp press enter hero .moveDown press enter hero .moveLeft press enter …" at bounding box center [627, 169] width 202 height 102
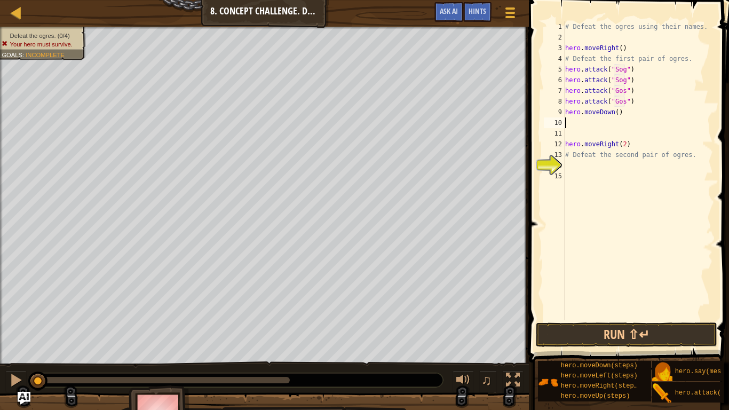
type textarea "hero.moveDown()"
click at [582, 123] on div "# Defeat the ogres using their names. hero . moveRight ( ) # Defeat the first p…" at bounding box center [638, 181] width 150 height 320
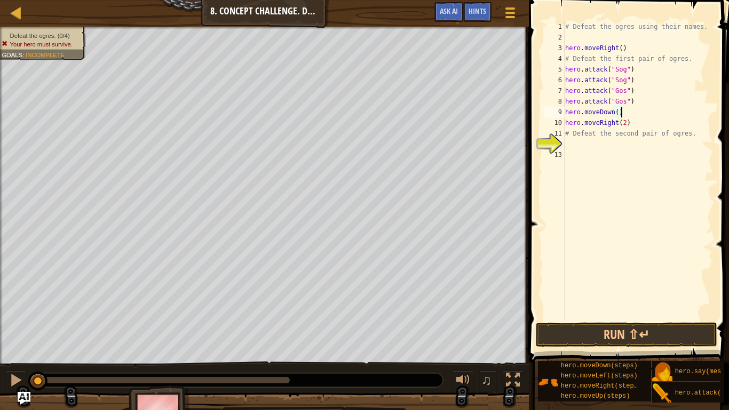
type textarea "hero.moveDown()"
click at [624, 321] on span at bounding box center [629, 166] width 209 height 394
click at [625, 325] on button "Run ⇧↵" at bounding box center [626, 334] width 181 height 25
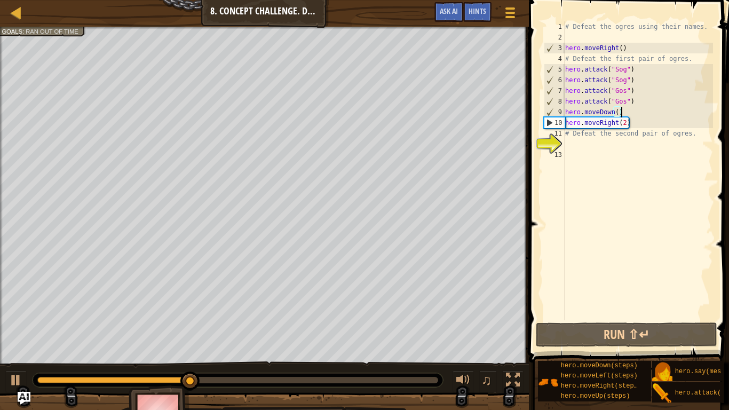
click at [578, 139] on div "# Defeat the ogres using their names. hero . moveRight ( ) # Defeat the first p…" at bounding box center [638, 181] width 150 height 320
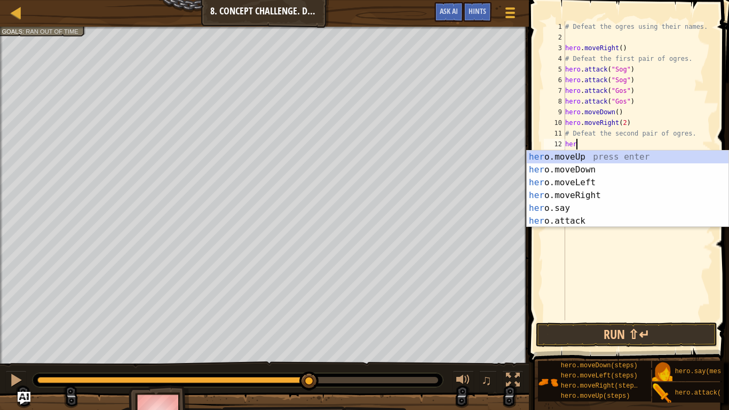
scroll to position [5, 2]
click at [561, 224] on div "hero .moveUp press enter hero .moveDown press enter hero .moveLeft press enter …" at bounding box center [627, 201] width 202 height 102
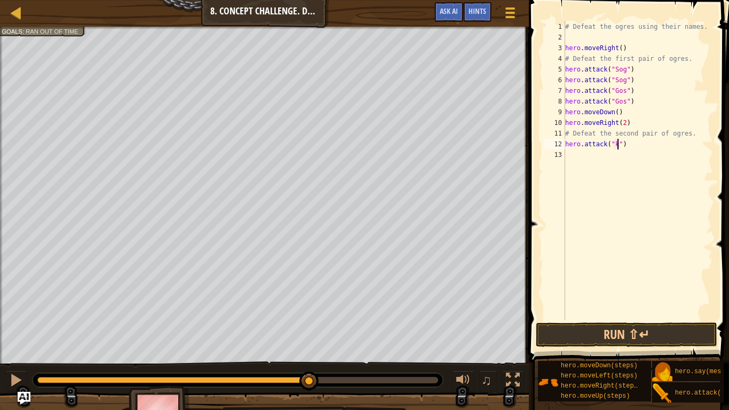
type textarea "hero.attack("kro")"
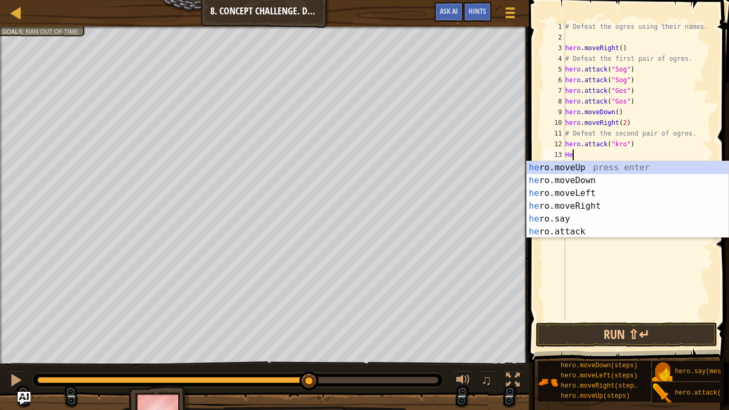
scroll to position [5, 1]
click at [546, 229] on div "her o.moveUp press enter her o.moveDown press enter her o.moveLeft press enter …" at bounding box center [627, 212] width 202 height 102
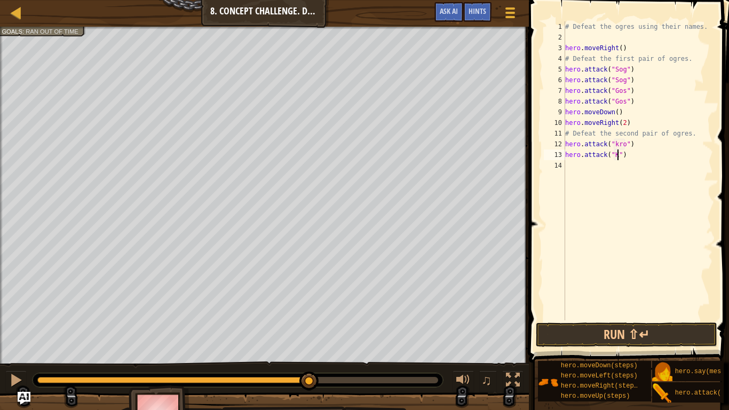
type textarea "hero.attack("Kro")"
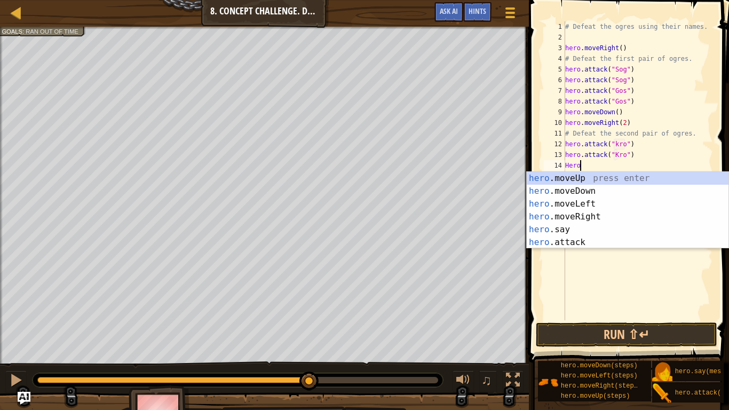
scroll to position [5, 2]
click at [572, 245] on div "hero .moveUp press enter hero .moveDown press enter hero .moveLeft press enter …" at bounding box center [627, 223] width 202 height 102
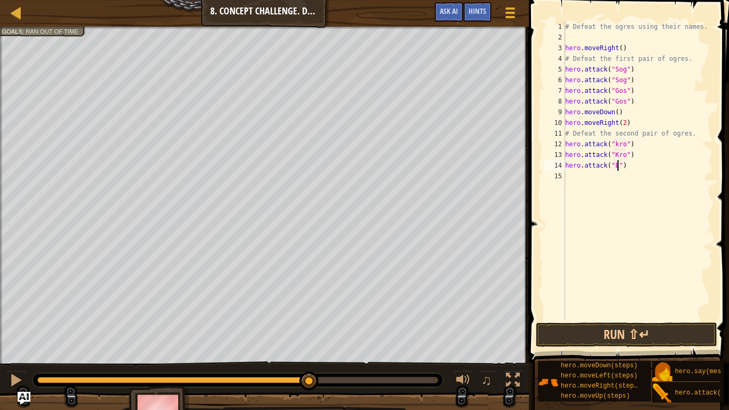
scroll to position [5, 9]
type textarea "hero.attack("Ergo")"
click at [579, 181] on div "# Defeat the ogres using their names. hero . moveRight ( ) # Defeat the first p…" at bounding box center [638, 181] width 150 height 320
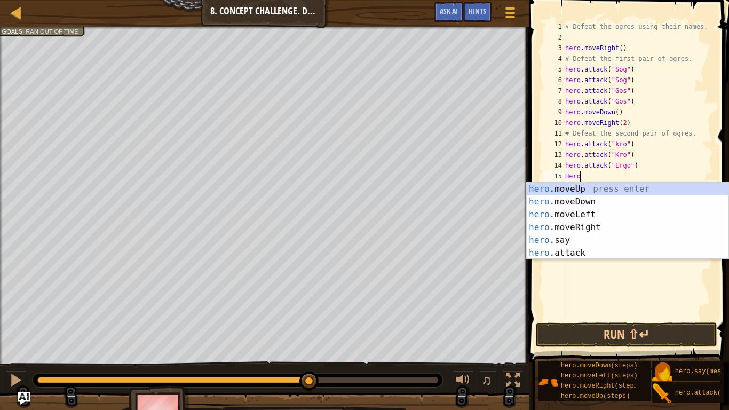
scroll to position [5, 2]
click at [571, 255] on div "hero .moveUp press enter hero .moveDown press enter hero .moveLeft press enter …" at bounding box center [627, 233] width 202 height 102
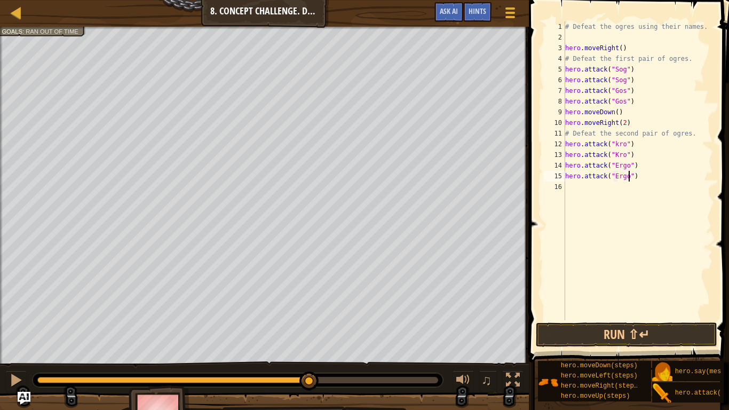
scroll to position [5, 10]
click at [589, 331] on button "Run ⇧↵" at bounding box center [626, 334] width 181 height 25
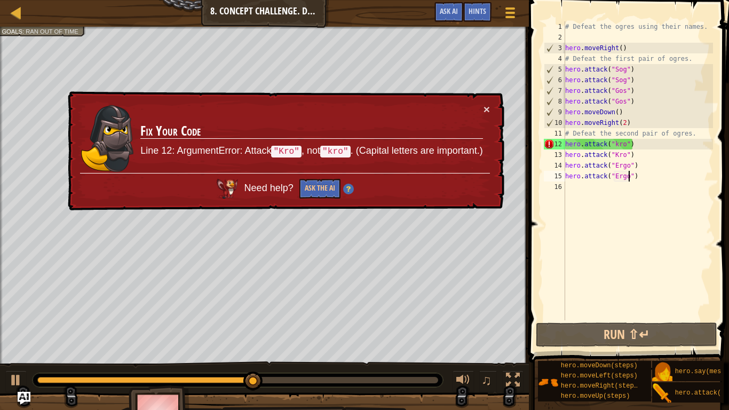
click at [616, 142] on div "# Defeat the ogres using their names. hero . moveRight ( ) # Defeat the first p…" at bounding box center [638, 181] width 150 height 320
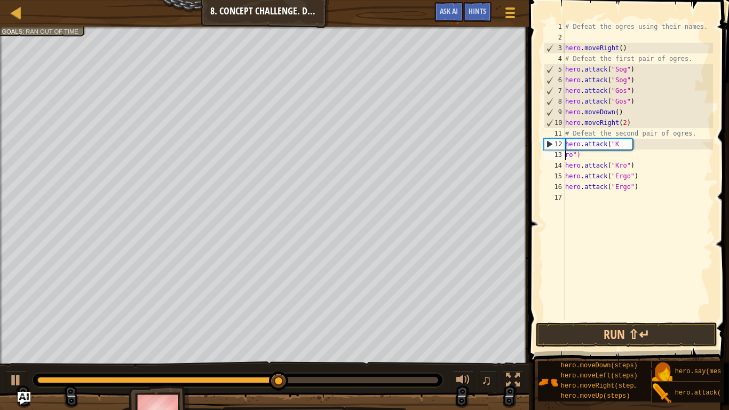
scroll to position [5, 2]
type textarea "hero.attack("Kro")"
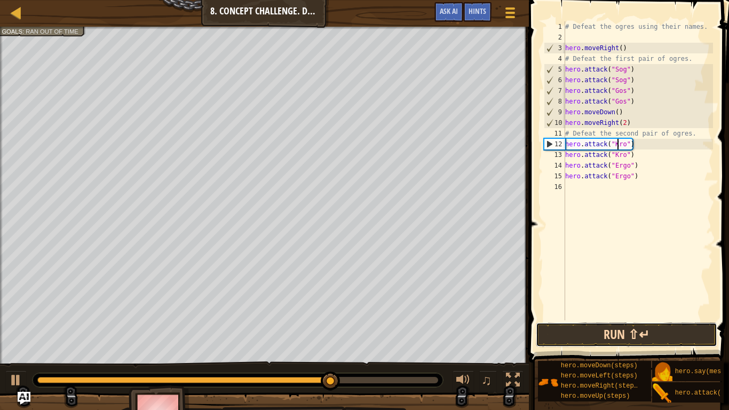
click at [604, 331] on button "Run ⇧↵" at bounding box center [626, 334] width 181 height 25
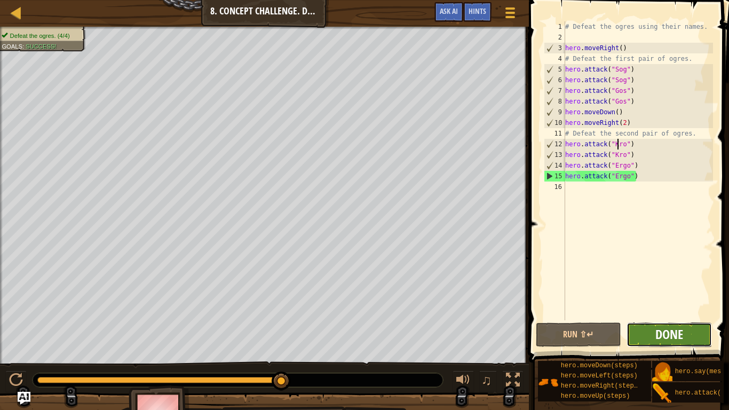
click at [660, 338] on span "Done" at bounding box center [669, 333] width 28 height 17
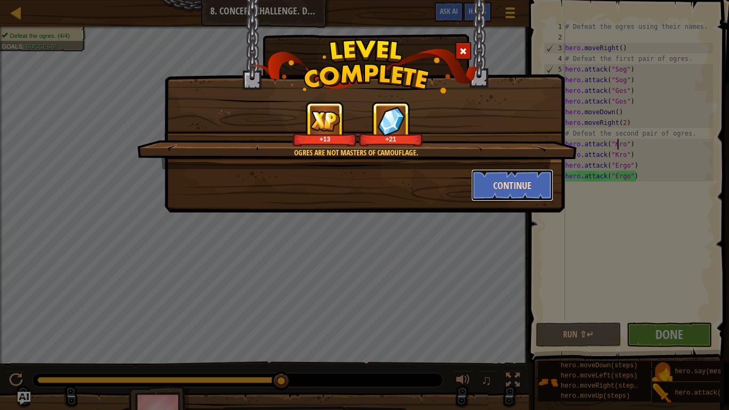
click at [509, 186] on button "Continue" at bounding box center [512, 185] width 83 height 32
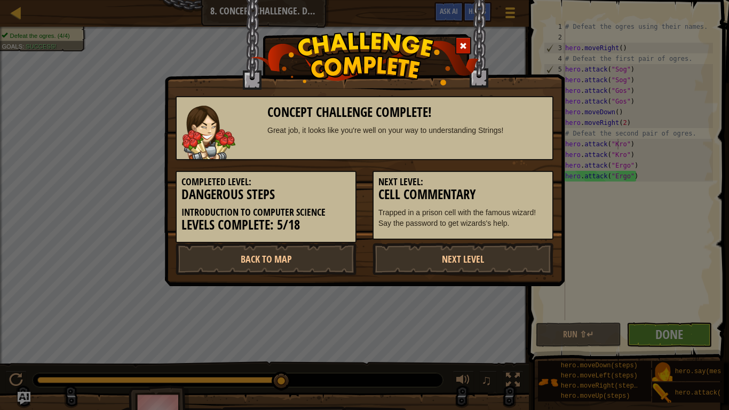
click at [465, 47] on span at bounding box center [462, 45] width 7 height 7
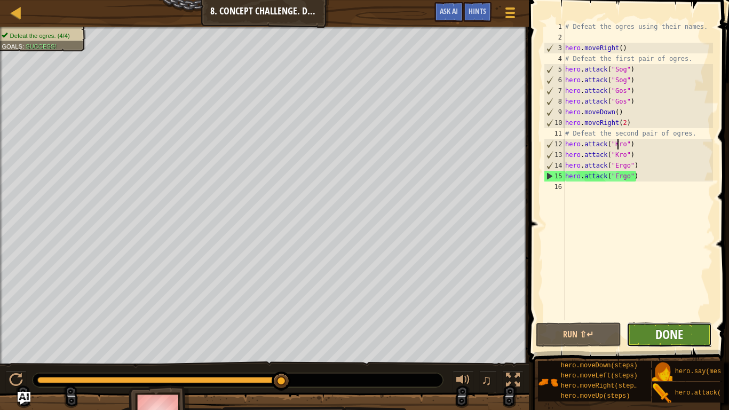
click at [656, 339] on span "Done" at bounding box center [669, 333] width 28 height 17
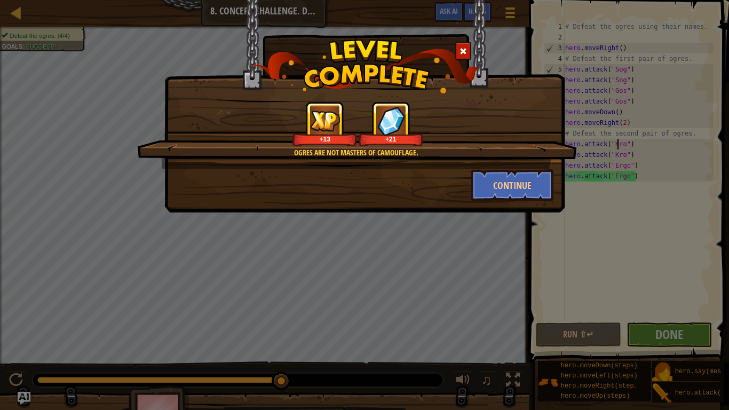
click at [498, 203] on div "Ogres are not masters of camouflage. +13 +21 Continue" at bounding box center [364, 106] width 400 height 212
click at [492, 189] on button "Continue" at bounding box center [512, 185] width 83 height 32
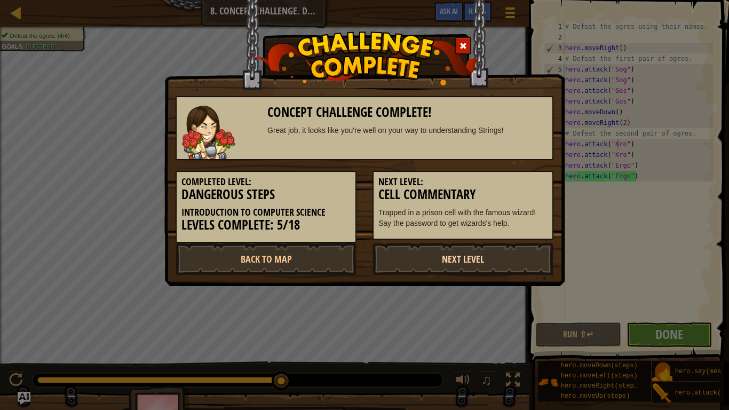
click at [400, 254] on link "Next Level" at bounding box center [462, 259] width 181 height 32
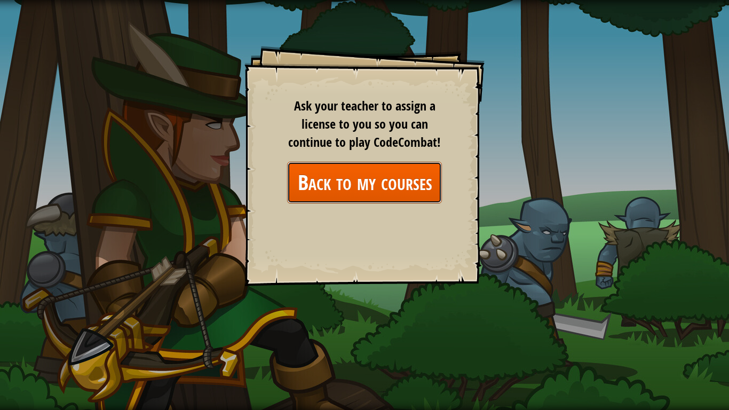
click at [390, 196] on link "Back to my courses" at bounding box center [364, 182] width 155 height 41
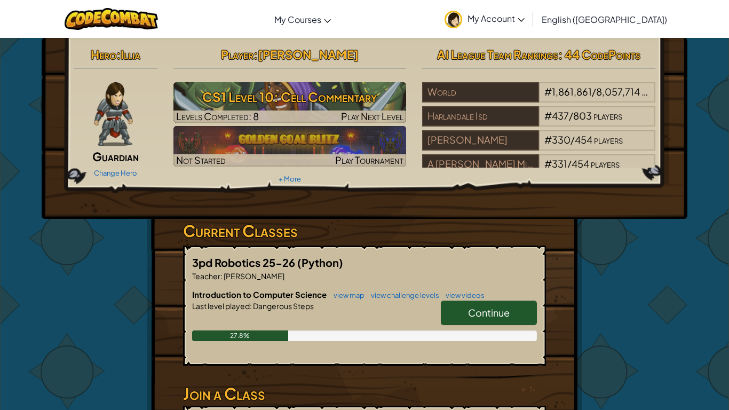
click at [468, 308] on span "Continue" at bounding box center [489, 312] width 42 height 12
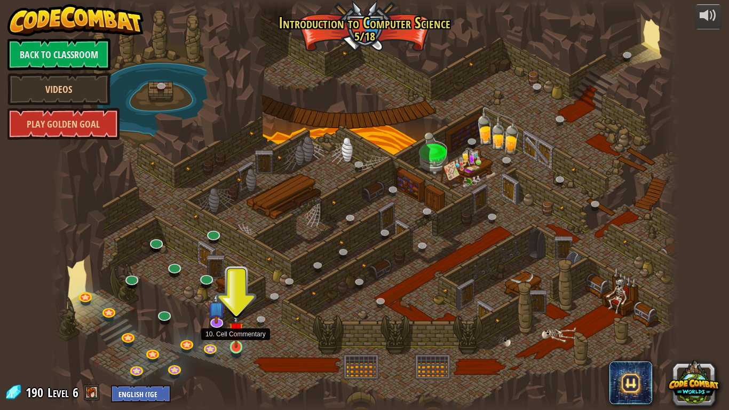
click at [237, 341] on img at bounding box center [236, 330] width 16 height 36
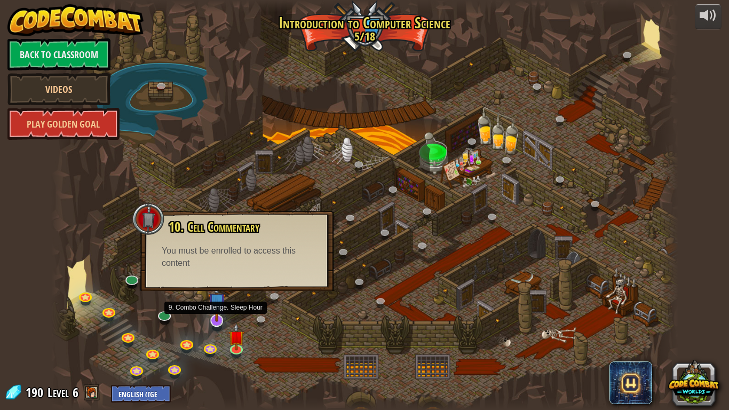
click at [213, 310] on img at bounding box center [217, 301] width 18 height 41
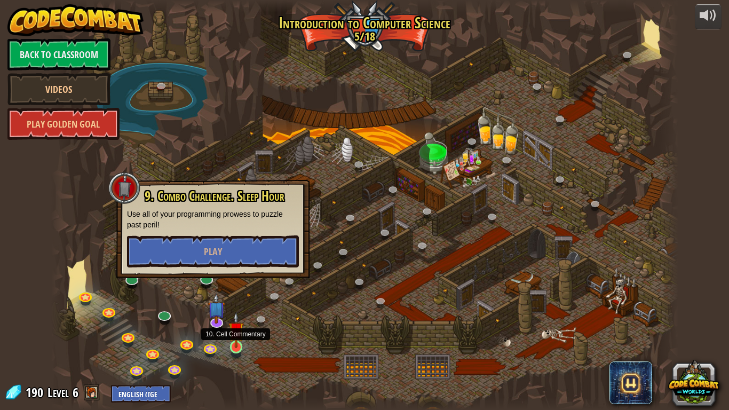
click at [234, 331] on img at bounding box center [236, 330] width 16 height 36
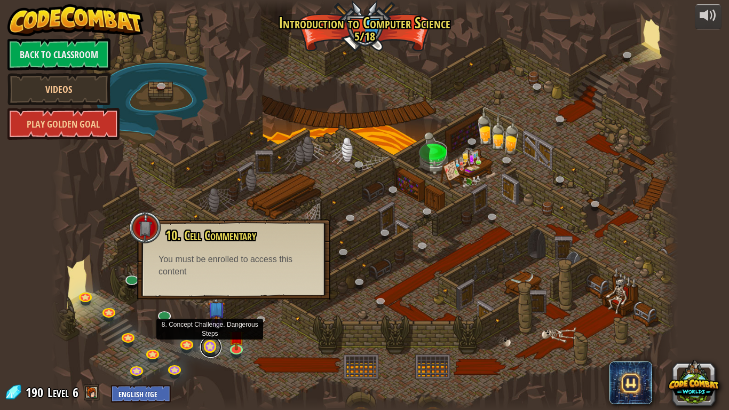
click at [205, 345] on link at bounding box center [210, 346] width 21 height 21
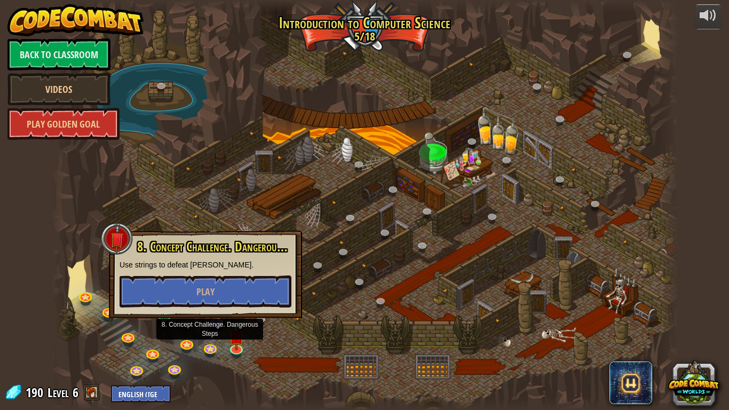
click at [204, 345] on div at bounding box center [364, 205] width 627 height 410
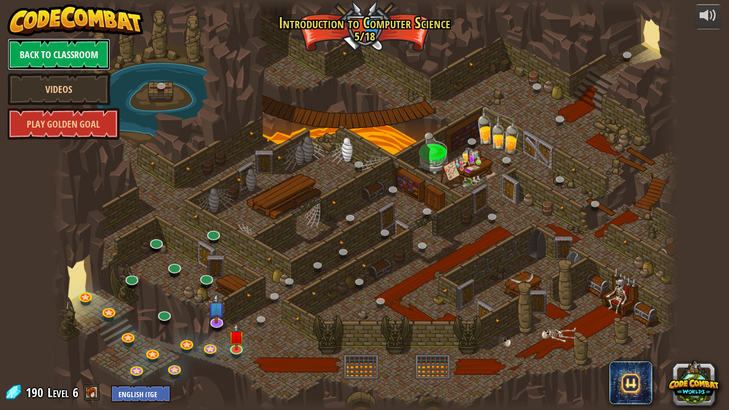
click at [92, 50] on link "Back to Classroom" at bounding box center [58, 54] width 103 height 32
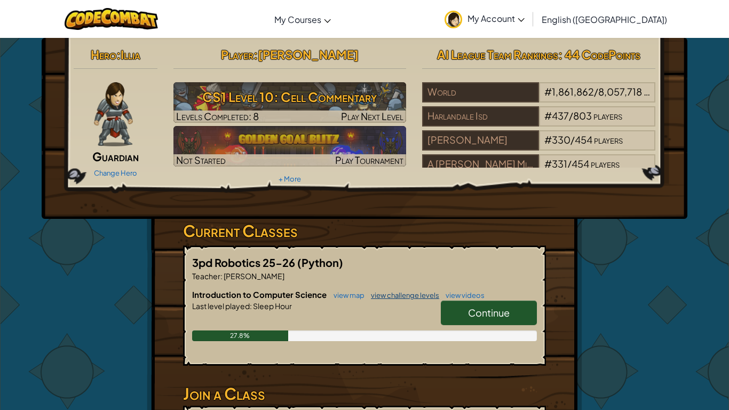
click at [404, 294] on link "view challenge levels" at bounding box center [402, 295] width 74 height 9
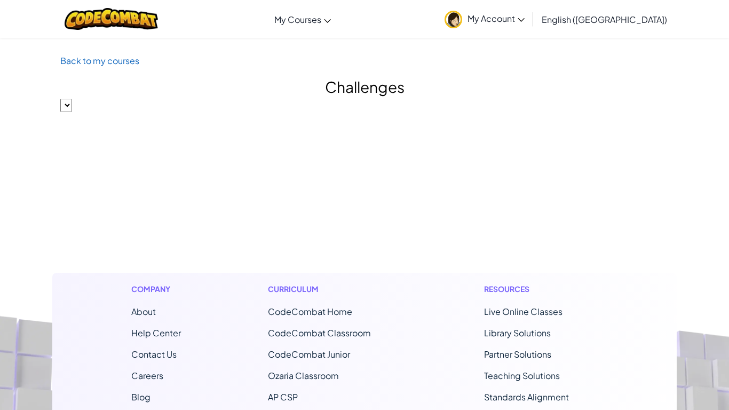
select select "560f1a9f22961295f9427742"
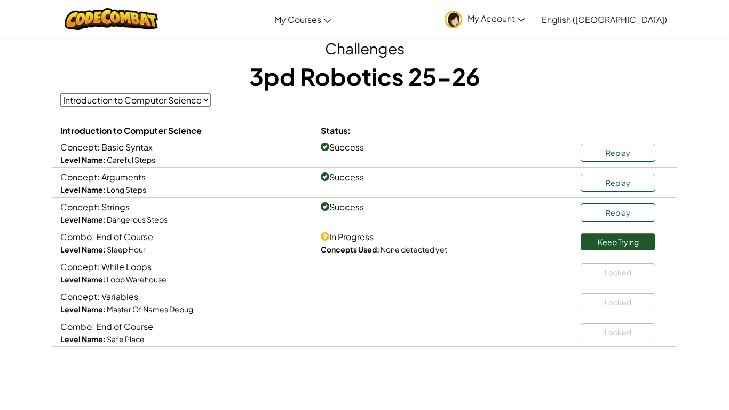
scroll to position [44, 0]
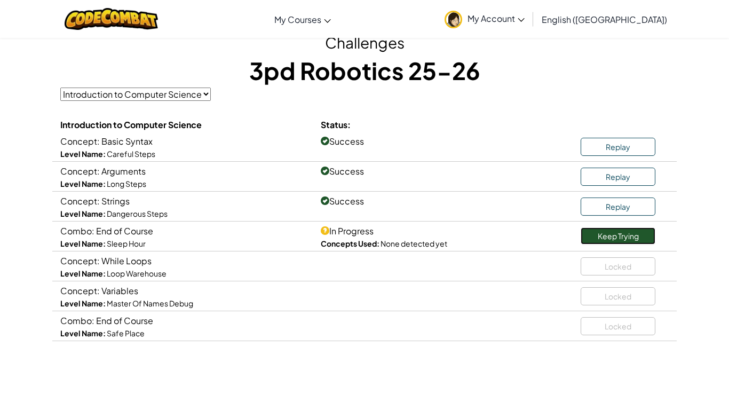
click at [604, 237] on link "Keep Trying" at bounding box center [617, 235] width 75 height 17
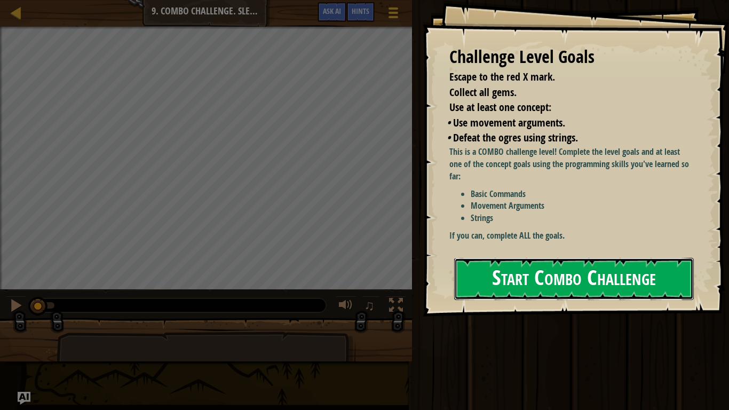
click at [491, 259] on button "Start Combo Challenge" at bounding box center [574, 279] width 240 height 42
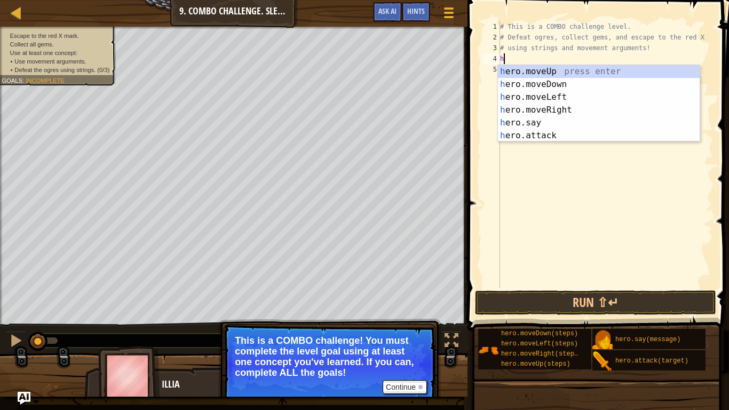
scroll to position [5, 0]
type textarea "hero"
click at [537, 77] on div "hero .moveUp press enter hero .moveDown press enter hero .moveLeft press enter …" at bounding box center [599, 116] width 202 height 102
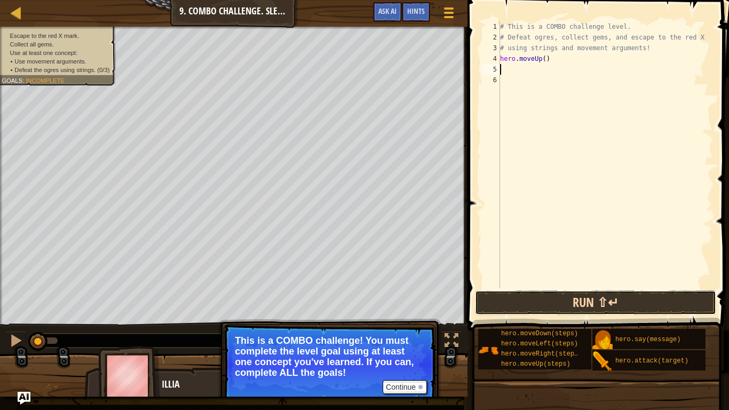
click at [553, 313] on button "Run ⇧↵" at bounding box center [595, 302] width 241 height 25
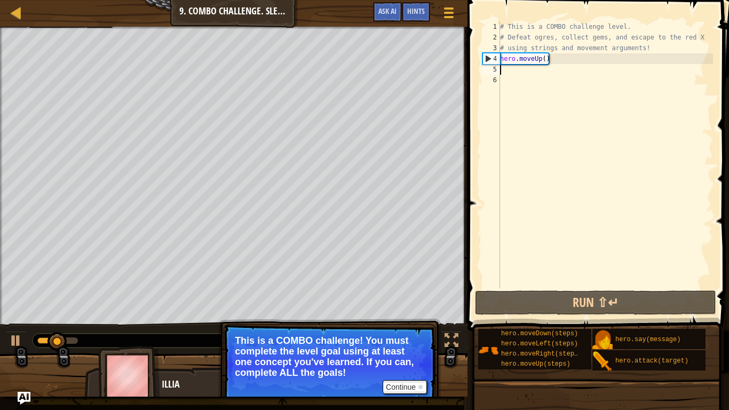
click at [538, 59] on div "# This is a COMBO challenge level. # Defeat ogres, collect gems, and escape to …" at bounding box center [605, 165] width 215 height 288
click at [541, 58] on div "# This is a COMBO challenge level. # Defeat ogres, collect gems, and escape to …" at bounding box center [605, 165] width 215 height 288
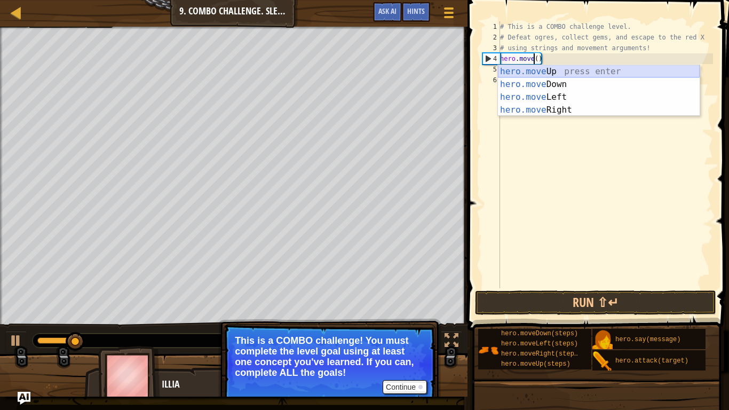
click at [590, 77] on div "hero.move Up press enter hero.move Down press enter hero.move Left press enter …" at bounding box center [599, 103] width 202 height 77
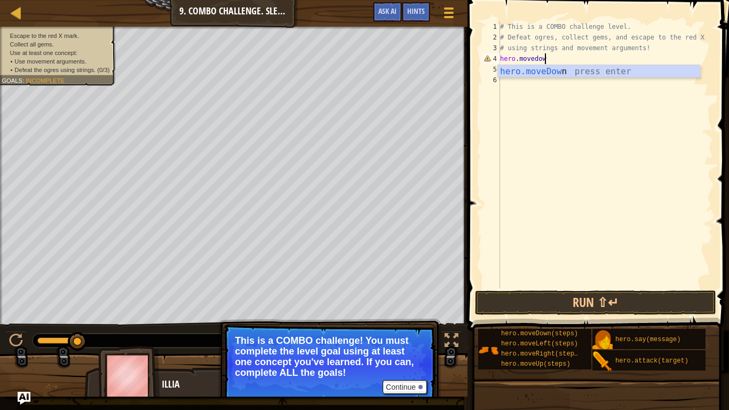
scroll to position [5, 6]
click at [553, 304] on button "Run ⇧↵" at bounding box center [595, 302] width 241 height 25
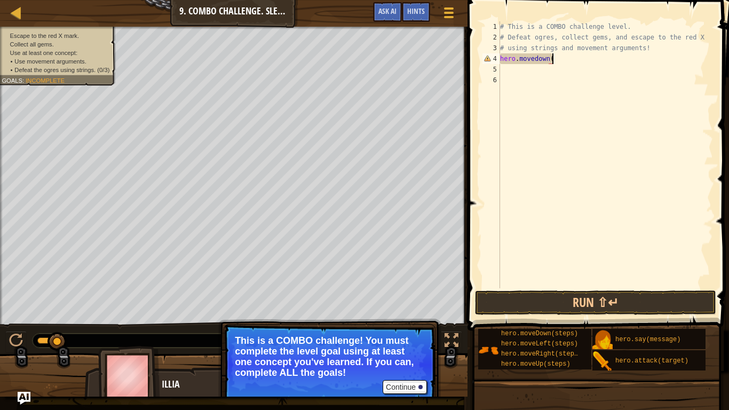
scroll to position [5, 7]
type textarea "hero.movedown()"
click at [595, 298] on button "Run ⇧↵" at bounding box center [595, 302] width 241 height 25
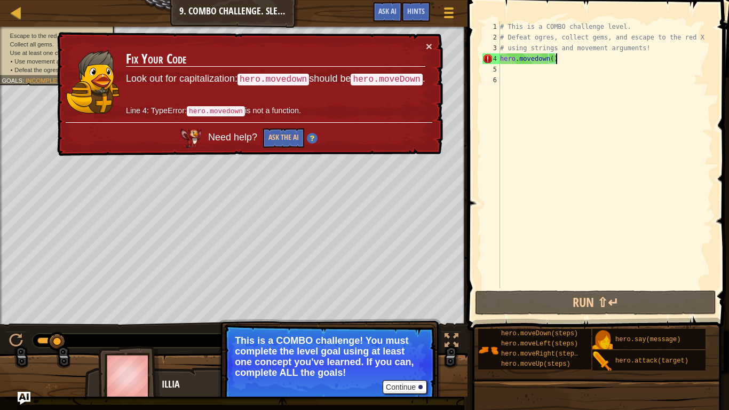
click at [534, 62] on div "# This is a COMBO challenge level. # Defeat ogres, collect gems, and escape to …" at bounding box center [605, 165] width 215 height 288
click at [572, 65] on div "# This is a COMBO challenge level. # Defeat ogres, collect gems, and escape to …" at bounding box center [605, 165] width 215 height 288
click at [570, 54] on div "# This is a COMBO challenge level. # Defeat ogres, collect gems, and escape to …" at bounding box center [605, 165] width 215 height 288
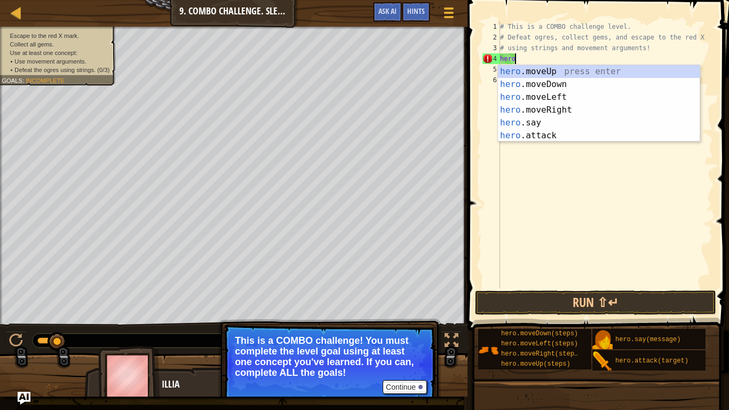
type textarea "h"
click at [559, 81] on div "h ero.moveUp press enter h ero.moveDown press enter h ero.moveLeft press enter …" at bounding box center [599, 116] width 202 height 102
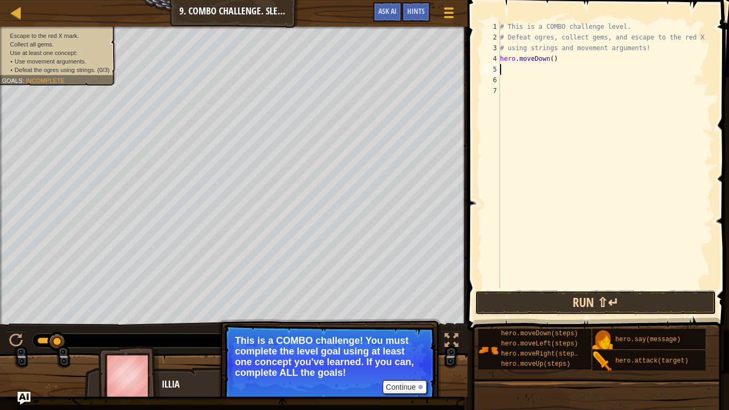
click at [530, 308] on button "Run ⇧↵" at bounding box center [595, 302] width 241 height 25
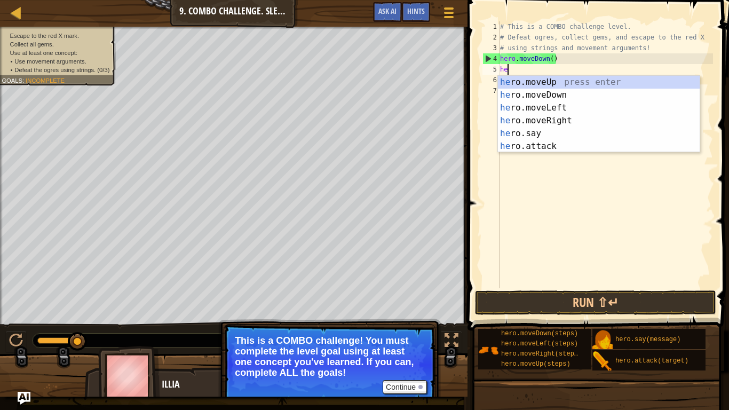
type textarea "her"
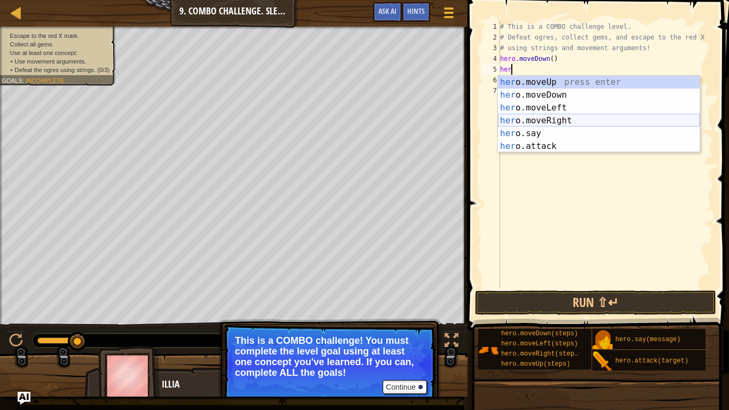
click at [544, 122] on div "her o.moveUp press enter her o.moveDown press enter her o.moveLeft press enter …" at bounding box center [599, 127] width 202 height 102
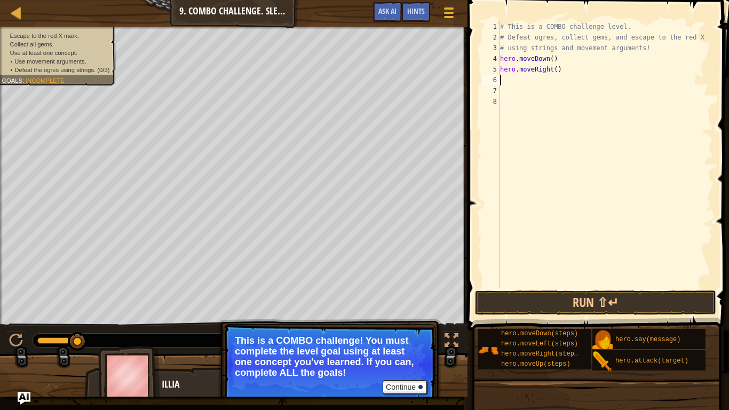
scroll to position [5, 0]
click at [557, 69] on div "# This is a COMBO challenge level. # Defeat ogres, collect gems, and escape to …" at bounding box center [605, 165] width 215 height 288
type textarea "hero.moveRight(2)"
click at [541, 81] on div "# This is a COMBO challenge level. # Defeat ogres, collect gems, and escape to …" at bounding box center [605, 165] width 215 height 288
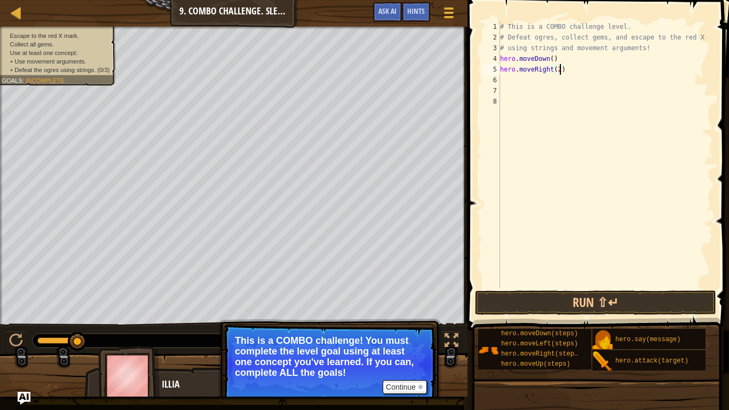
scroll to position [5, 0]
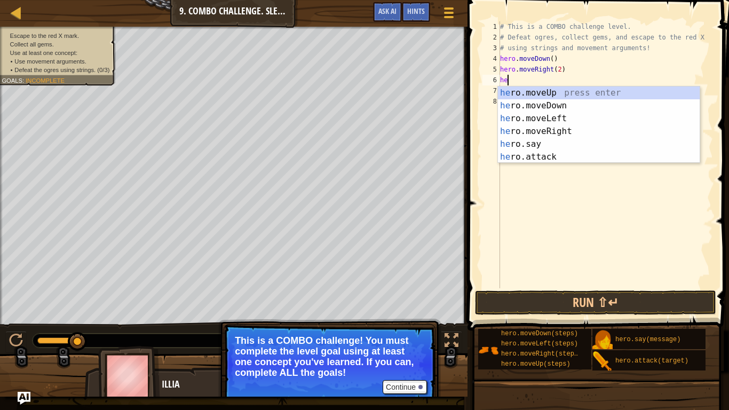
type textarea "her"
click at [529, 90] on div "her o.moveUp press enter her o.moveDown press enter her o.moveLeft press enter …" at bounding box center [599, 137] width 202 height 102
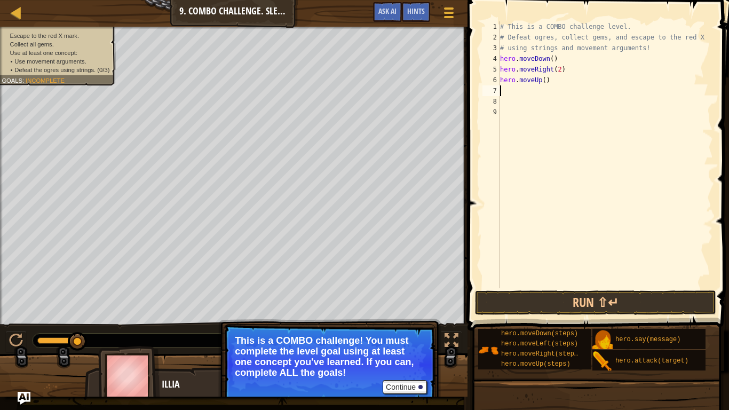
click at [545, 81] on div "# This is a COMBO challenge level. # Defeat ogres, collect gems, and escape to …" at bounding box center [605, 165] width 215 height 288
type textarea "hero.moveUp(2)"
click at [513, 90] on div "# This is a COMBO challenge level. # Defeat ogres, collect gems, and escape to …" at bounding box center [605, 165] width 215 height 288
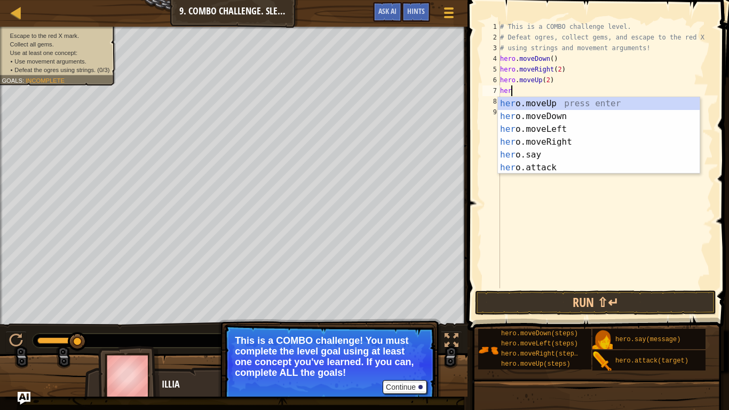
type textarea "hero"
click at [520, 125] on div "hero .moveUp press enter hero .moveDown press enter hero .moveLeft press enter …" at bounding box center [599, 148] width 202 height 102
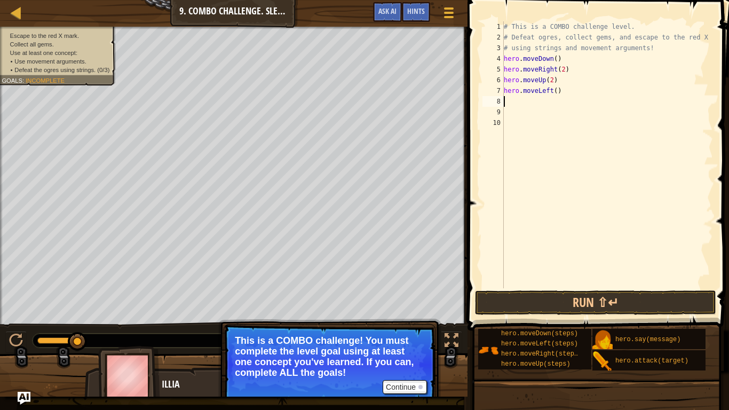
click at [555, 93] on div "# This is a COMBO challenge level. # Defeat ogres, collect gems, and escape to …" at bounding box center [606, 165] width 211 height 288
type textarea "hero.moveLeft(2)"
click at [514, 99] on div "# This is a COMBO challenge level. # Defeat ogres, collect gems, and escape to …" at bounding box center [606, 165] width 211 height 288
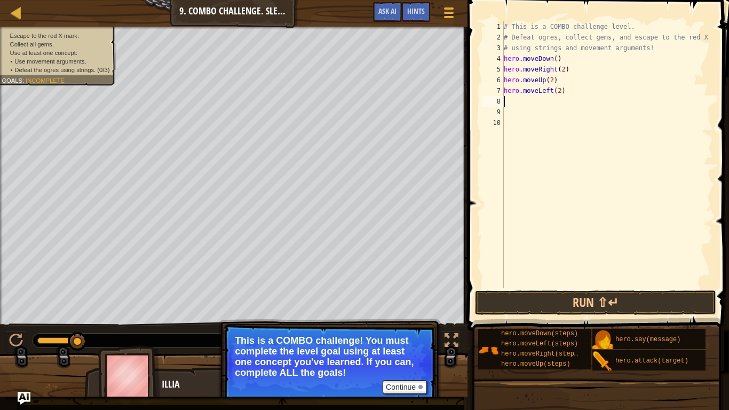
type textarea "j"
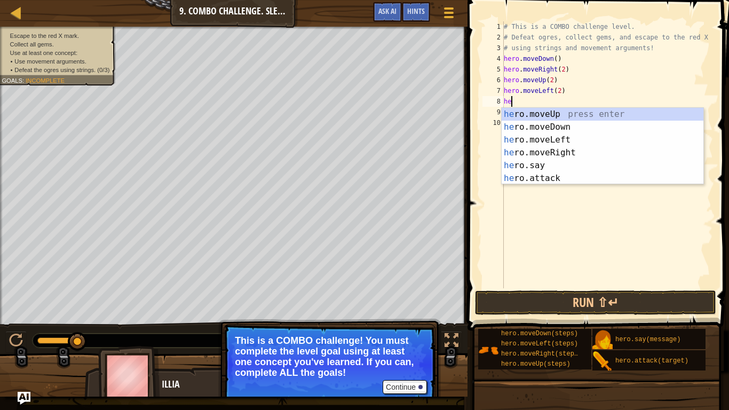
type textarea "her"
click at [534, 151] on div "her o.moveUp press enter her o.moveDown press enter her o.moveLeft press enter …" at bounding box center [602, 159] width 202 height 102
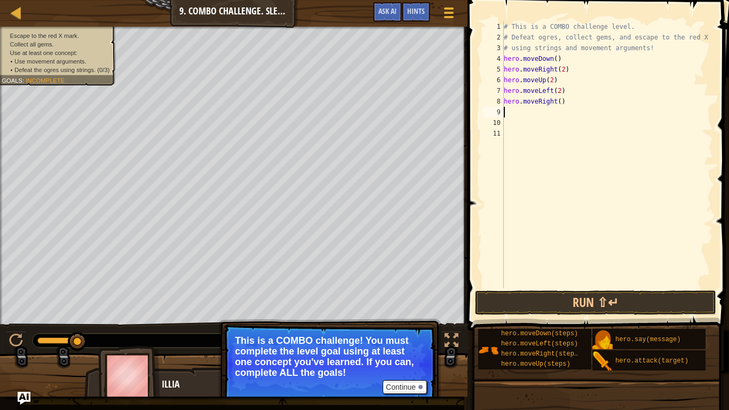
scroll to position [5, 0]
click at [559, 100] on div "# This is a COMBO challenge level. # Defeat ogres, collect gems, and escape to …" at bounding box center [606, 165] width 211 height 288
click at [510, 294] on button "Run ⇧↵" at bounding box center [595, 302] width 241 height 25
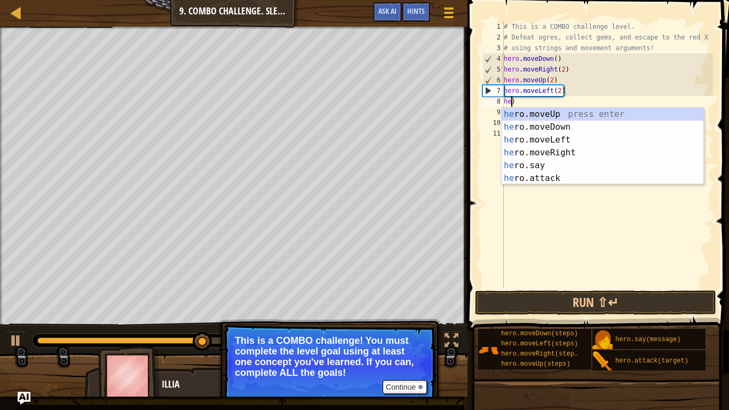
scroll to position [5, 1]
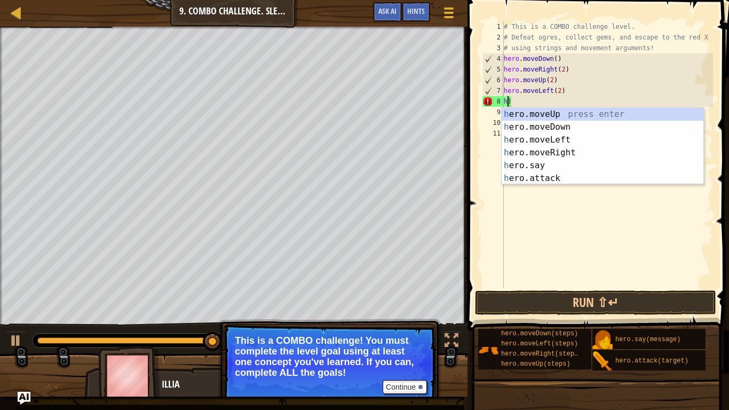
click at [575, 94] on div "# This is a COMBO challenge level. # Defeat ogres, collect gems, and escape to …" at bounding box center [606, 165] width 211 height 288
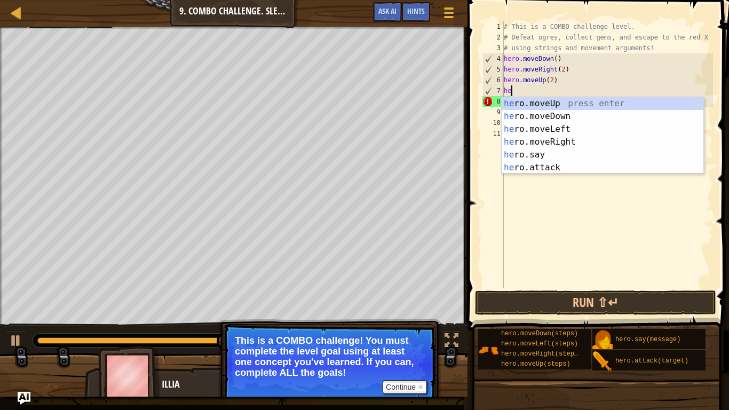
type textarea "h"
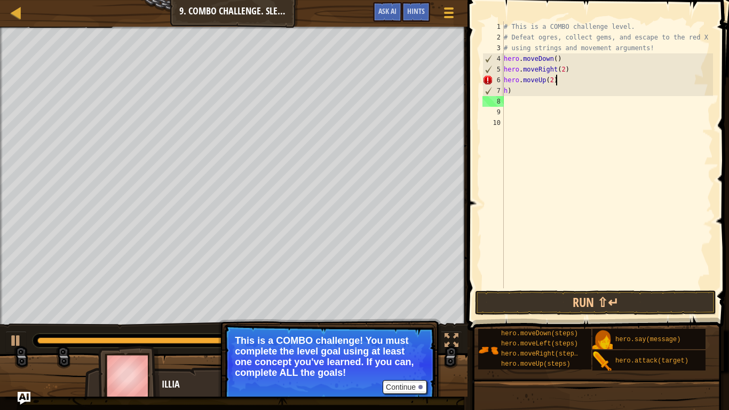
scroll to position [5, 7]
click at [580, 293] on button "Run ⇧↵" at bounding box center [595, 302] width 241 height 25
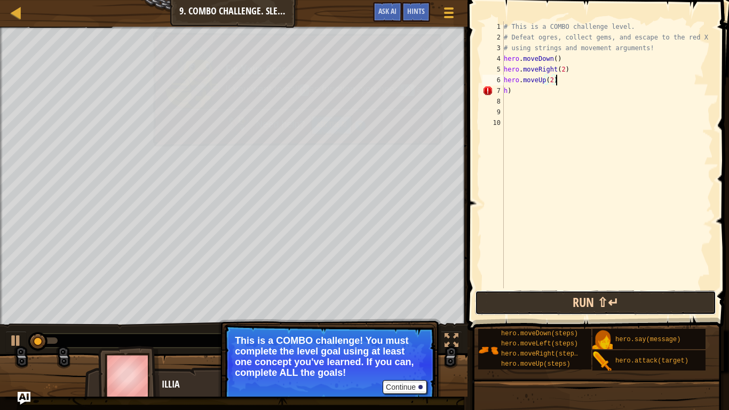
click at [581, 293] on button "Run ⇧↵" at bounding box center [595, 302] width 241 height 25
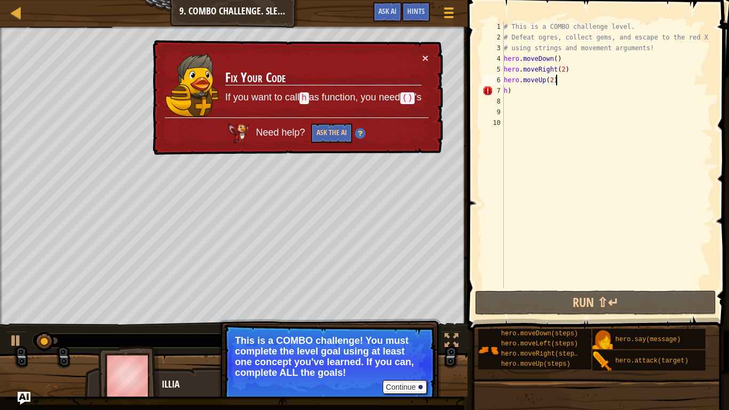
click at [544, 90] on div "# This is a COMBO challenge level. # Defeat ogres, collect gems, and escape to …" at bounding box center [606, 165] width 211 height 288
type textarea "h"
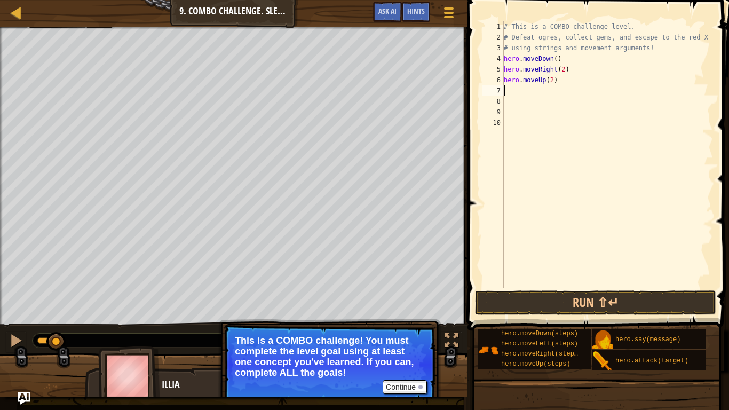
click at [551, 79] on div "# This is a COMBO challenge level. # Defeat ogres, collect gems, and escape to …" at bounding box center [606, 165] width 211 height 288
type textarea "hero.moveUp()"
click at [516, 91] on div "# This is a COMBO challenge level. # Defeat ogres, collect gems, and escape to …" at bounding box center [606, 165] width 211 height 288
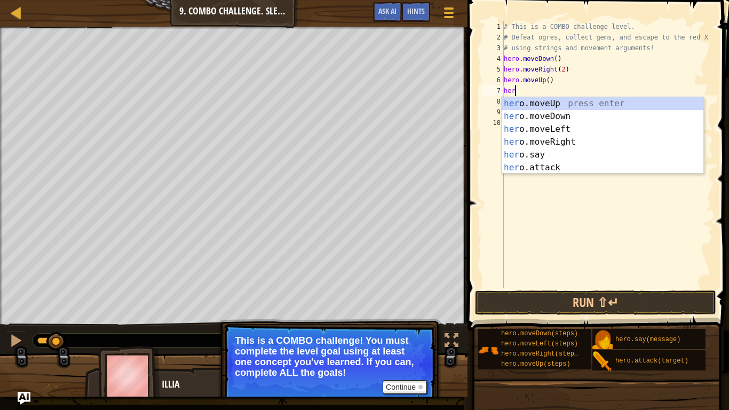
scroll to position [5, 2]
type textarea "hero"
click at [514, 123] on div "hero .moveUp press enter hero .moveDown press enter hero .moveLeft press enter …" at bounding box center [602, 148] width 202 height 102
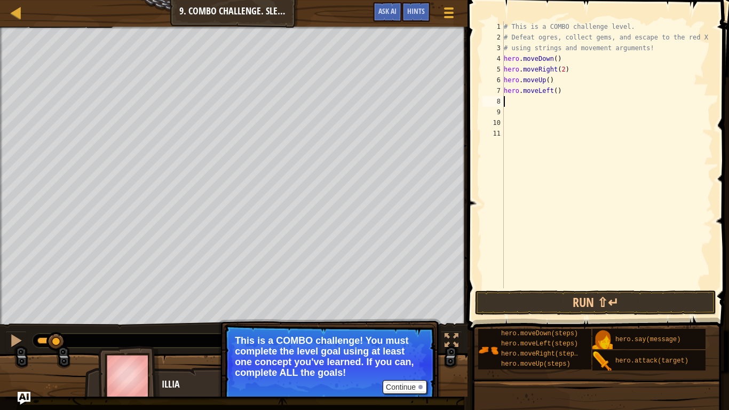
click at [555, 94] on div "# This is a COMBO challenge level. # Defeat ogres, collect gems, and escape to …" at bounding box center [606, 165] width 211 height 288
type textarea "hero.moveLeft(2)"
click at [533, 104] on div "# This is a COMBO challenge level. # Defeat ogres, collect gems, and escape to …" at bounding box center [606, 165] width 211 height 288
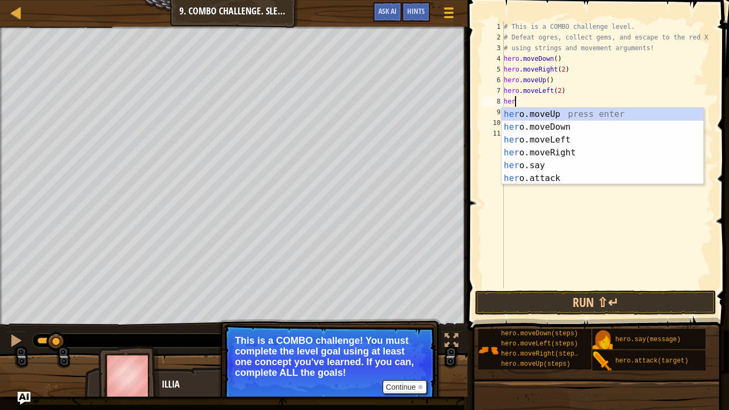
type textarea "hero"
click at [538, 115] on div "hero .moveUp press enter hero .moveDown press enter hero .moveLeft press enter …" at bounding box center [602, 159] width 202 height 102
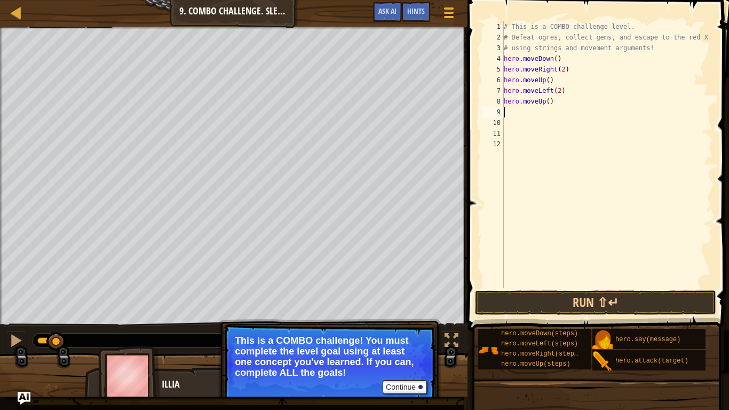
scroll to position [5, 0]
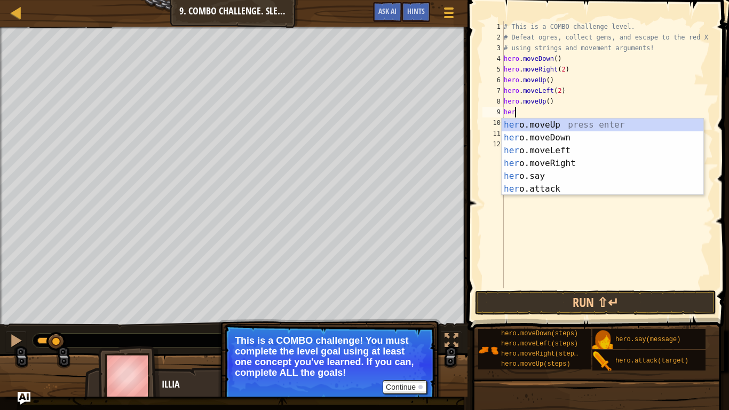
type textarea "hero"
click at [525, 158] on div "hero .moveUp press enter hero .moveDown press enter hero .moveLeft press enter …" at bounding box center [602, 169] width 202 height 102
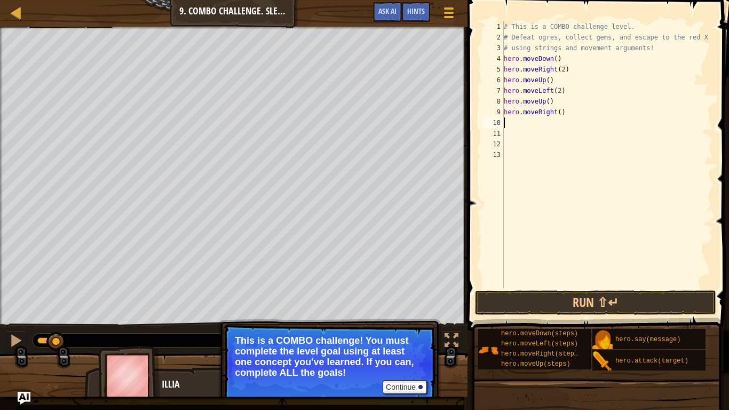
scroll to position [5, 0]
click at [560, 113] on div "# This is a COMBO challenge level. # Defeat ogres, collect gems, and escape to …" at bounding box center [606, 165] width 211 height 288
click at [537, 294] on button "Run ⇧↵" at bounding box center [595, 302] width 241 height 25
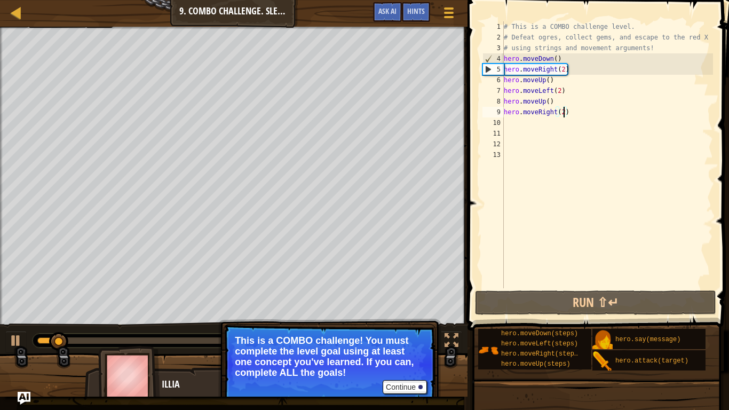
click at [398, 345] on div "Map Introduction to Computer Science 9. Combo Challenge. Sleep Hour Game Menu D…" at bounding box center [364, 205] width 729 height 410
click at [405, 345] on div "Map Introduction to Computer Science 9. Combo Challenge. Sleep Hour Game Menu D…" at bounding box center [364, 205] width 729 height 410
click at [406, 345] on button "Continue" at bounding box center [404, 387] width 44 height 14
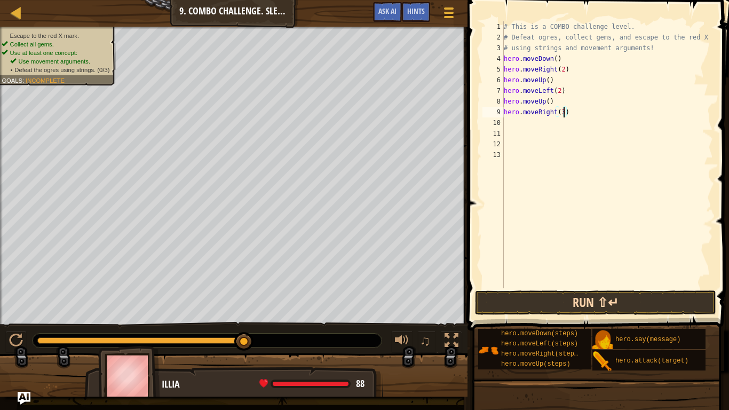
type textarea "hero.moveRight(3)"
click at [624, 298] on button "Run ⇧↵" at bounding box center [595, 302] width 241 height 25
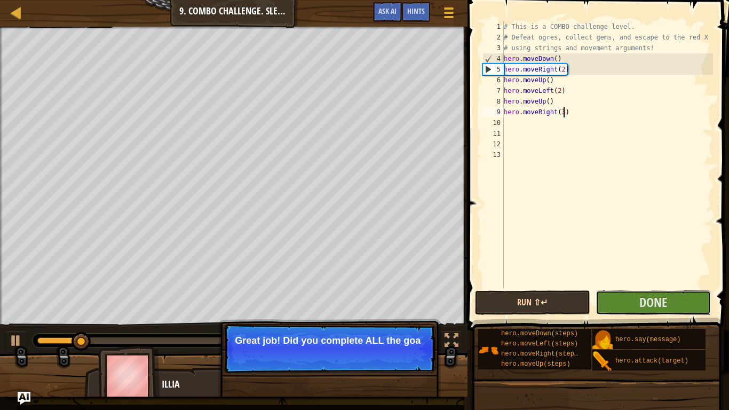
click at [624, 298] on button "Done" at bounding box center [652, 302] width 115 height 25
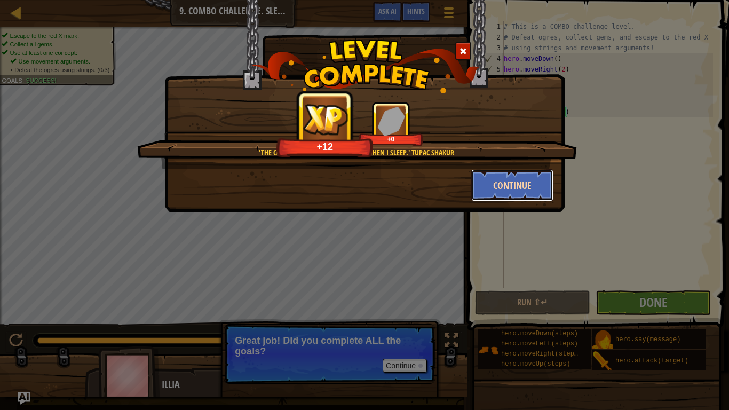
click at [524, 191] on button "Continue" at bounding box center [512, 185] width 83 height 32
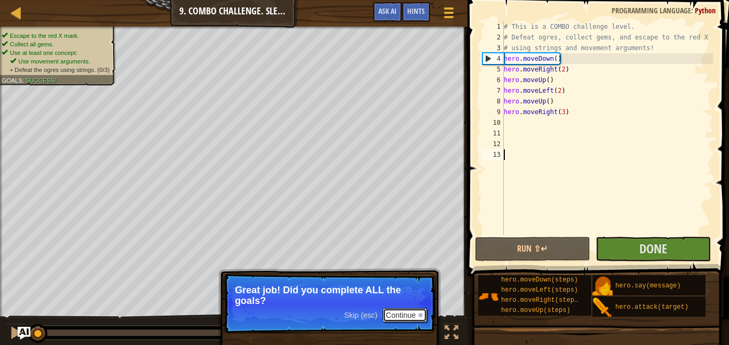
click at [413, 315] on button "Continue" at bounding box center [404, 315] width 44 height 14
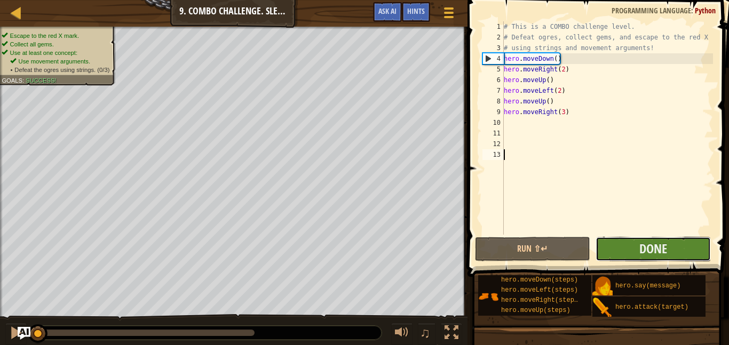
click at [618, 244] on button "Done" at bounding box center [652, 249] width 115 height 25
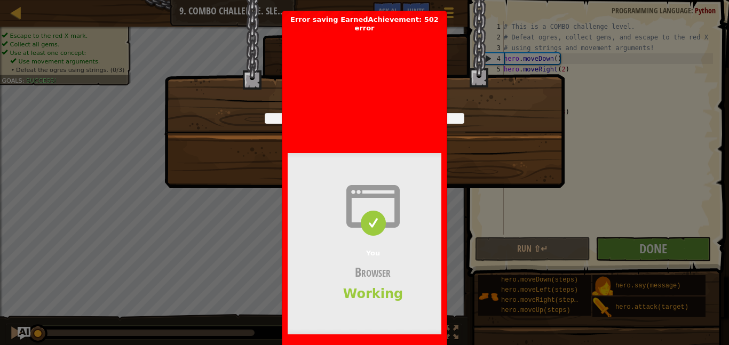
click at [327, 89] on header "Bad gateway Error code 502 Visit cloudflare.com for more information. 2025-09-1…" at bounding box center [544, 84] width 512 height 103
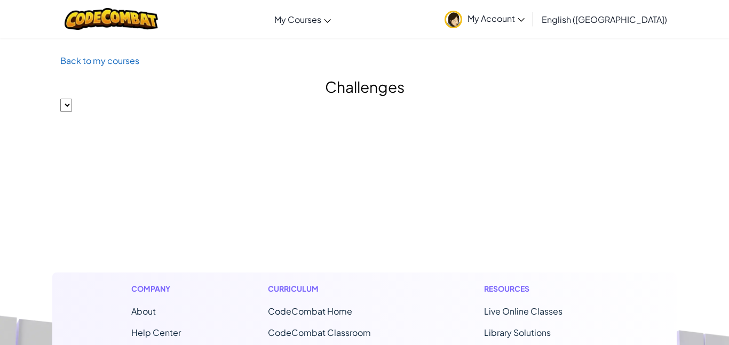
select select
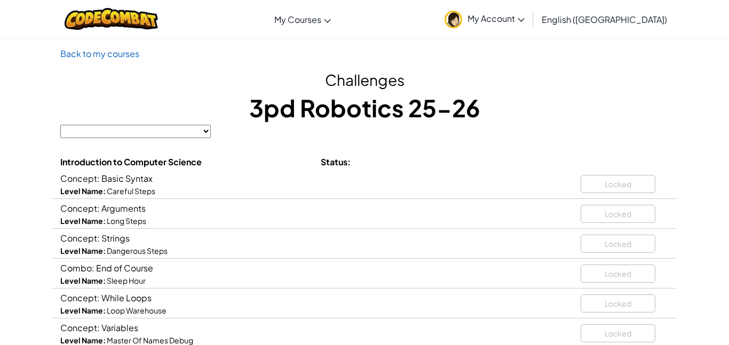
scroll to position [6, 0]
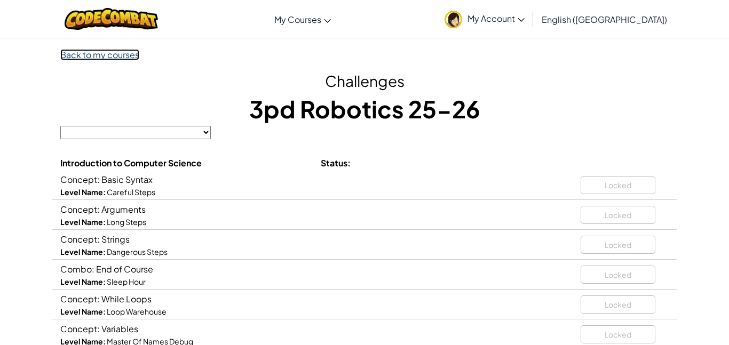
click at [87, 57] on link "Back to my courses" at bounding box center [99, 54] width 79 height 11
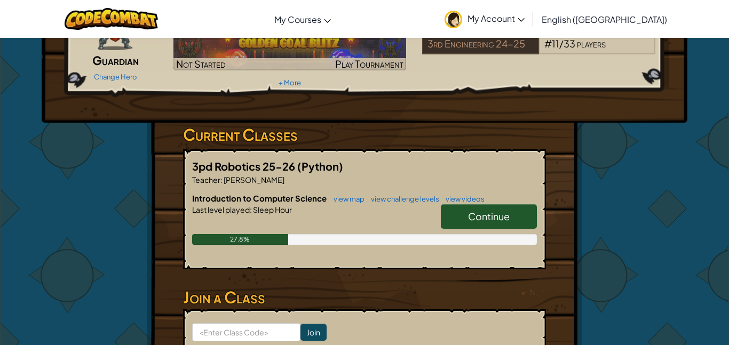
scroll to position [103, 0]
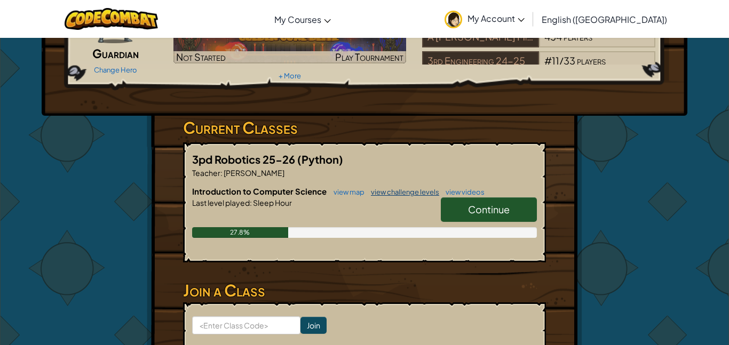
click at [387, 196] on link "view challenge levels" at bounding box center [402, 192] width 74 height 9
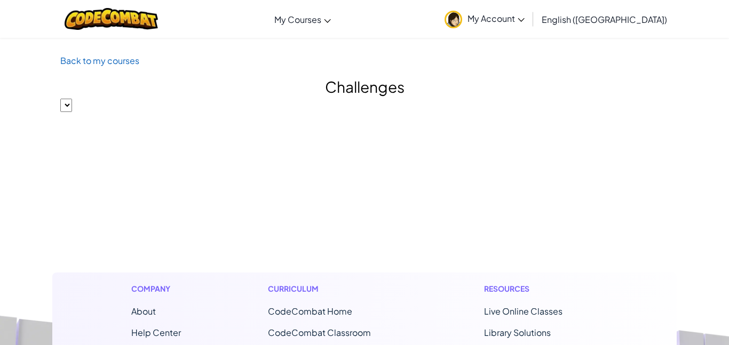
select select "560f1a9f22961295f9427742"
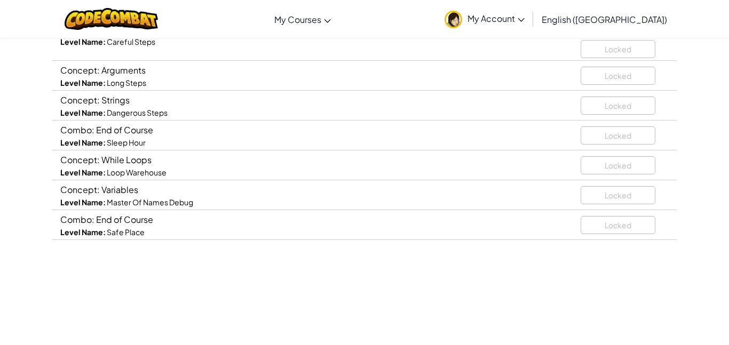
scroll to position [142, 0]
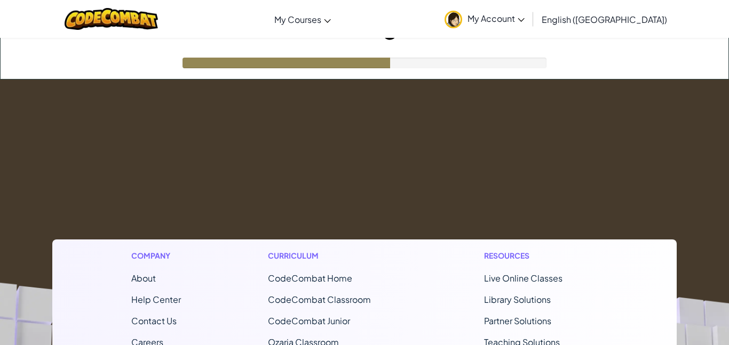
scroll to position [31, 0]
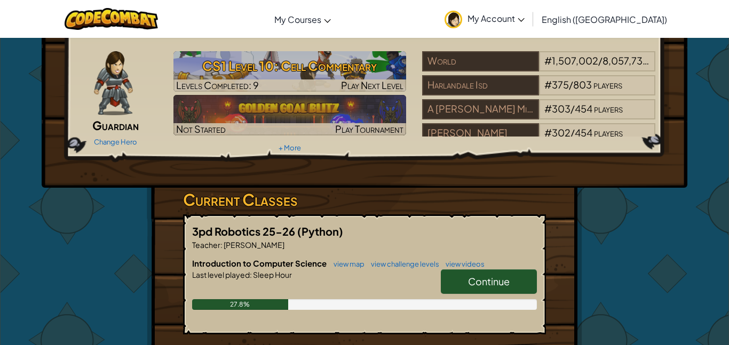
click at [466, 281] on link "Continue" at bounding box center [489, 281] width 96 height 25
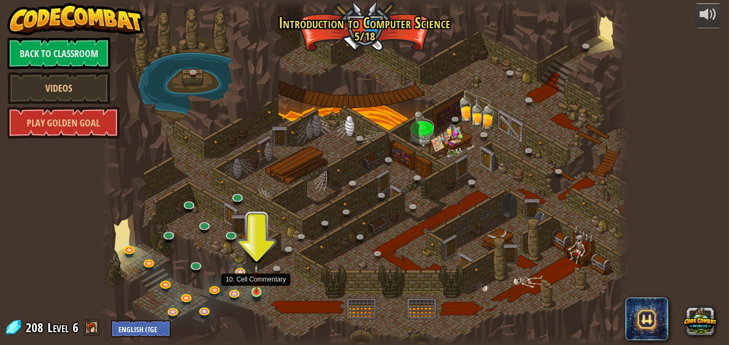
click at [257, 290] on img at bounding box center [256, 278] width 12 height 29
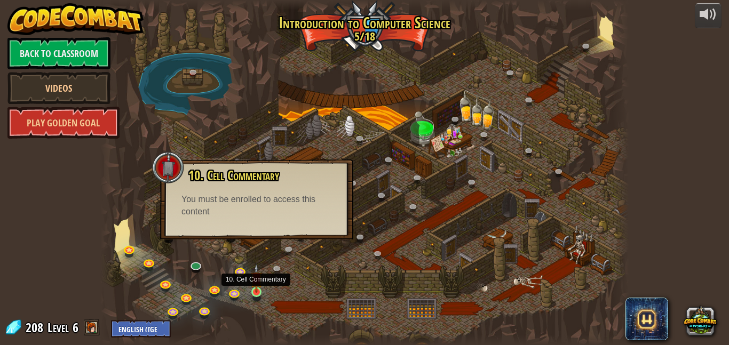
click at [257, 290] on img at bounding box center [256, 278] width 12 height 29
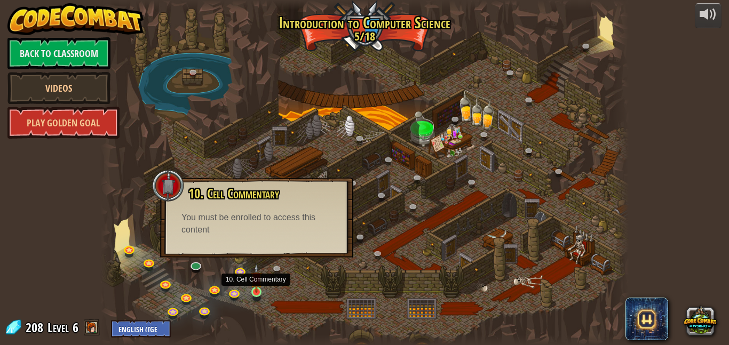
click at [257, 290] on img at bounding box center [256, 278] width 12 height 29
click at [278, 273] on link at bounding box center [279, 270] width 21 height 21
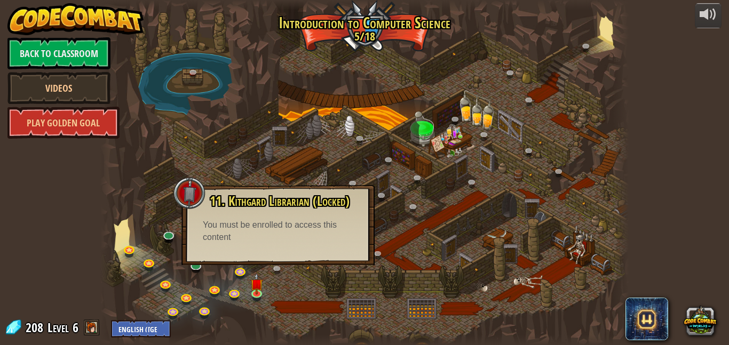
click at [244, 245] on div "11. Kithgard Librarian (Locked) Seek help from a friendly Librarian! You must b…" at bounding box center [277, 225] width 193 height 80
click at [310, 294] on div at bounding box center [364, 172] width 528 height 345
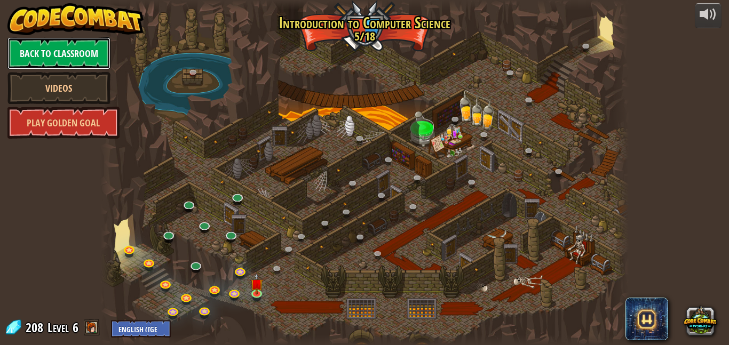
click at [81, 39] on link "Back to Classroom" at bounding box center [58, 53] width 103 height 32
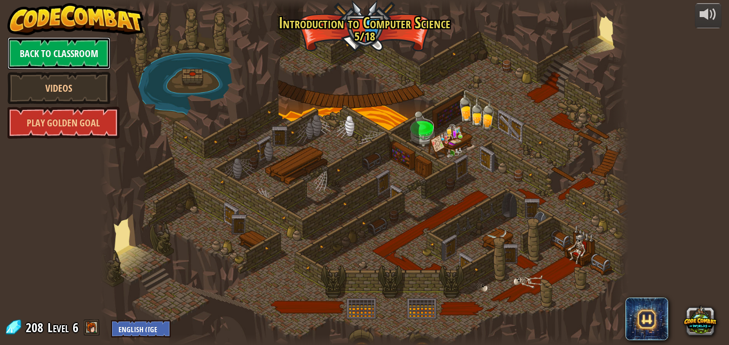
click at [91, 60] on link "Back to Classroom" at bounding box center [58, 53] width 103 height 32
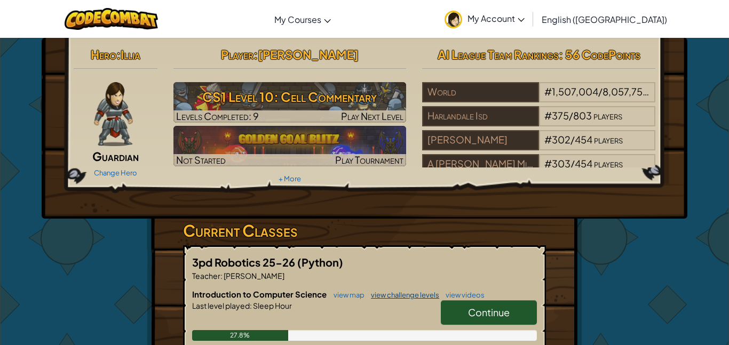
click at [405, 295] on link "view challenge levels" at bounding box center [402, 295] width 74 height 9
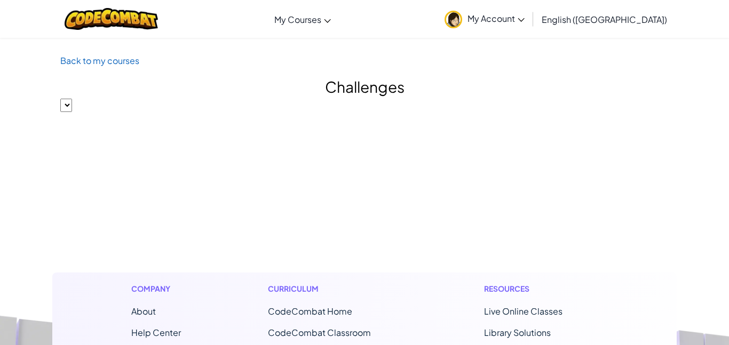
select select
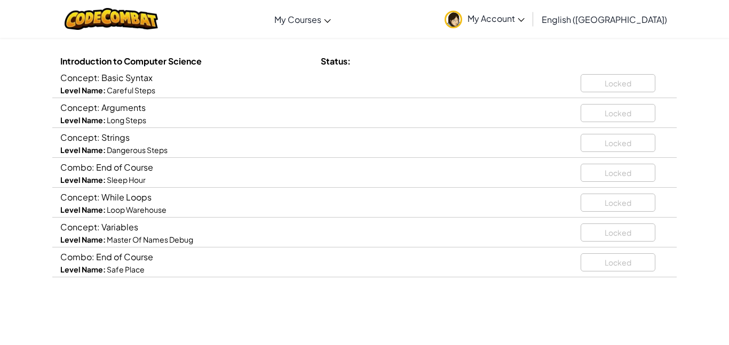
scroll to position [114, 0]
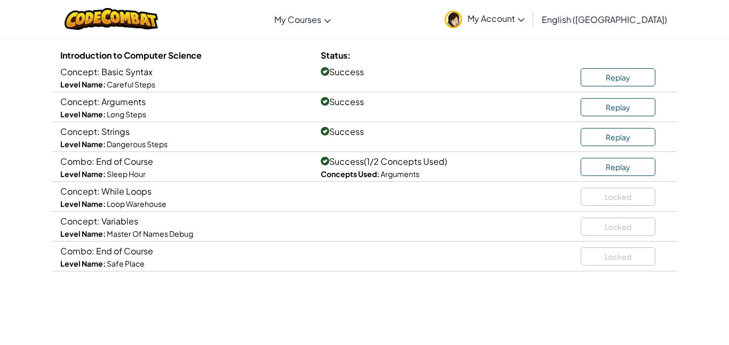
click at [588, 191] on div "Locked" at bounding box center [624, 195] width 88 height 22
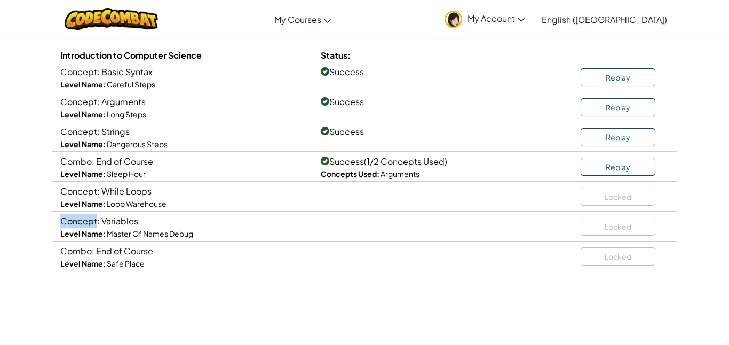
click at [588, 191] on div "Locked" at bounding box center [624, 195] width 88 height 22
click at [589, 190] on div "Locked" at bounding box center [624, 195] width 88 height 22
click at [603, 163] on link "Replay" at bounding box center [617, 167] width 75 height 18
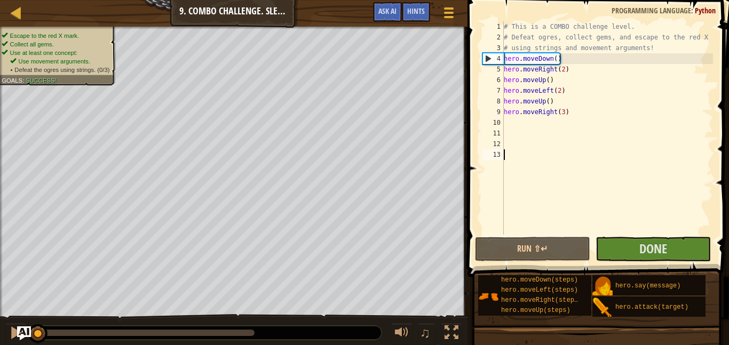
click at [28, 331] on img "Ask AI" at bounding box center [24, 333] width 14 height 14
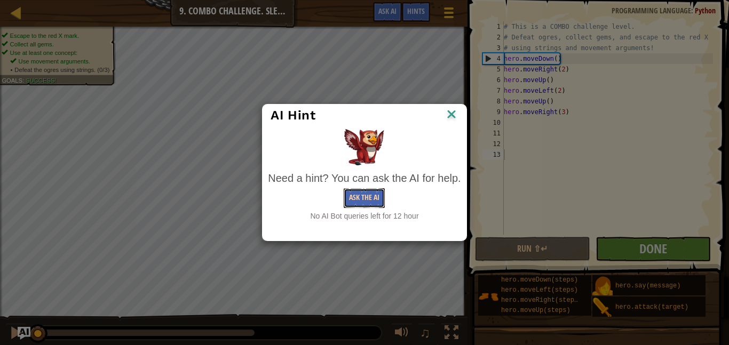
click at [357, 205] on button "Ask the AI" at bounding box center [364, 198] width 41 height 20
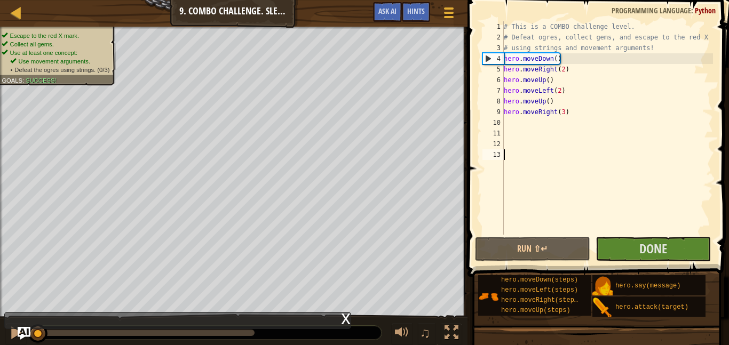
click at [550, 83] on div "# This is a COMBO challenge level. # Defeat ogres, collect gems, and escape to …" at bounding box center [606, 138] width 211 height 235
type textarea "hero.moveUp()"
click at [553, 82] on div "# This is a COMBO challenge level. # Defeat ogres, collect gems, and escape to …" at bounding box center [606, 138] width 211 height 235
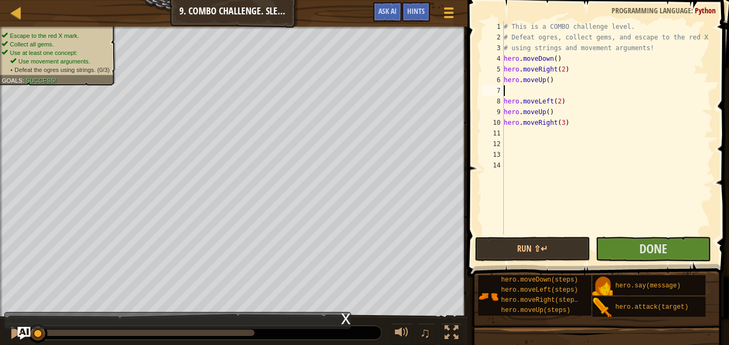
click at [542, 90] on div "# This is a COMBO challenge level. # Defeat ogres, collect gems, and escape to …" at bounding box center [606, 138] width 211 height 235
click at [519, 90] on div "# This is a COMBO challenge level. # Defeat ogres, collect gems, and escape to …" at bounding box center [606, 138] width 211 height 235
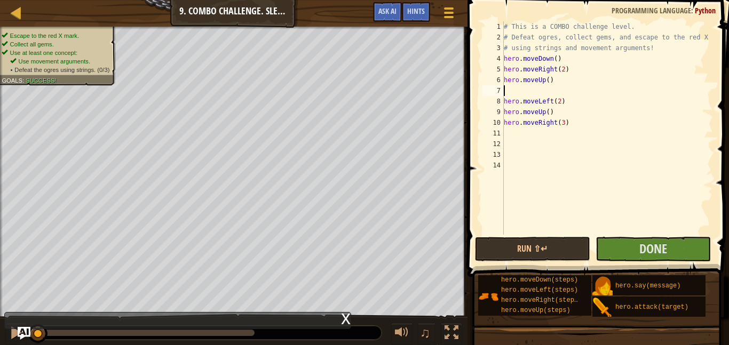
type textarea "hero.moveLeft(2)"
click at [519, 90] on div "# This is a COMBO challenge level. # Defeat ogres, collect gems, and escape to …" at bounding box center [606, 127] width 211 height 213
click at [519, 90] on div "# This is a COMBO challenge level. # Defeat ogres, collect gems, and escape to …" at bounding box center [606, 138] width 211 height 235
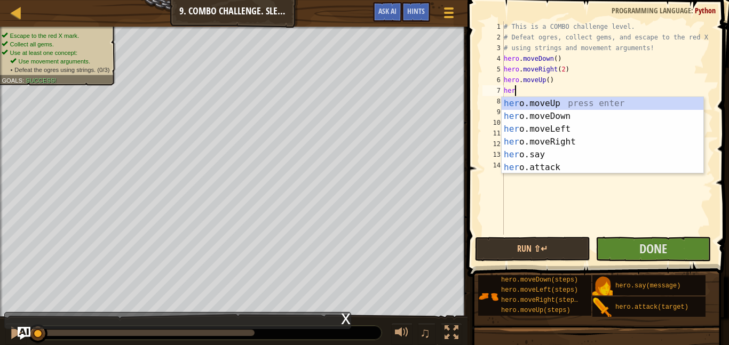
scroll to position [5, 1]
click at [529, 151] on div "her o.moveUp press enter her o.moveDown press enter her o.moveLeft press enter …" at bounding box center [602, 148] width 202 height 102
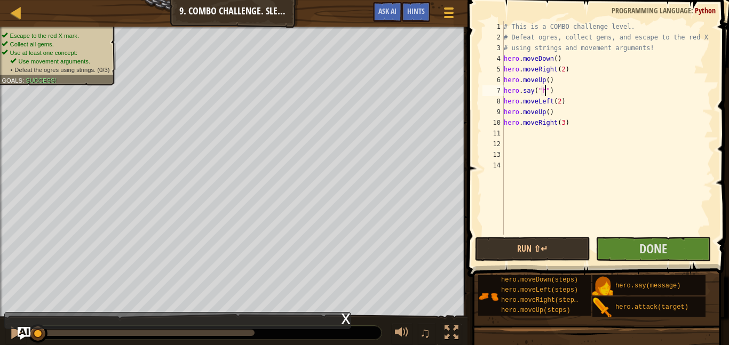
scroll to position [5, 7]
click at [631, 239] on button "Done" at bounding box center [652, 249] width 115 height 25
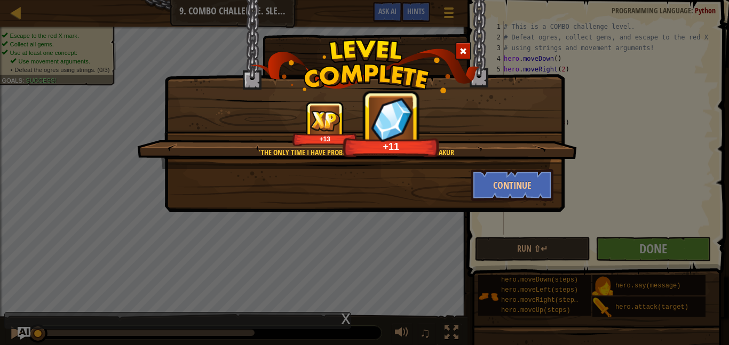
click at [601, 137] on div "'The only time I have problems is when I sleep.' Tupac Shakur +13 +11 Continue" at bounding box center [364, 172] width 729 height 345
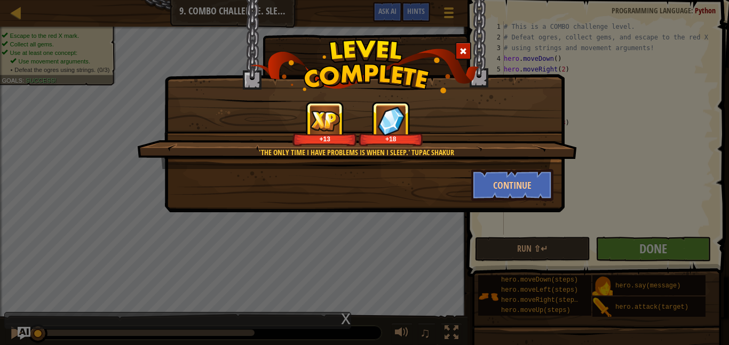
click at [460, 50] on span at bounding box center [462, 50] width 7 height 7
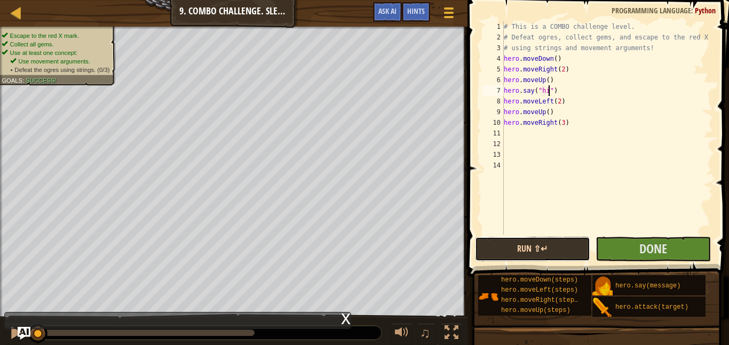
click at [496, 248] on button "Run ⇧↵" at bounding box center [532, 249] width 115 height 25
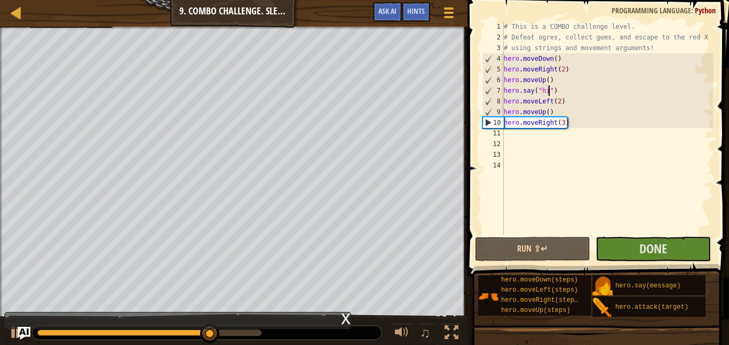
click at [631, 45] on div "# This is a COMBO challenge level. # Defeat ogres, collect gems, and escape to …" at bounding box center [606, 138] width 211 height 235
type textarea "# using strings and movement arguments!"
click at [650, 154] on div "# This is a COMBO challenge level. # Defeat ogres, collect gems, and escape to …" at bounding box center [606, 138] width 211 height 235
click at [346, 332] on div at bounding box center [207, 333] width 349 height 14
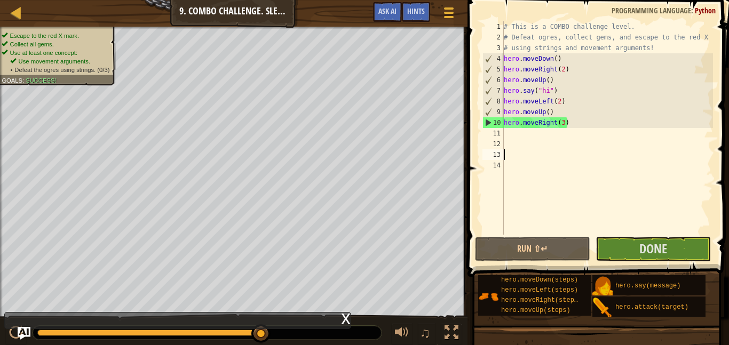
click at [555, 90] on div "# This is a COMBO challenge level. # Defeat ogres, collect gems, and escape to …" at bounding box center [606, 138] width 211 height 235
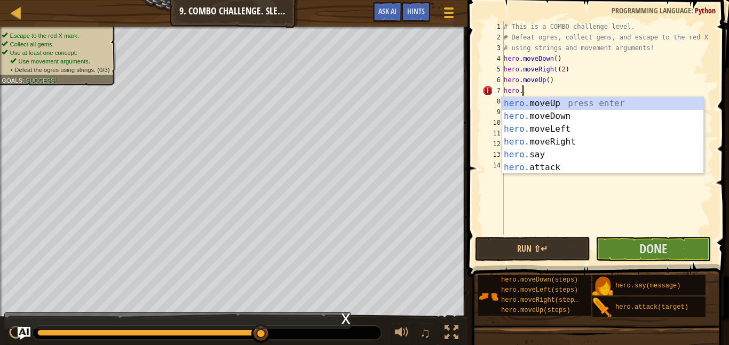
scroll to position [5, 2]
click at [556, 164] on div "hero. moveUp press enter hero. moveDown press enter hero. moveLeft press enter …" at bounding box center [602, 148] width 202 height 102
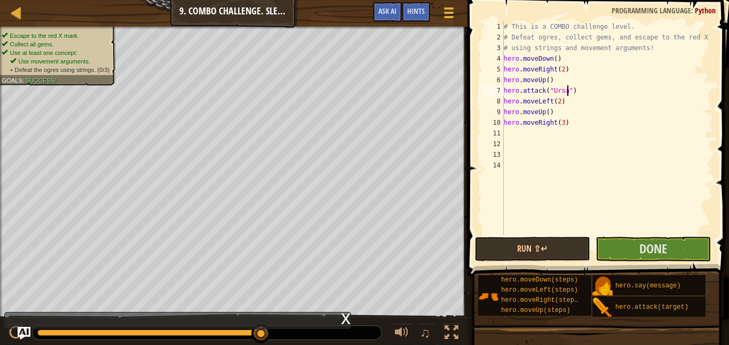
scroll to position [5, 10]
type textarea "hero.attack("Ursa")"
click at [607, 237] on button "Done" at bounding box center [652, 249] width 115 height 25
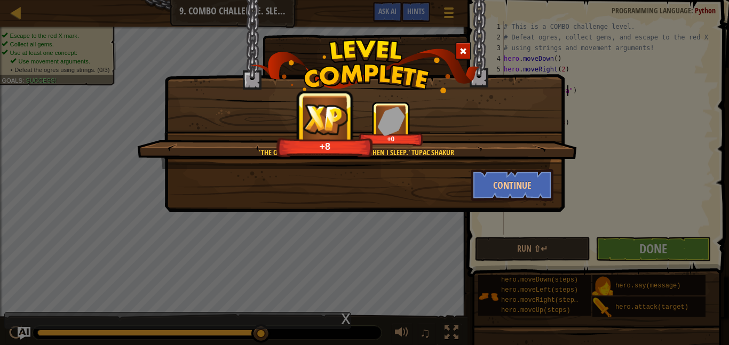
click at [468, 47] on div at bounding box center [463, 51] width 16 height 18
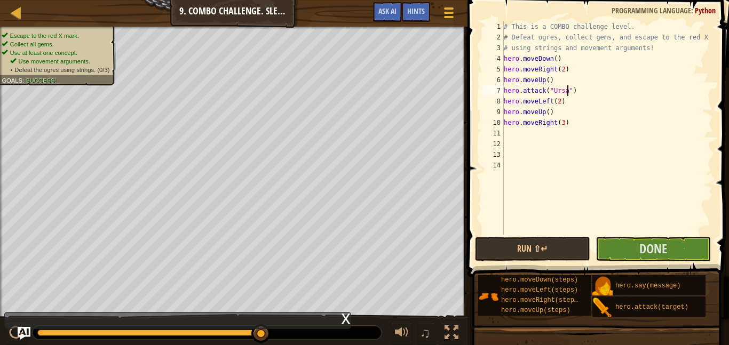
click at [504, 230] on div "# This is a COMBO challenge level. # Defeat ogres, collect gems, and escape to …" at bounding box center [606, 138] width 211 height 235
click at [504, 243] on button "Run ⇧↵" at bounding box center [532, 249] width 115 height 25
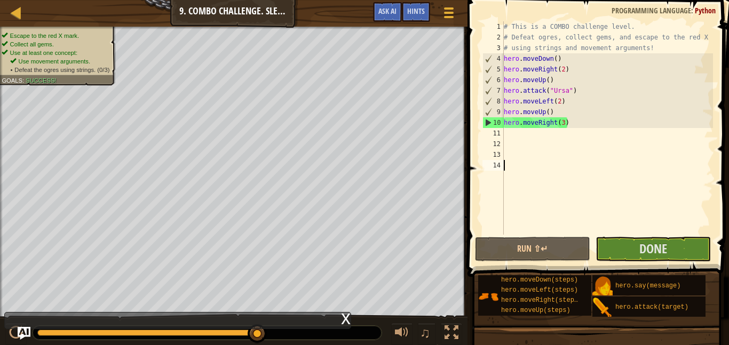
click at [574, 91] on div "# This is a COMBO challenge level. # Defeat ogres, collect gems, and escape to …" at bounding box center [606, 138] width 211 height 235
type textarea "hero.attack("Ursa")"
click at [576, 90] on div "# This is a COMBO challenge level. # Defeat ogres, collect gems, and escape to …" at bounding box center [606, 138] width 211 height 235
click at [577, 91] on div "# This is a COMBO challenge level. # Defeat ogres, collect gems, and escape to …" at bounding box center [606, 138] width 211 height 235
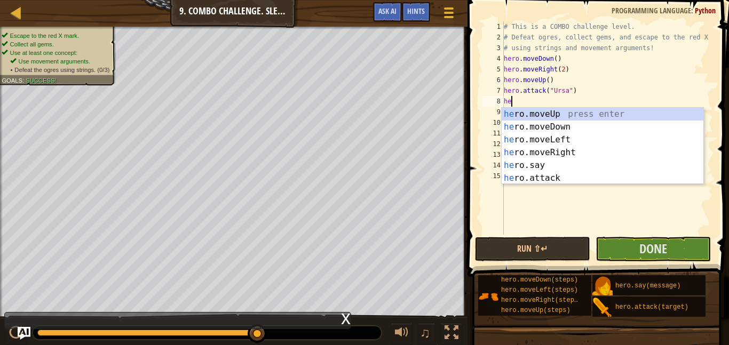
scroll to position [5, 2]
click at [591, 0] on body "Map Introduction to Computer Science 9. Combo Challenge. Sleep Hour Game Menu D…" at bounding box center [364, 0] width 729 height 0
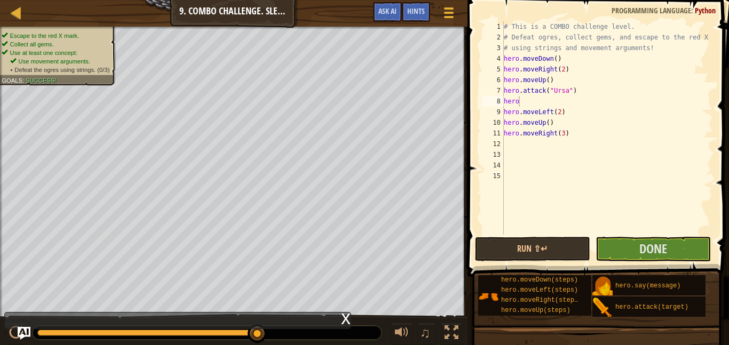
click at [540, 103] on div "# This is a COMBO challenge level. # Defeat ogres, collect gems, and escape to …" at bounding box center [606, 138] width 211 height 235
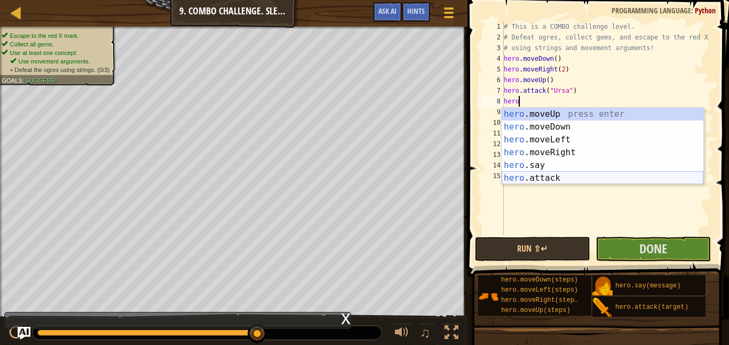
click at [521, 179] on div "hero .moveUp press enter hero .moveDown press enter hero .moveLeft press enter …" at bounding box center [602, 159] width 202 height 102
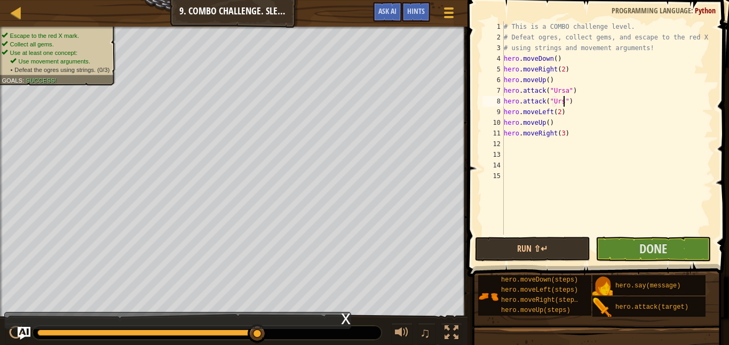
scroll to position [5, 10]
click at [554, 124] on div "# This is a COMBO challenge level. # Defeat ogres, collect gems, and escape to …" at bounding box center [606, 138] width 211 height 235
type textarea "hero.moveUp()"
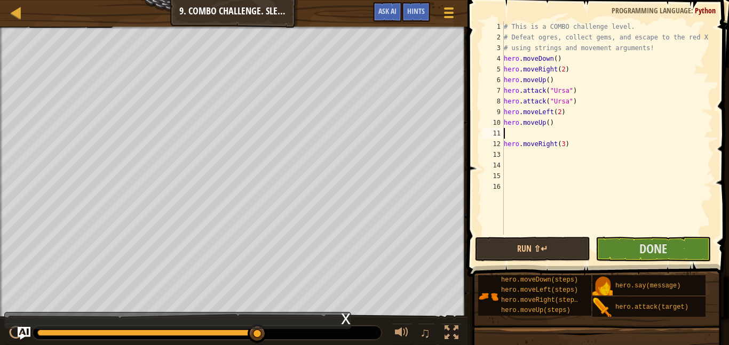
type textarea "R"
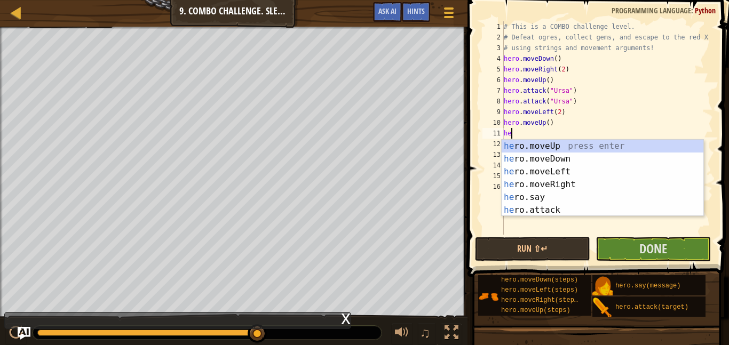
scroll to position [5, 1]
click at [584, 211] on div "her o.moveUp press enter her o.moveDown press enter her o.moveLeft press enter …" at bounding box center [602, 191] width 202 height 102
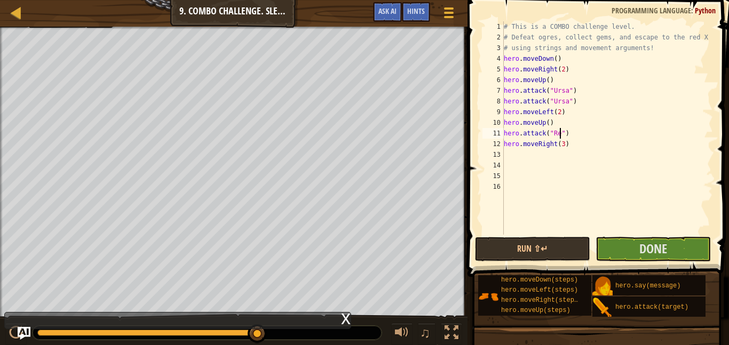
scroll to position [5, 9]
type textarea "hero.attack("Rexxar")"
click at [594, 137] on div "# This is a COMBO challenge level. # Defeat ogres, collect gems, and escape to …" at bounding box center [606, 138] width 211 height 235
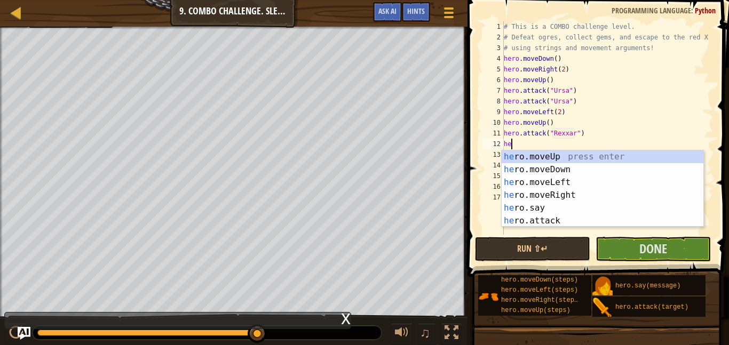
scroll to position [5, 1]
click at [548, 221] on div "her o.moveUp press enter her o.moveDown press enter her o.moveLeft press enter …" at bounding box center [602, 201] width 202 height 102
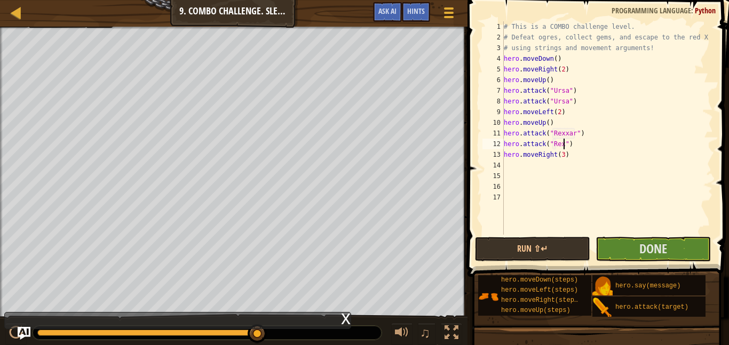
scroll to position [5, 9]
type textarea "hero.attack("Rexxar")"
click at [601, 139] on div "# This is a COMBO challenge level. # Defeat ogres, collect gems, and escape to …" at bounding box center [606, 138] width 211 height 235
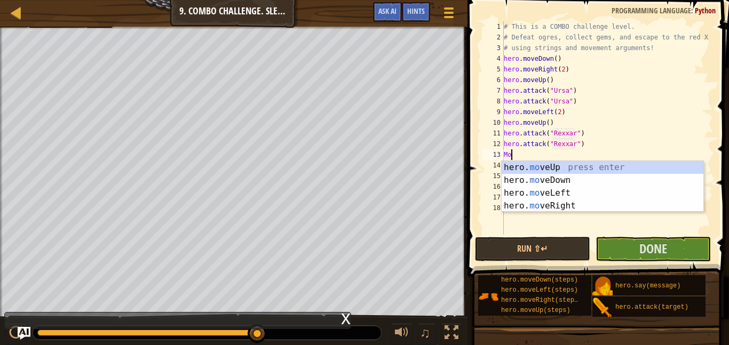
type textarea "Move"
click at [534, 204] on div "hero. move Up press enter hero. move Down press enter hero. move Left press ent…" at bounding box center [602, 199] width 202 height 77
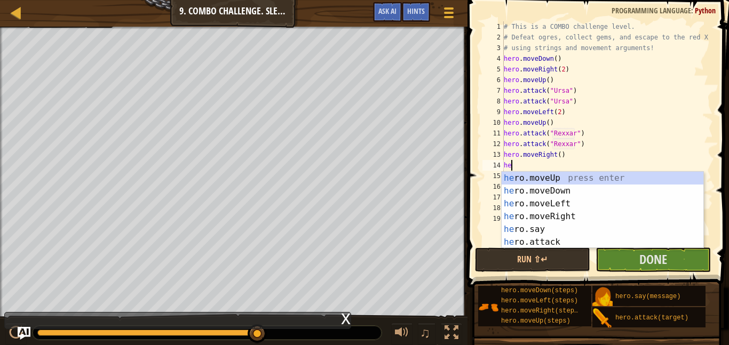
scroll to position [5, 1]
click at [538, 240] on div "her o.moveUp press enter her o.moveDown press enter her o.moveLeft press enter …" at bounding box center [602, 223] width 202 height 102
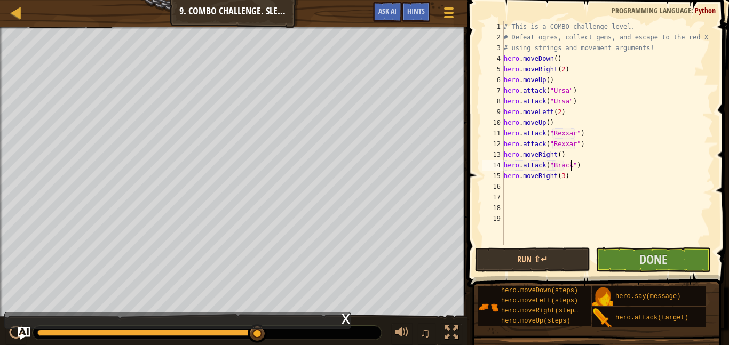
scroll to position [5, 10]
click at [597, 172] on div "# This is a COMBO challenge level. # Defeat ogres, collect gems, and escape to …" at bounding box center [606, 143] width 211 height 245
click at [596, 167] on div "# This is a COMBO challenge level. # Defeat ogres, collect gems, and escape to …" at bounding box center [606, 143] width 211 height 245
type textarea "hero.attack("Brack")"
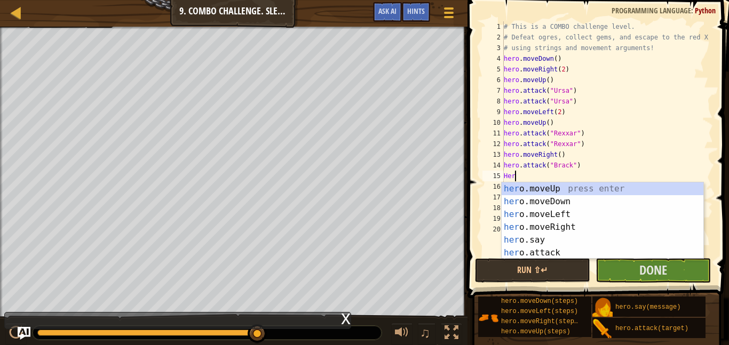
scroll to position [5, 1]
click at [583, 254] on div "her o.moveUp press enter her o.moveDown press enter her o.moveLeft press enter …" at bounding box center [602, 233] width 202 height 102
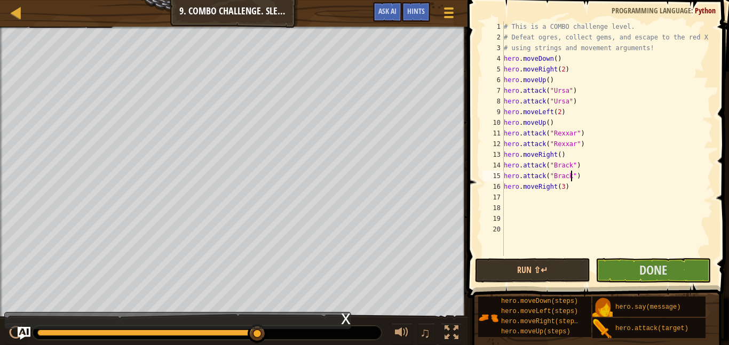
scroll to position [5, 10]
click at [562, 186] on div "# This is a COMBO challenge level. # Defeat ogres, collect gems, and escape to …" at bounding box center [606, 149] width 211 height 256
type textarea "hero.moveRight(2)"
click at [659, 266] on span "Done" at bounding box center [653, 269] width 28 height 17
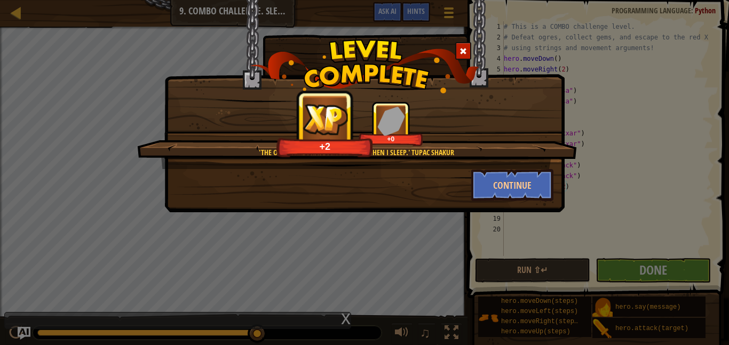
click at [462, 51] on span at bounding box center [462, 50] width 7 height 7
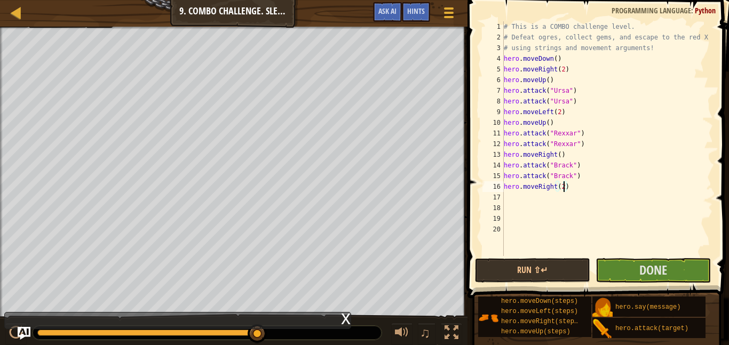
click at [489, 277] on button "Run ⇧↵" at bounding box center [532, 270] width 115 height 25
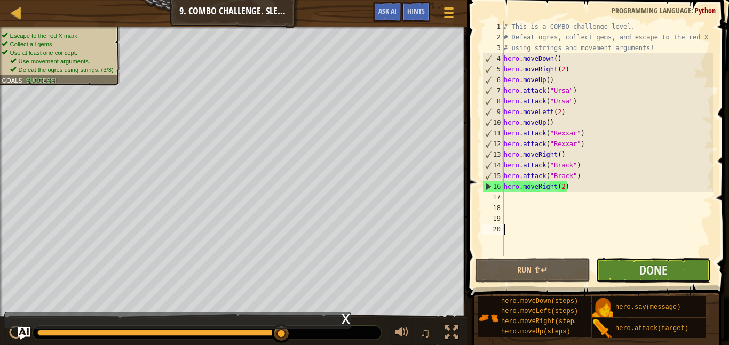
click at [636, 270] on button "Done" at bounding box center [652, 270] width 115 height 25
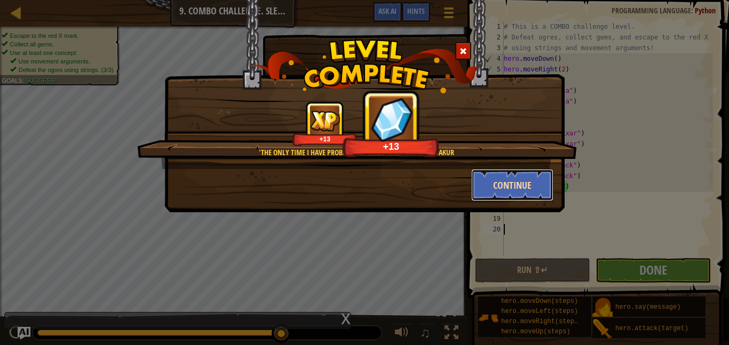
click at [496, 184] on button "Continue" at bounding box center [512, 185] width 83 height 32
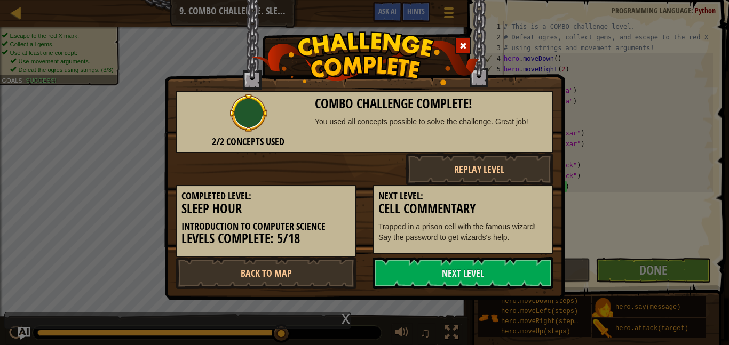
click at [510, 178] on button "Replay Level" at bounding box center [479, 169] width 148 height 32
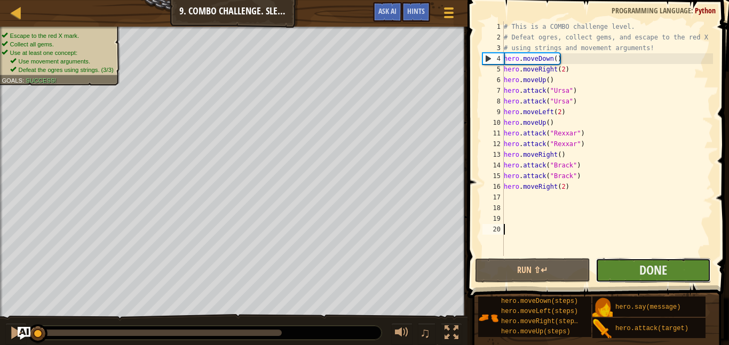
click at [628, 274] on button "Done" at bounding box center [652, 270] width 115 height 25
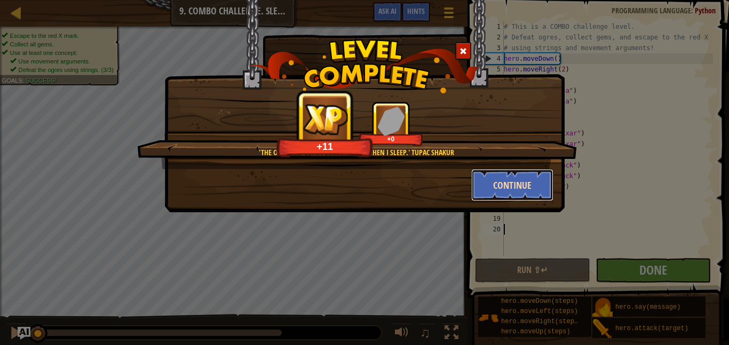
click at [520, 173] on button "Continue" at bounding box center [512, 185] width 83 height 32
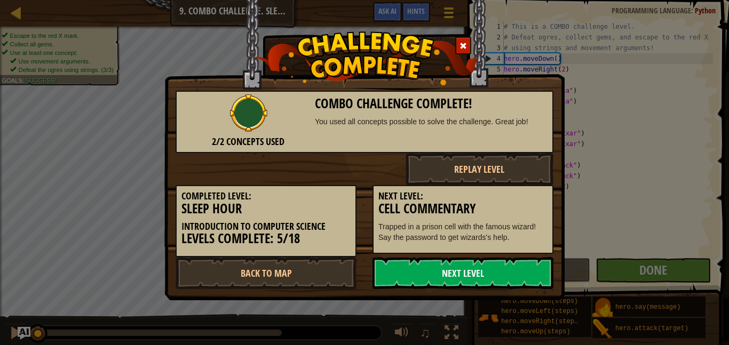
click at [506, 268] on link "Next Level" at bounding box center [462, 273] width 181 height 32
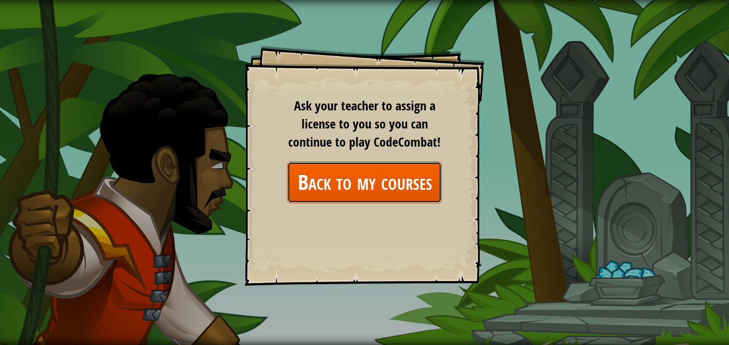
click at [376, 194] on link "Back to my courses" at bounding box center [364, 182] width 155 height 41
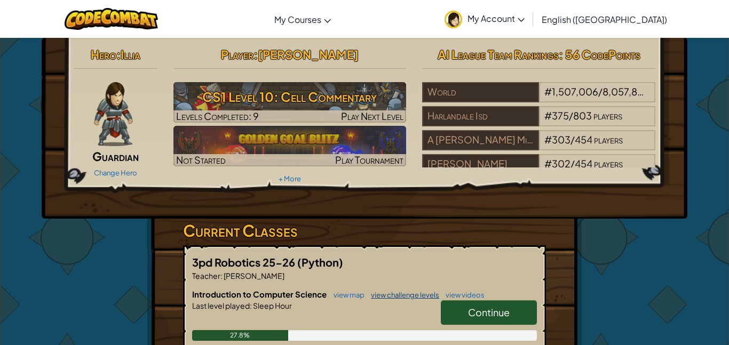
click at [386, 292] on link "view challenge levels" at bounding box center [402, 295] width 74 height 9
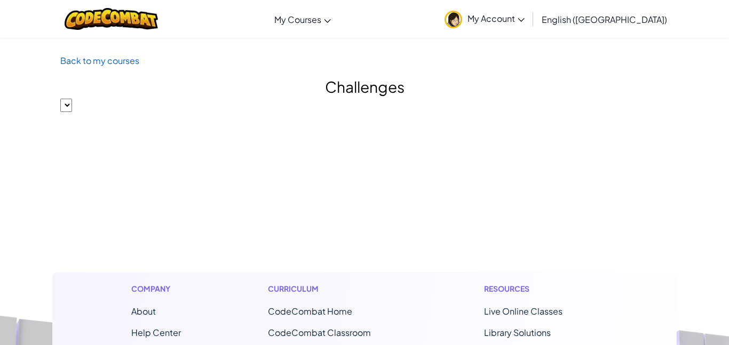
select select "560f1a9f22961295f9427742"
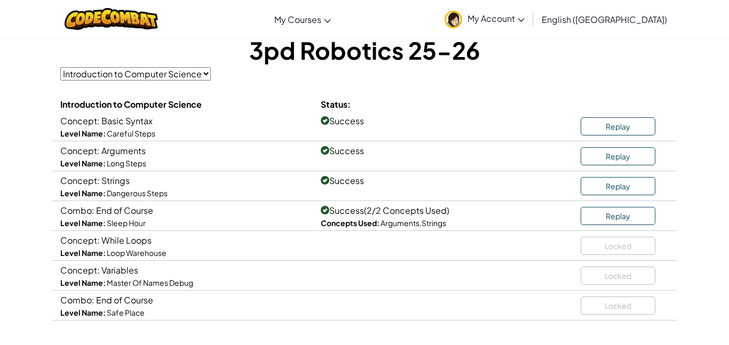
scroll to position [65, 0]
click at [371, 245] on div "Concept: While Loops Level Name: Loop Warehouse Locked" at bounding box center [364, 245] width 624 height 30
click at [102, 245] on span "Concept: While Loops" at bounding box center [105, 239] width 91 height 11
click at [594, 246] on div "Locked" at bounding box center [624, 244] width 88 height 22
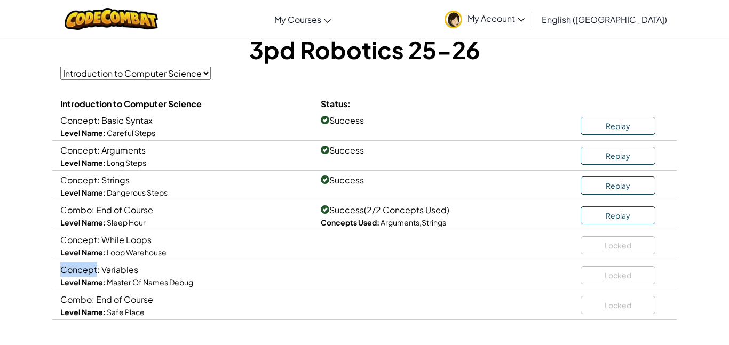
click at [594, 246] on div "Locked" at bounding box center [624, 244] width 88 height 22
click at [586, 277] on div "Locked" at bounding box center [624, 273] width 88 height 22
click at [509, 197] on div "Concept: Strings Level Name: Dangerous Steps Success Replay" at bounding box center [364, 186] width 624 height 30
click at [449, 191] on div "Concept: Strings Level Name: Dangerous Steps Success Replay" at bounding box center [364, 186] width 624 height 30
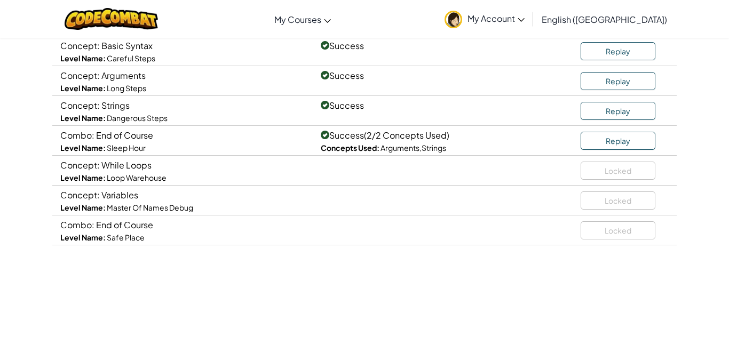
scroll to position [141, 0]
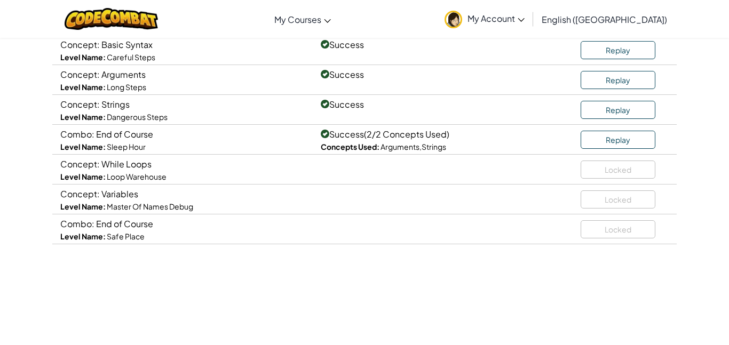
click at [611, 166] on div "Locked" at bounding box center [624, 168] width 88 height 22
click at [610, 165] on div "Locked" at bounding box center [624, 168] width 88 height 22
